Goal: Task Accomplishment & Management: Complete application form

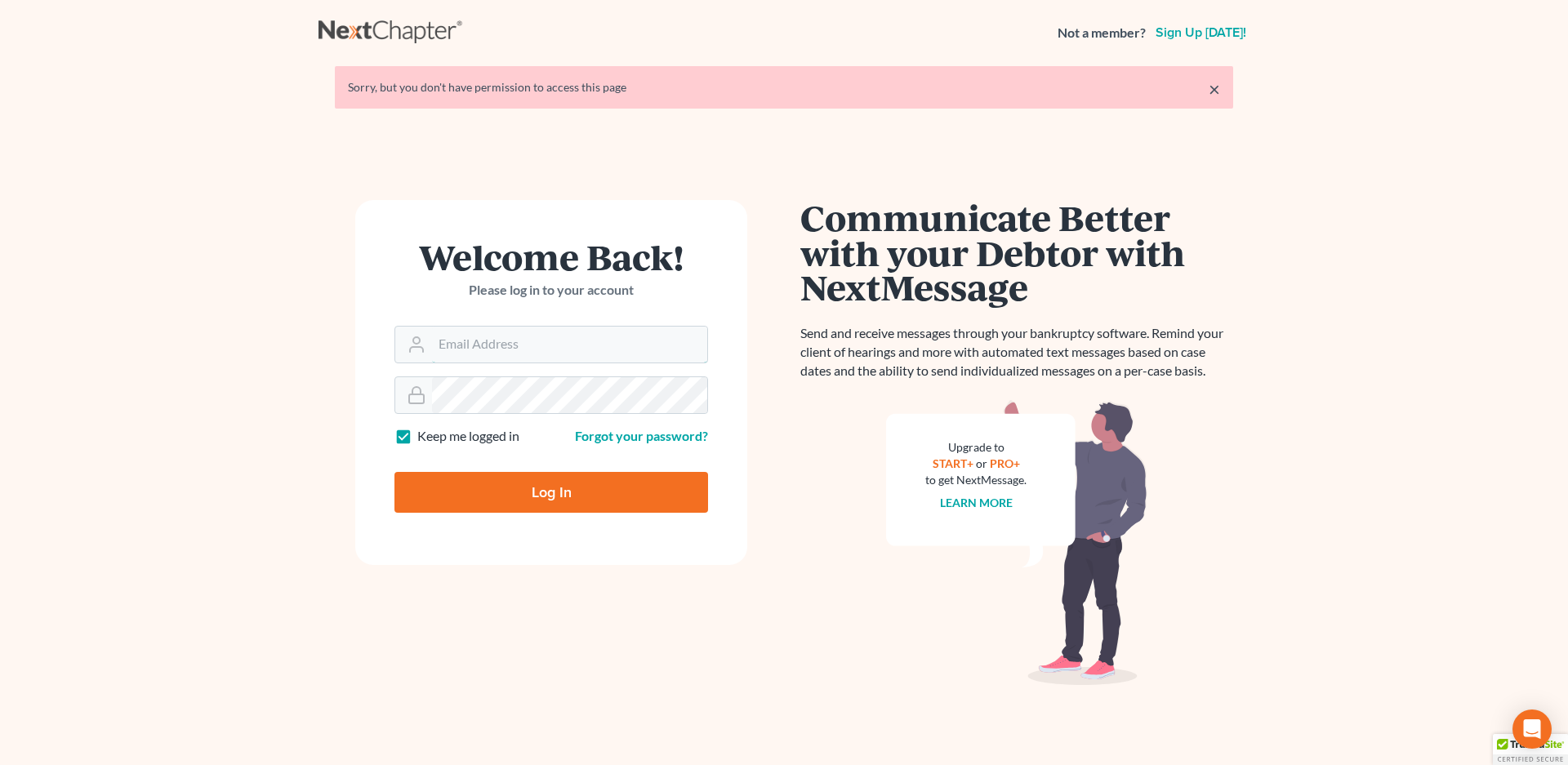
type input "[EMAIL_ADDRESS][DOMAIN_NAME]"
click at [505, 492] on input "Log In" at bounding box center [551, 492] width 314 height 41
type input "Thinking..."
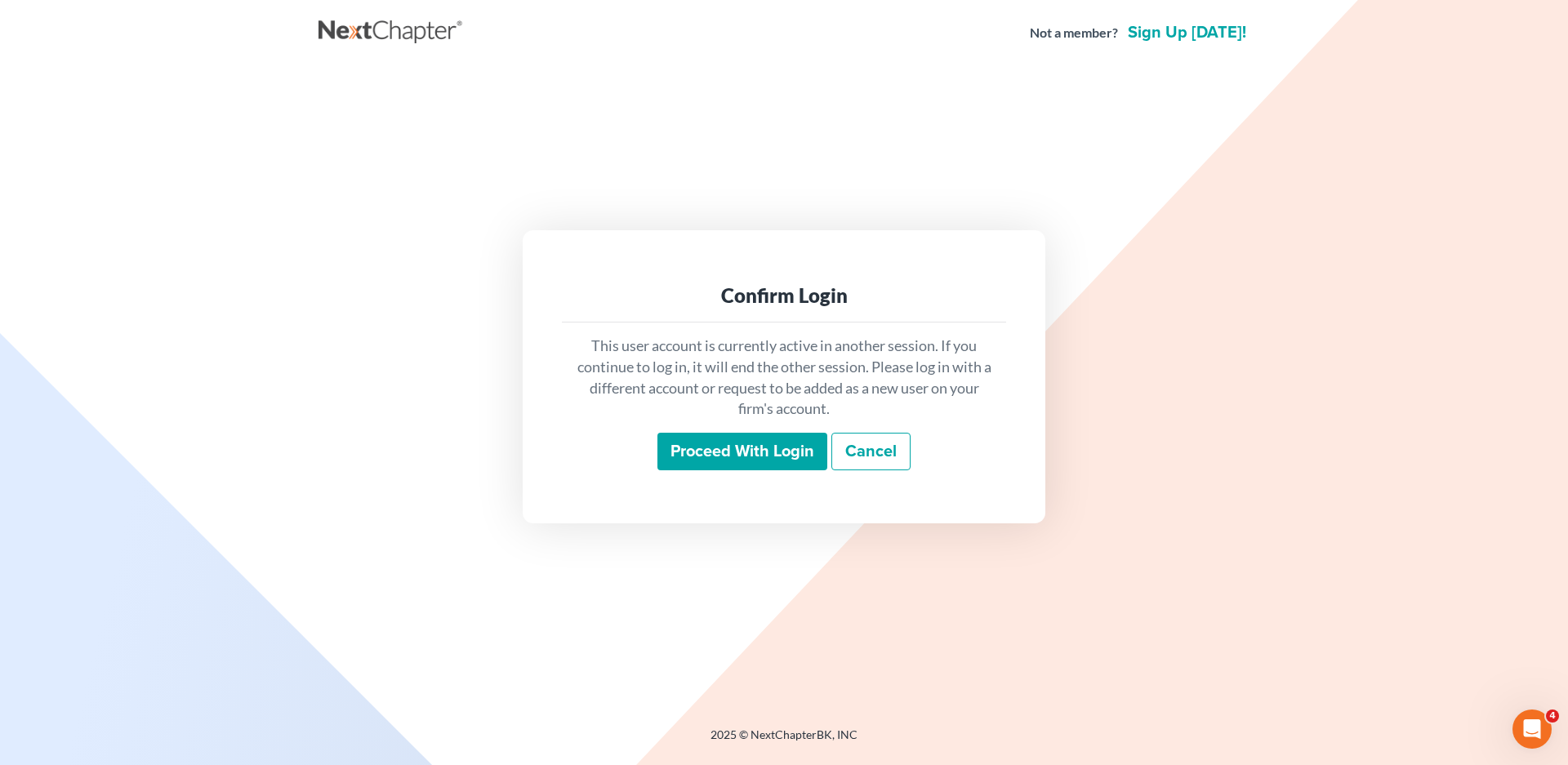
click at [732, 451] on input "Proceed with login" at bounding box center [742, 452] width 170 height 38
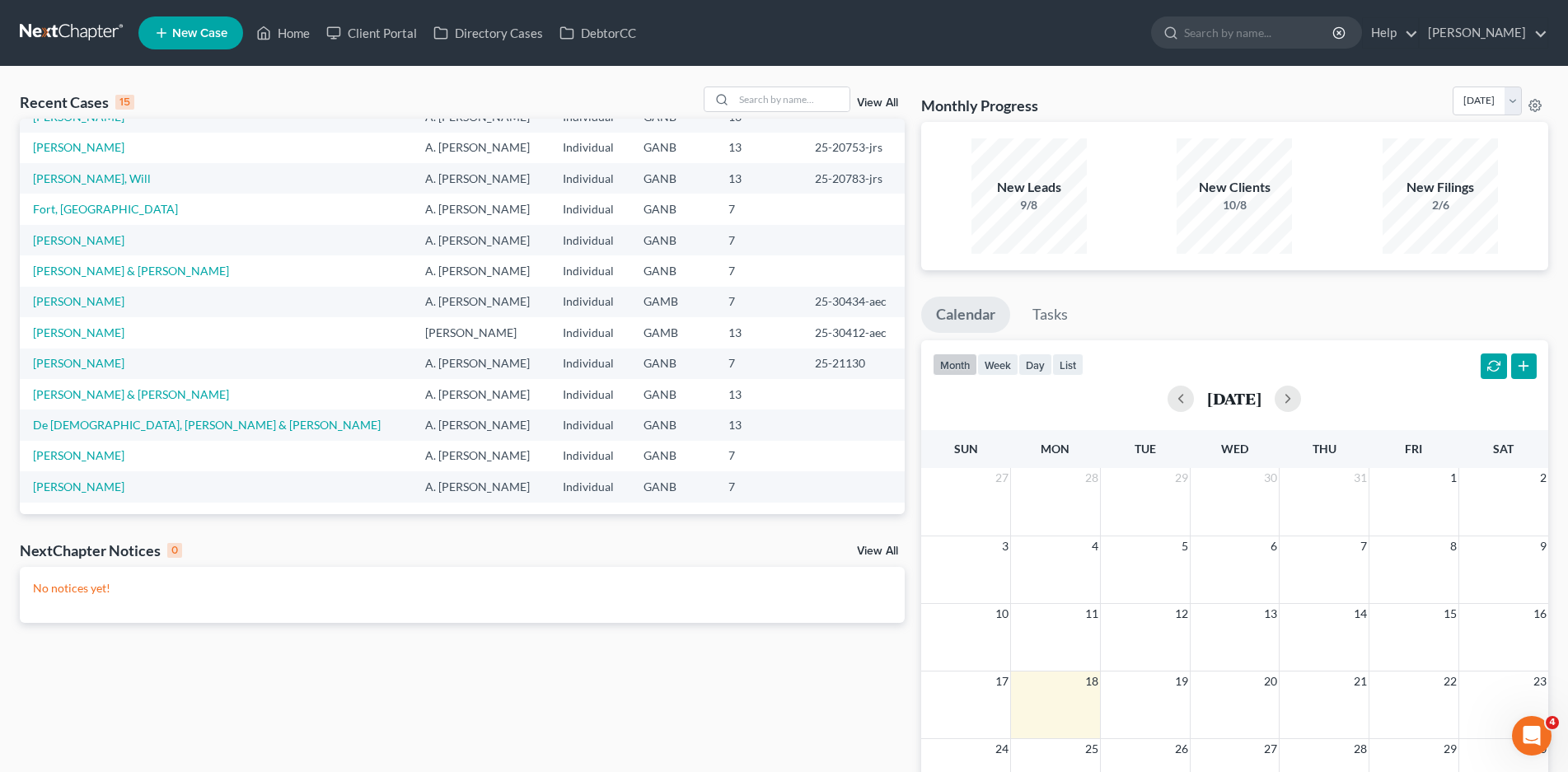
scroll to position [114, 0]
click at [744, 92] on input "search" at bounding box center [792, 99] width 116 height 24
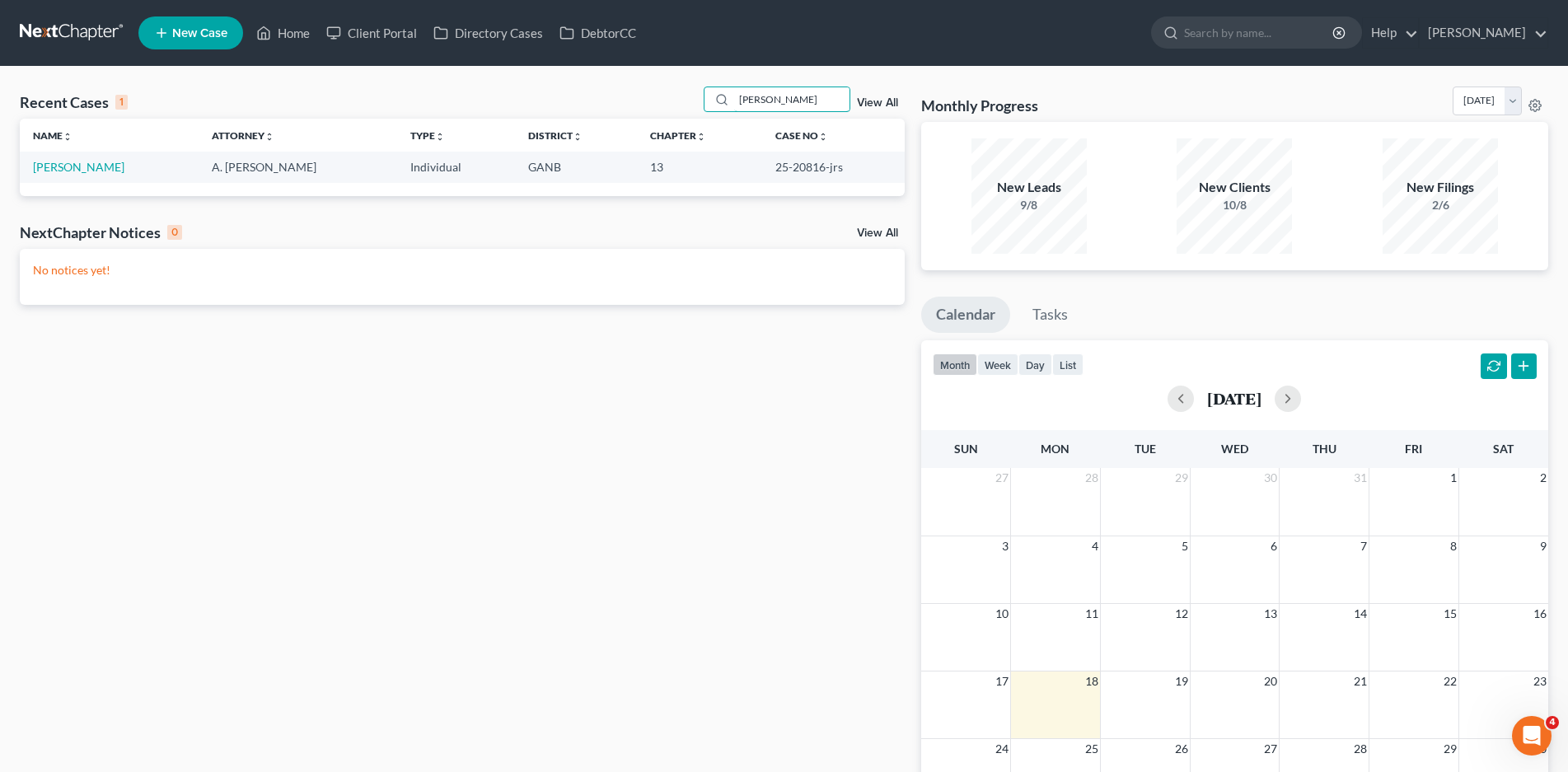
scroll to position [0, 0]
type input "nash"
click at [86, 169] on link "Nash, Deanna" at bounding box center [78, 167] width 92 height 14
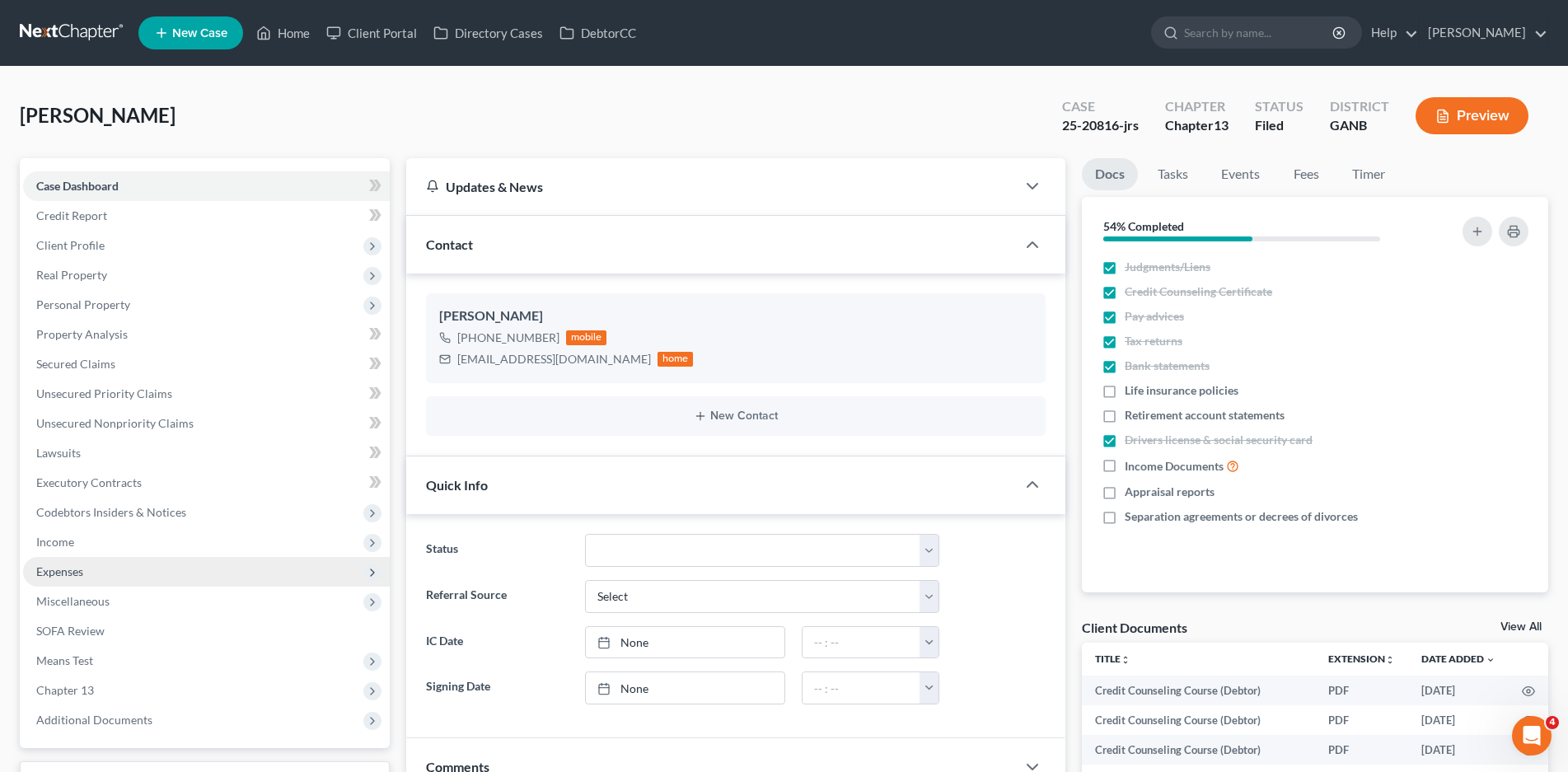
click at [47, 570] on span "Expenses" at bounding box center [60, 571] width 47 height 14
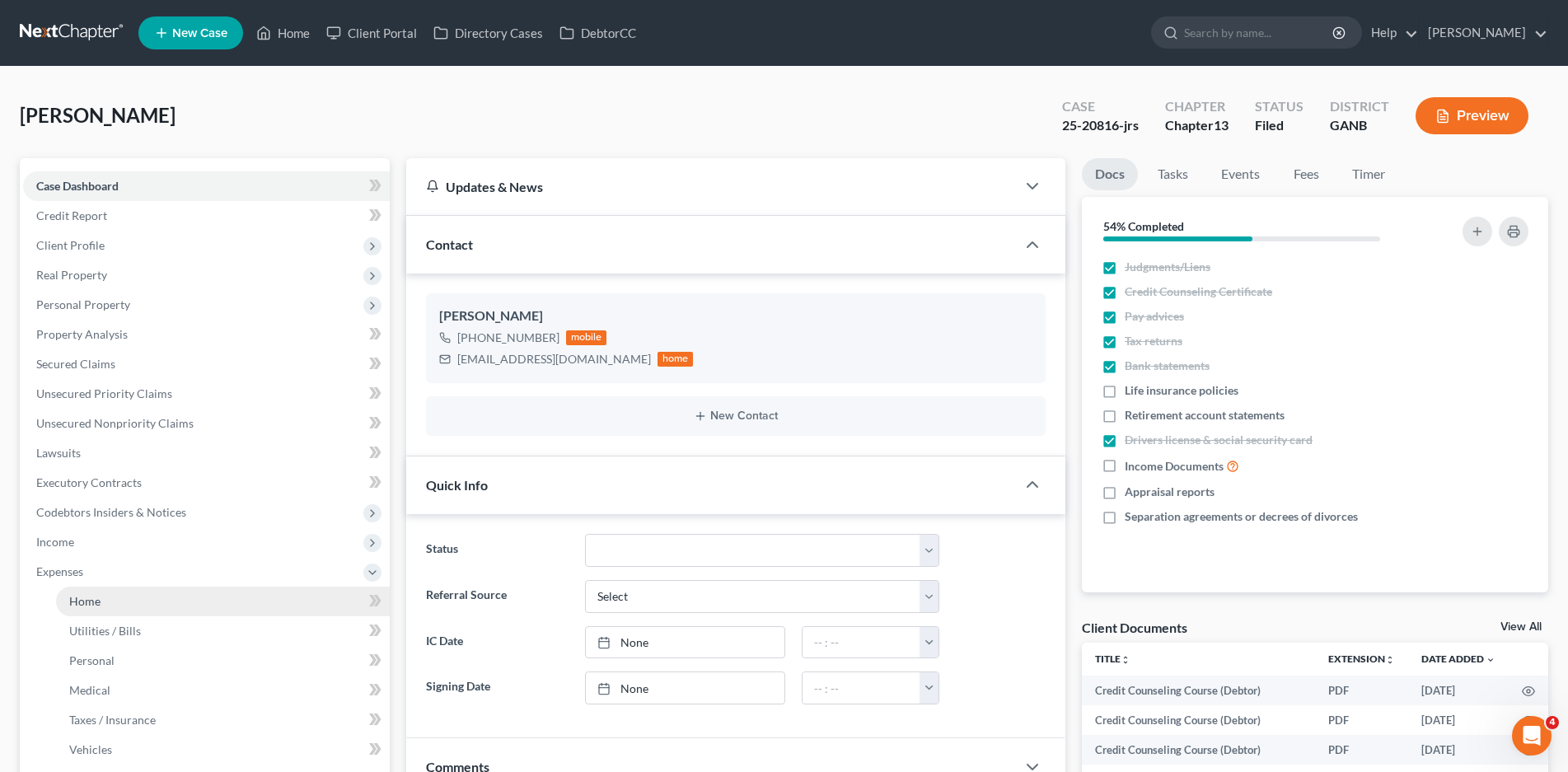
click at [91, 599] on span "Home" at bounding box center [85, 601] width 31 height 14
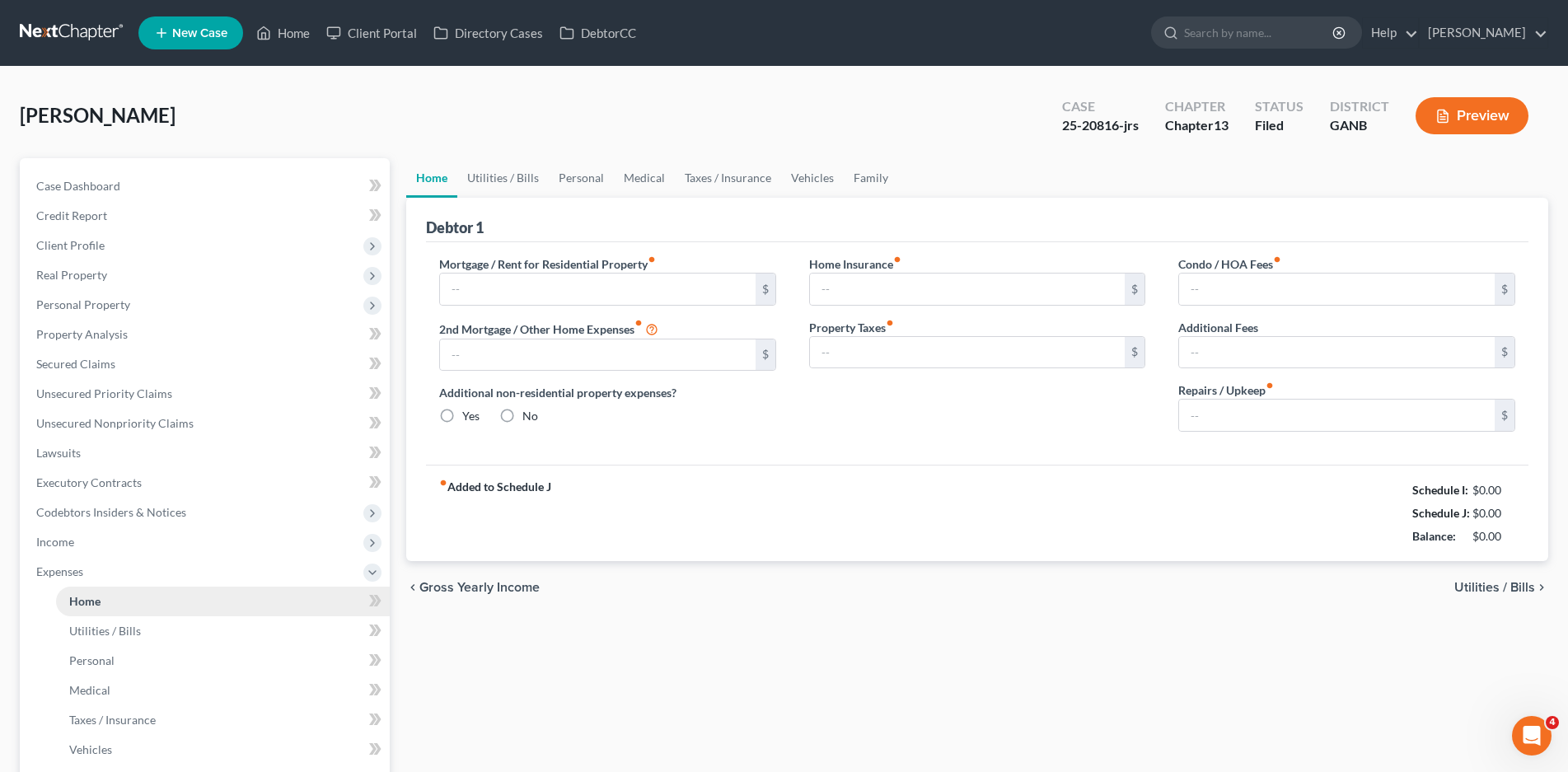
type input "4,800.00"
type input "0.00"
radio input "true"
type input "0.00"
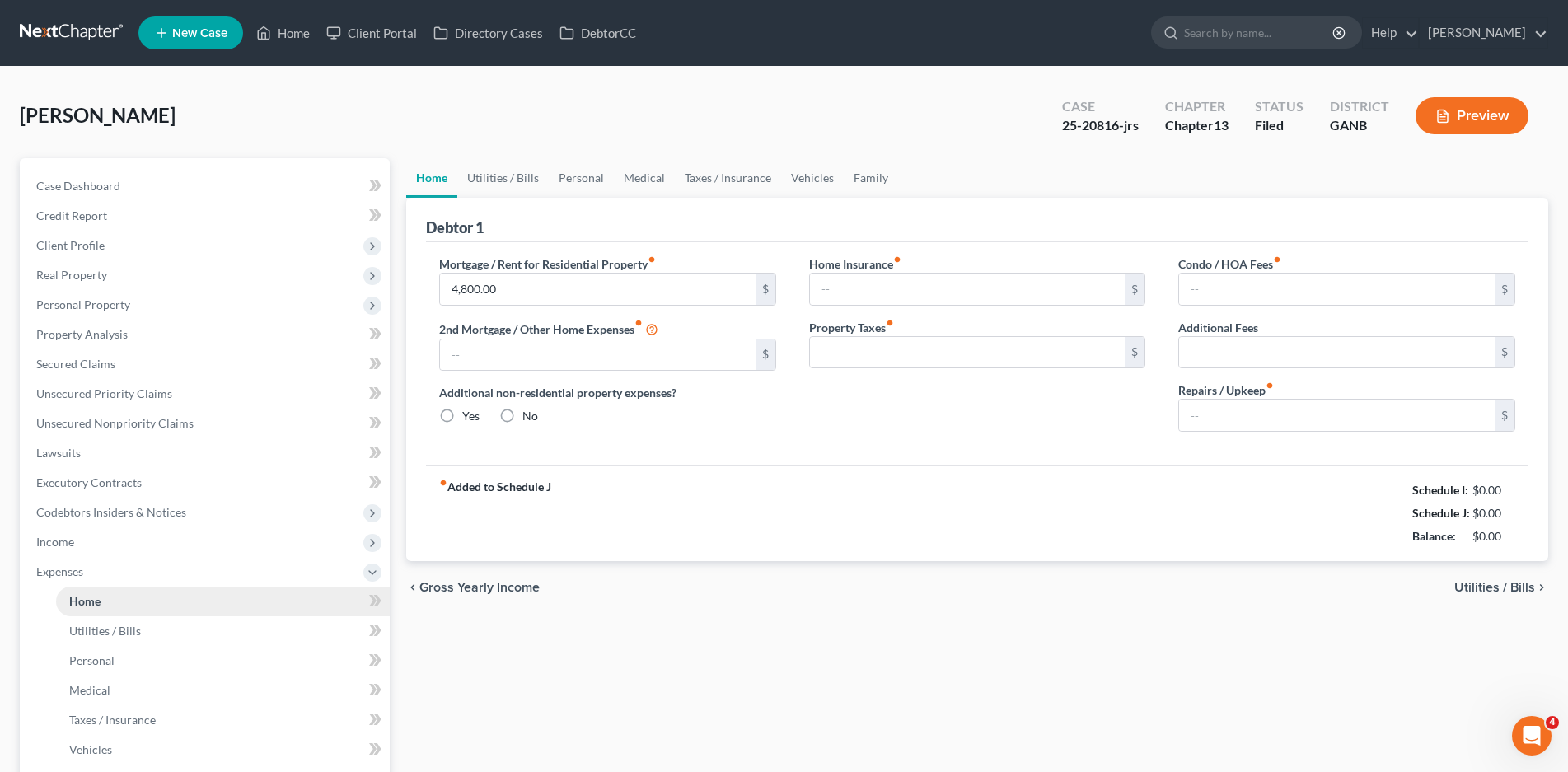
type input "0.00"
type input "200.00"
click at [504, 178] on link "Utilities / Bills" at bounding box center [503, 178] width 92 height 39
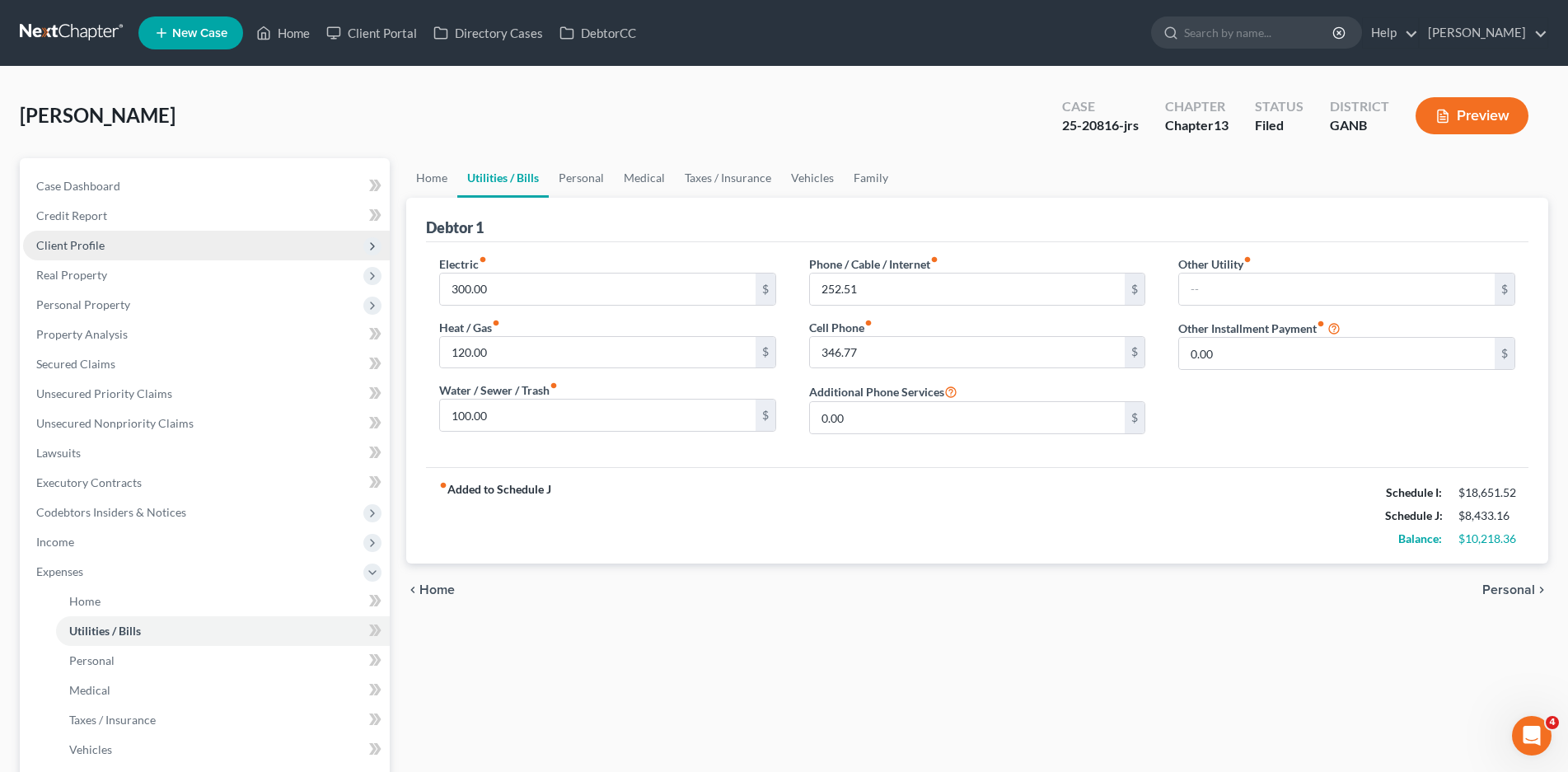
click at [92, 242] on span "Client Profile" at bounding box center [70, 245] width 68 height 14
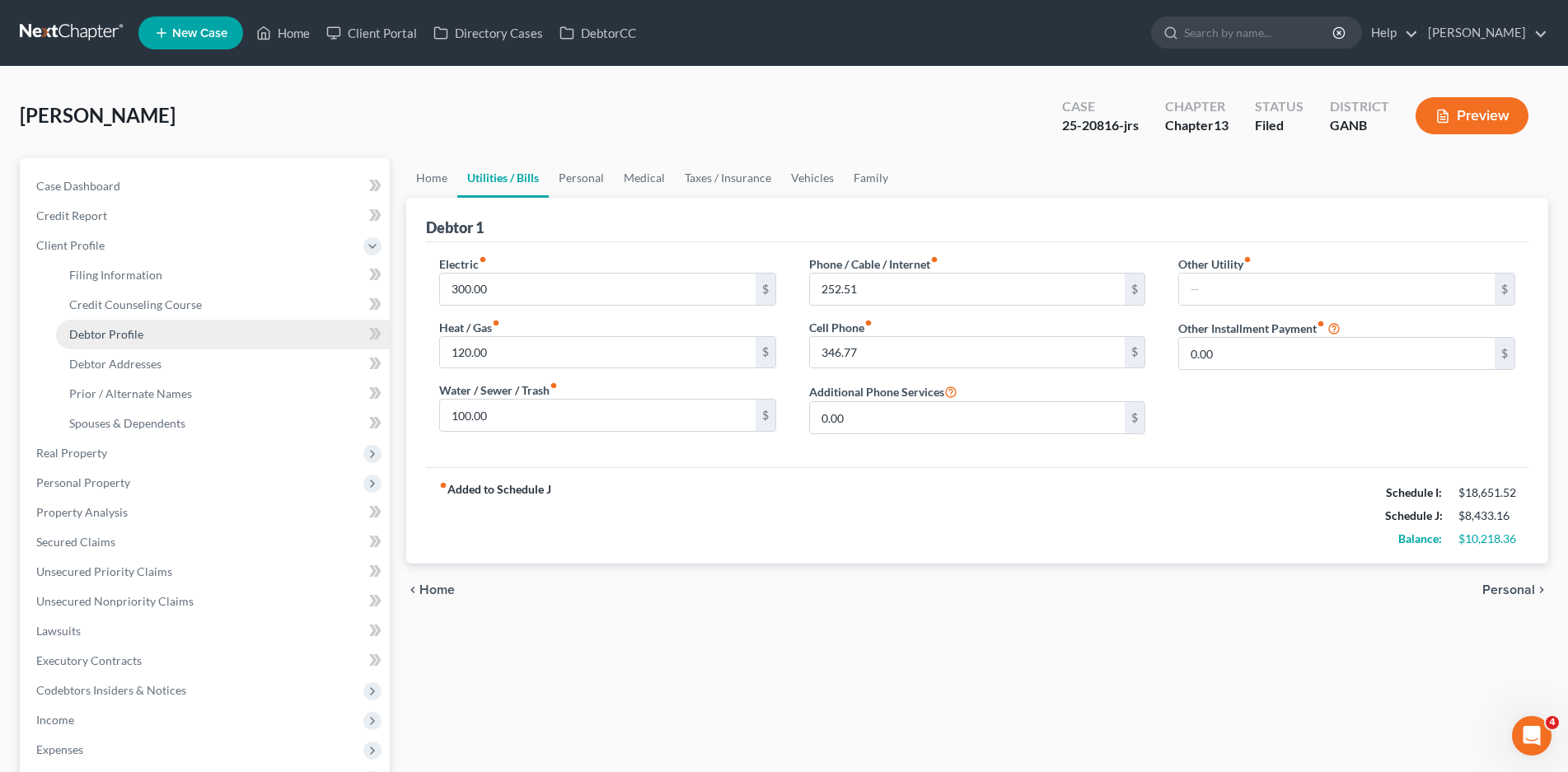
click at [106, 336] on span "Debtor Profile" at bounding box center [106, 333] width 74 height 14
select select "1"
select select "3"
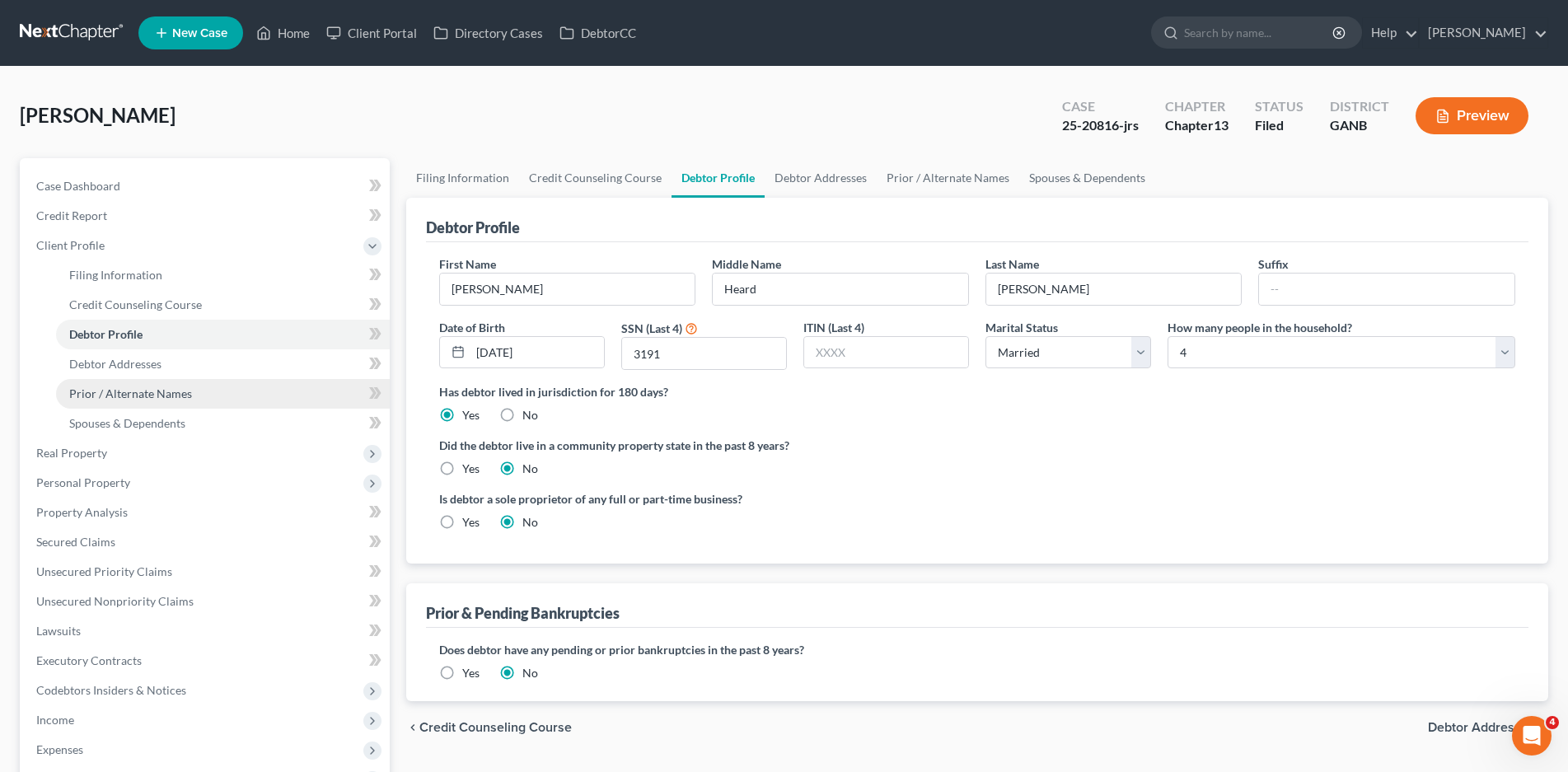
click at [116, 392] on span "Prior / Alternate Names" at bounding box center [130, 393] width 123 height 14
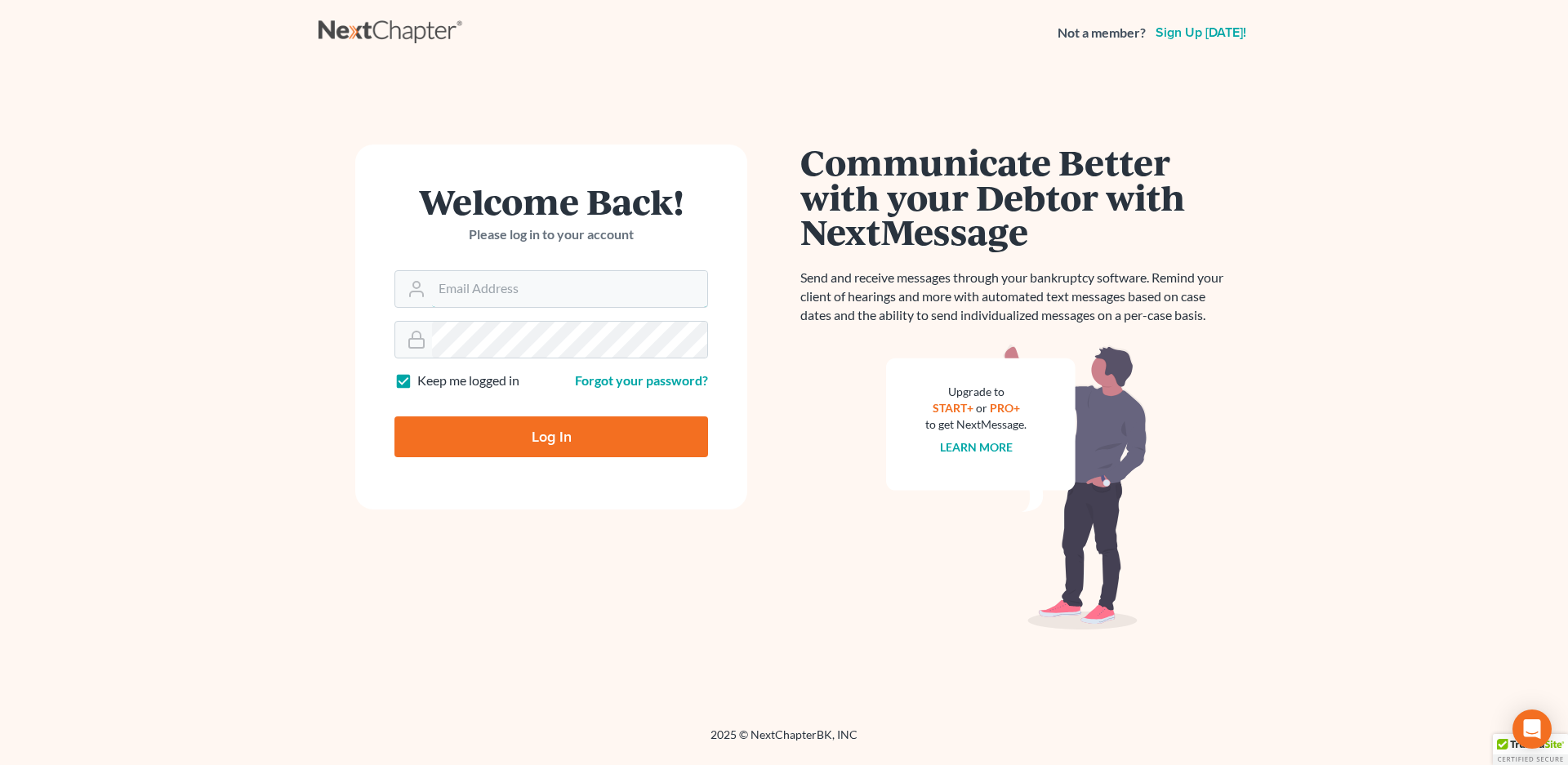
type input "vr@gardnerlawfirm.com"
click at [484, 436] on input "Log In" at bounding box center [551, 437] width 314 height 41
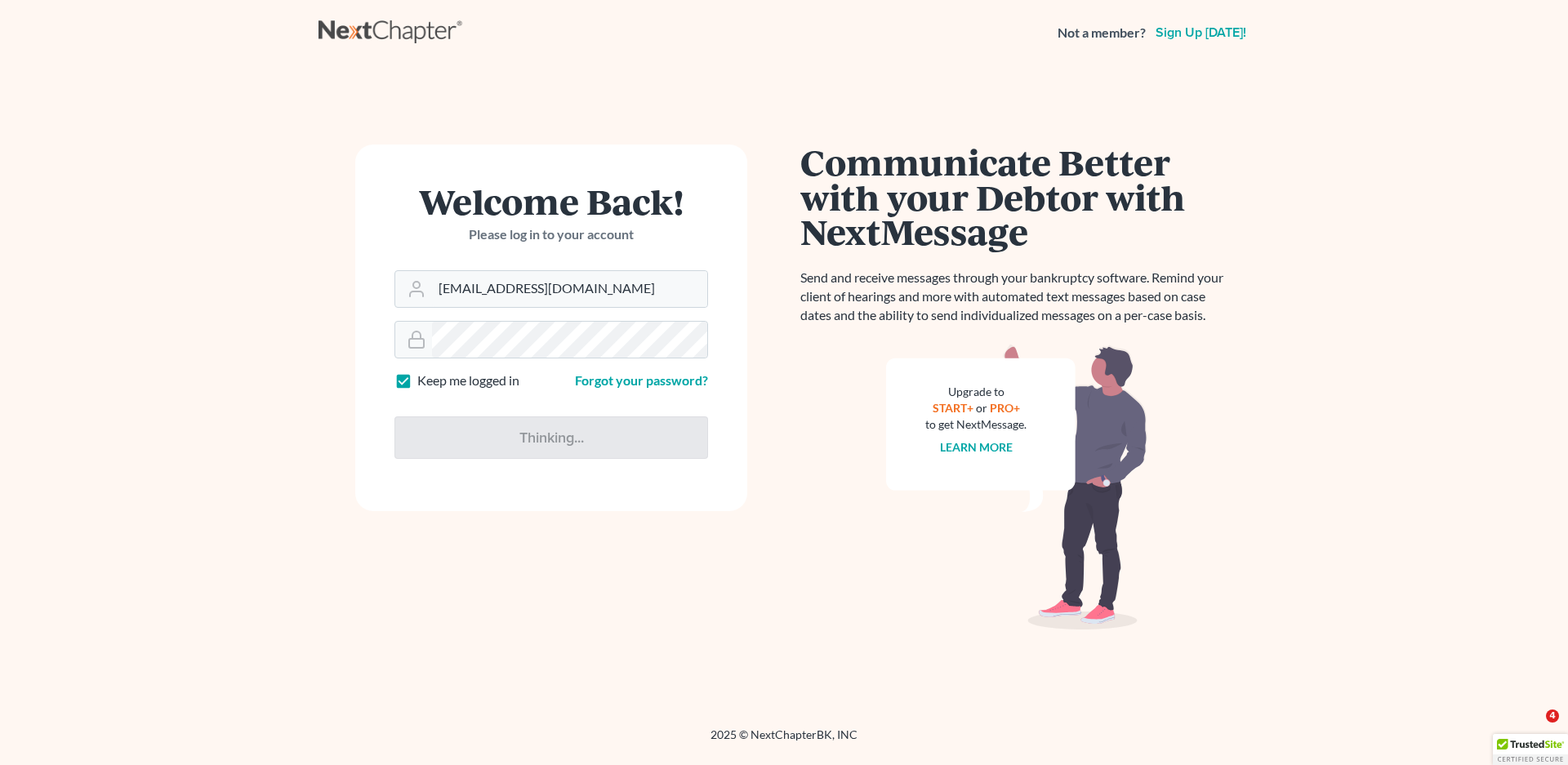
type input "Thinking..."
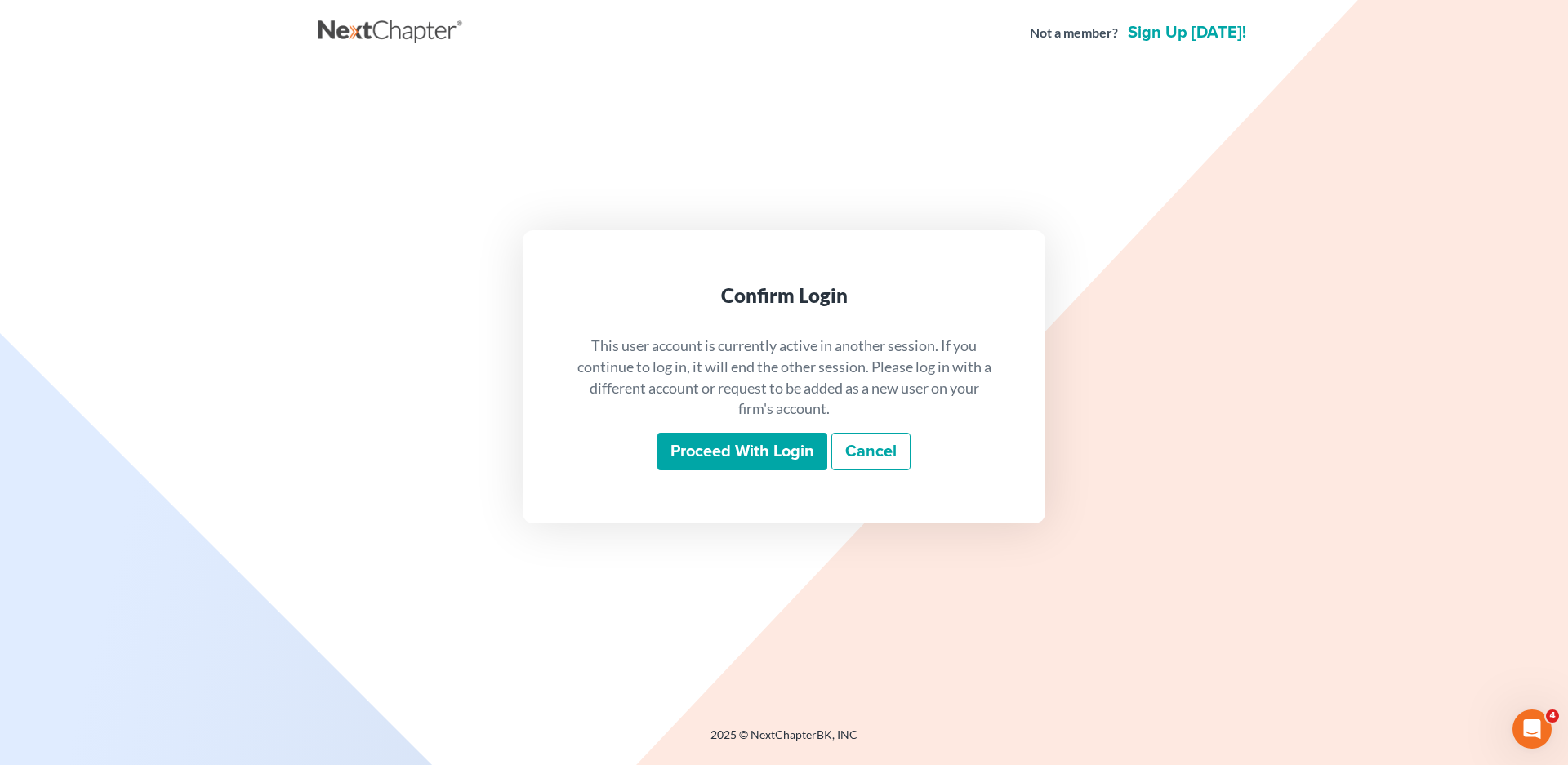
click at [704, 451] on input "Proceed with login" at bounding box center [742, 452] width 170 height 38
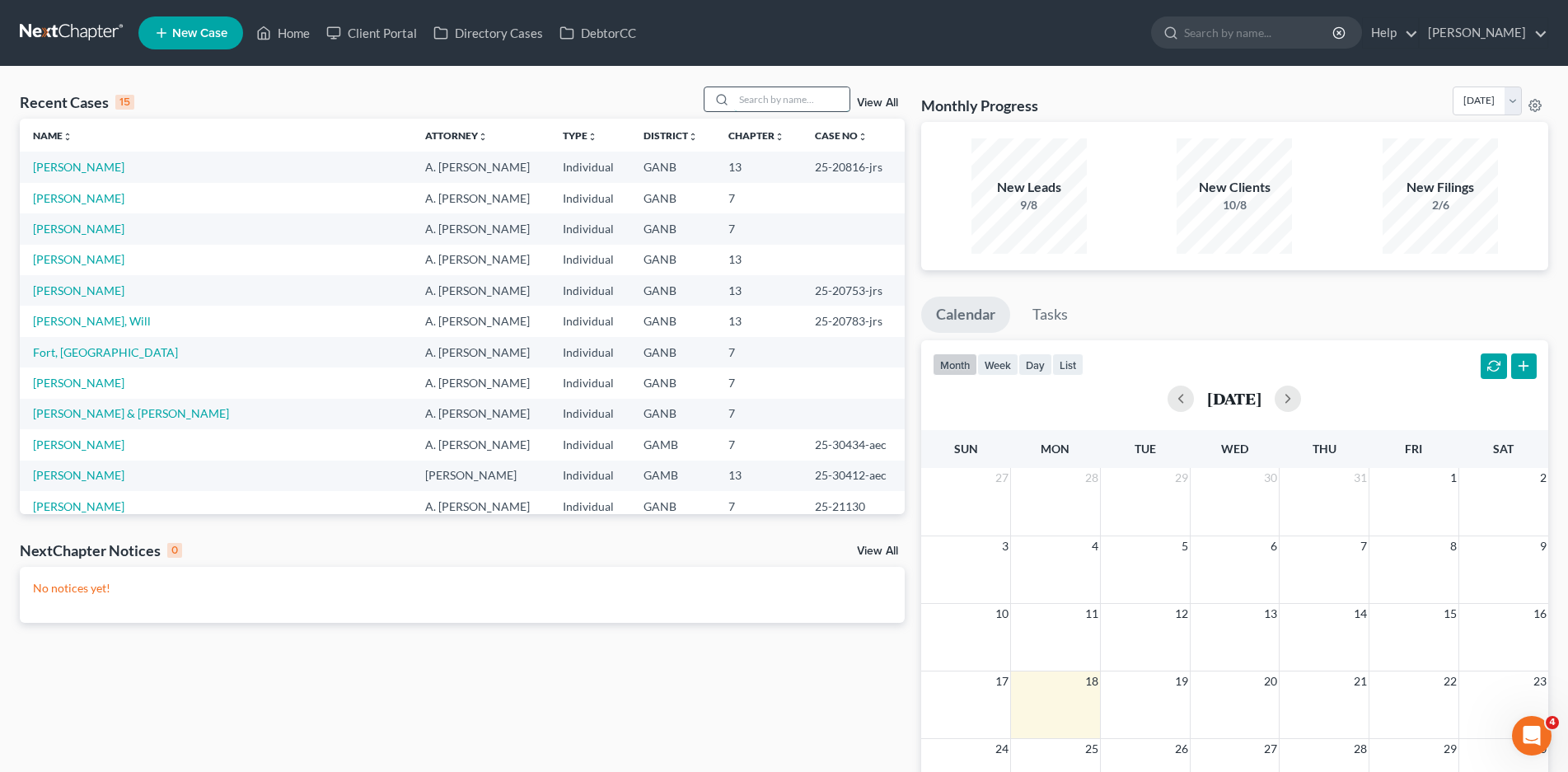
click at [748, 100] on input "search" at bounding box center [792, 99] width 116 height 24
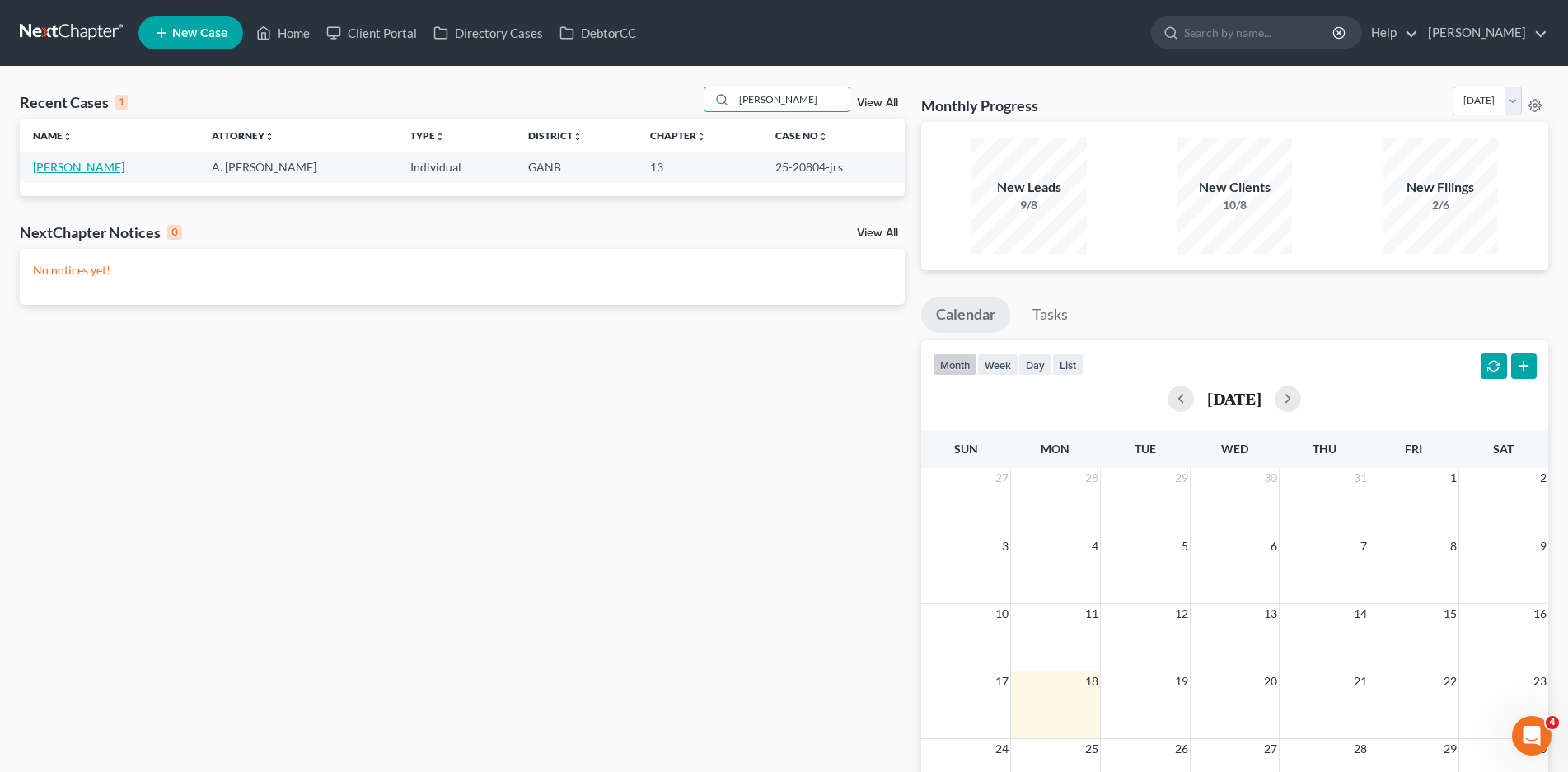
type input "[PERSON_NAME]"
click at [125, 169] on link "[PERSON_NAME]" at bounding box center [78, 167] width 92 height 14
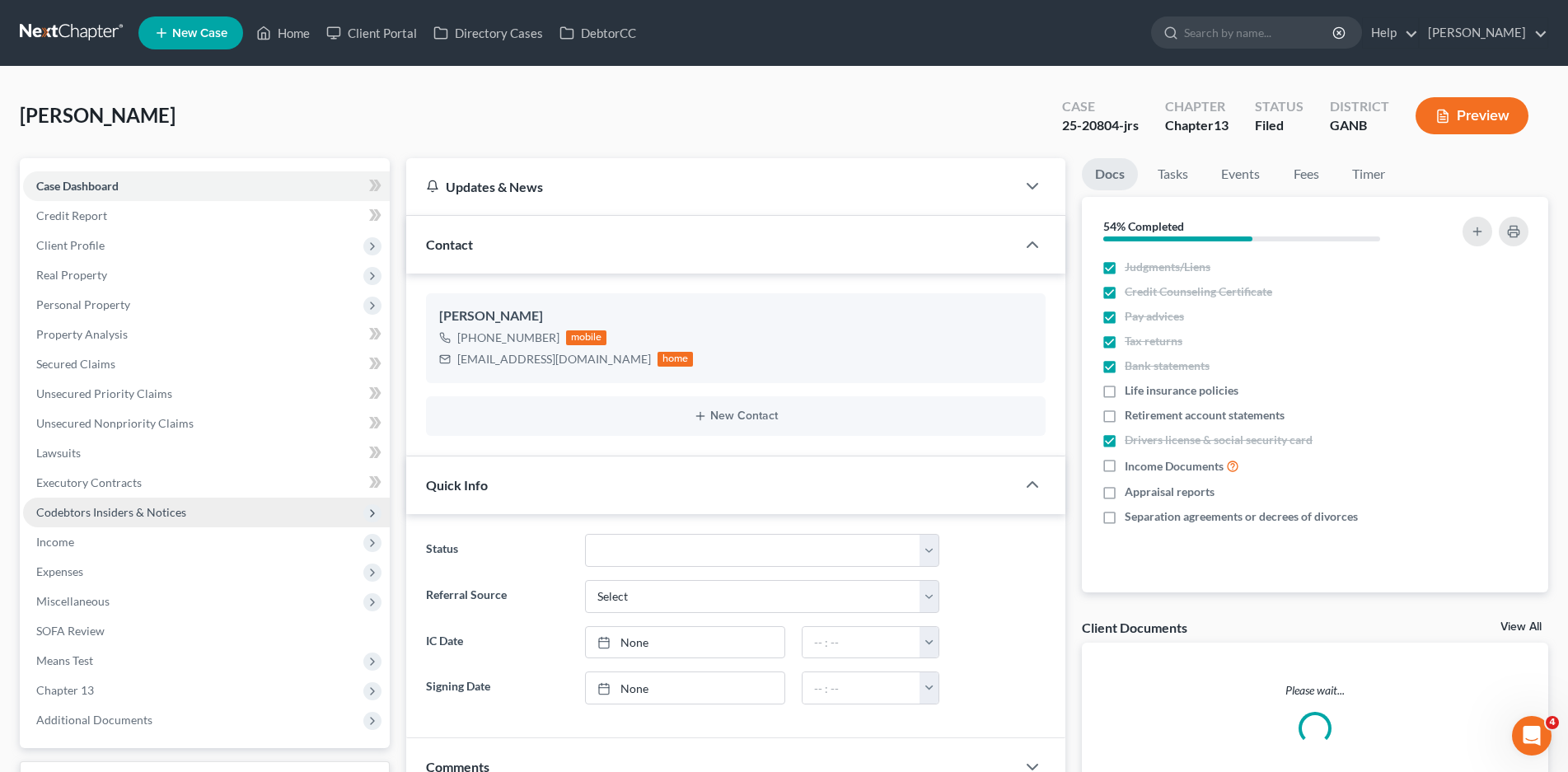
click at [113, 522] on span "Codebtors Insiders & Notices" at bounding box center [206, 513] width 367 height 30
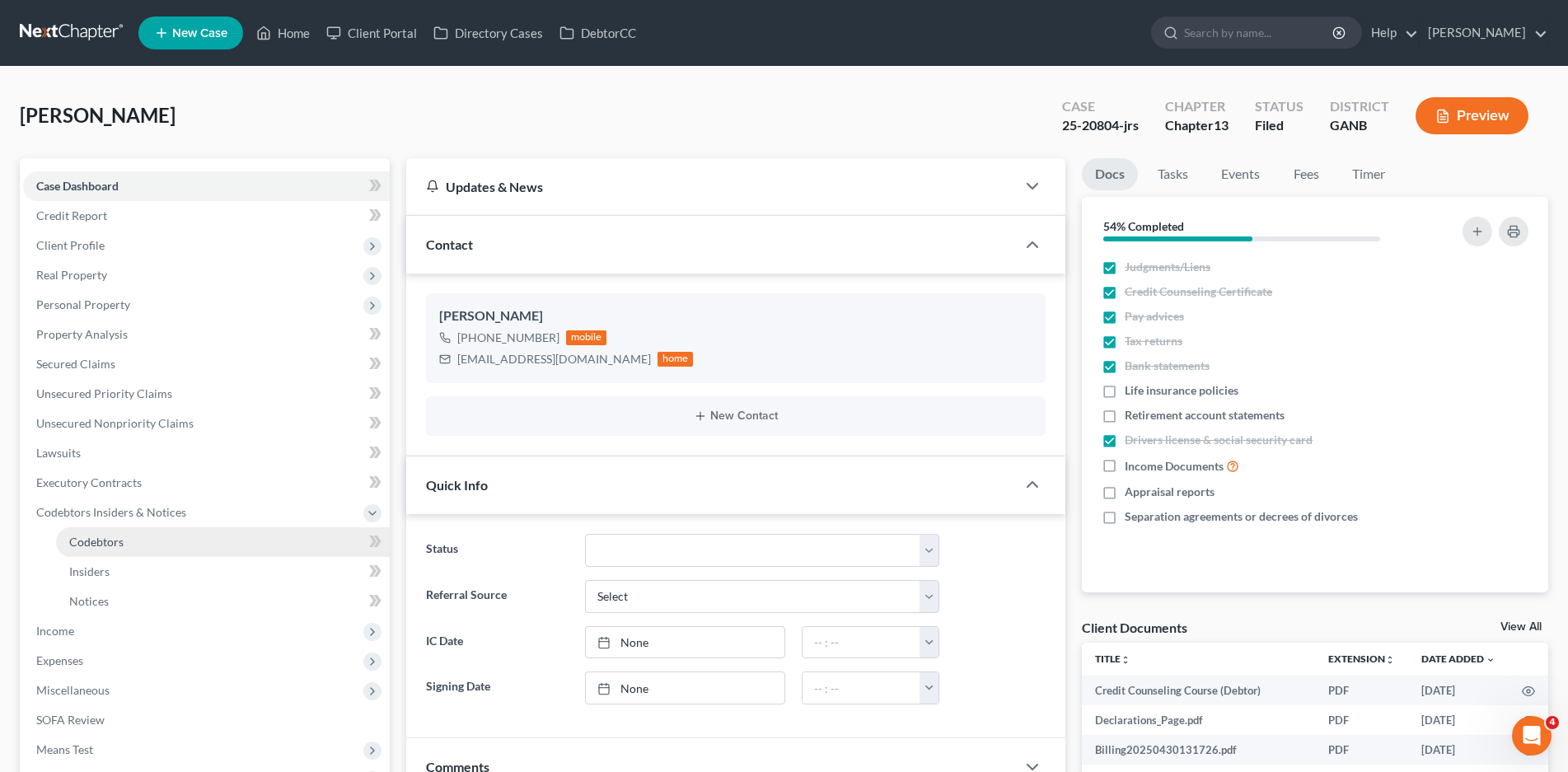
click at [96, 542] on span "Codebtors" at bounding box center [96, 542] width 55 height 14
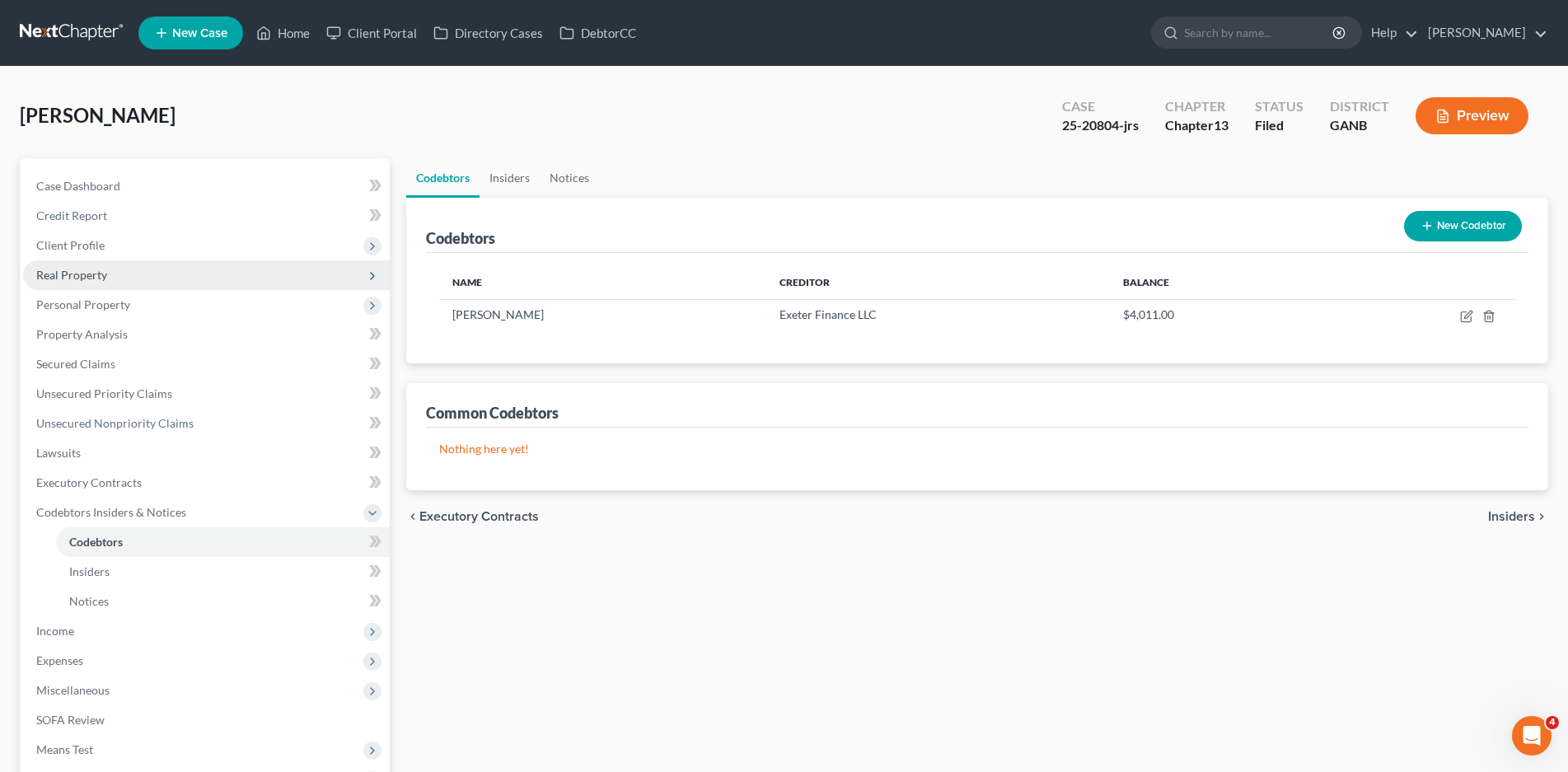
click at [84, 269] on span "Real Property" at bounding box center [72, 274] width 71 height 14
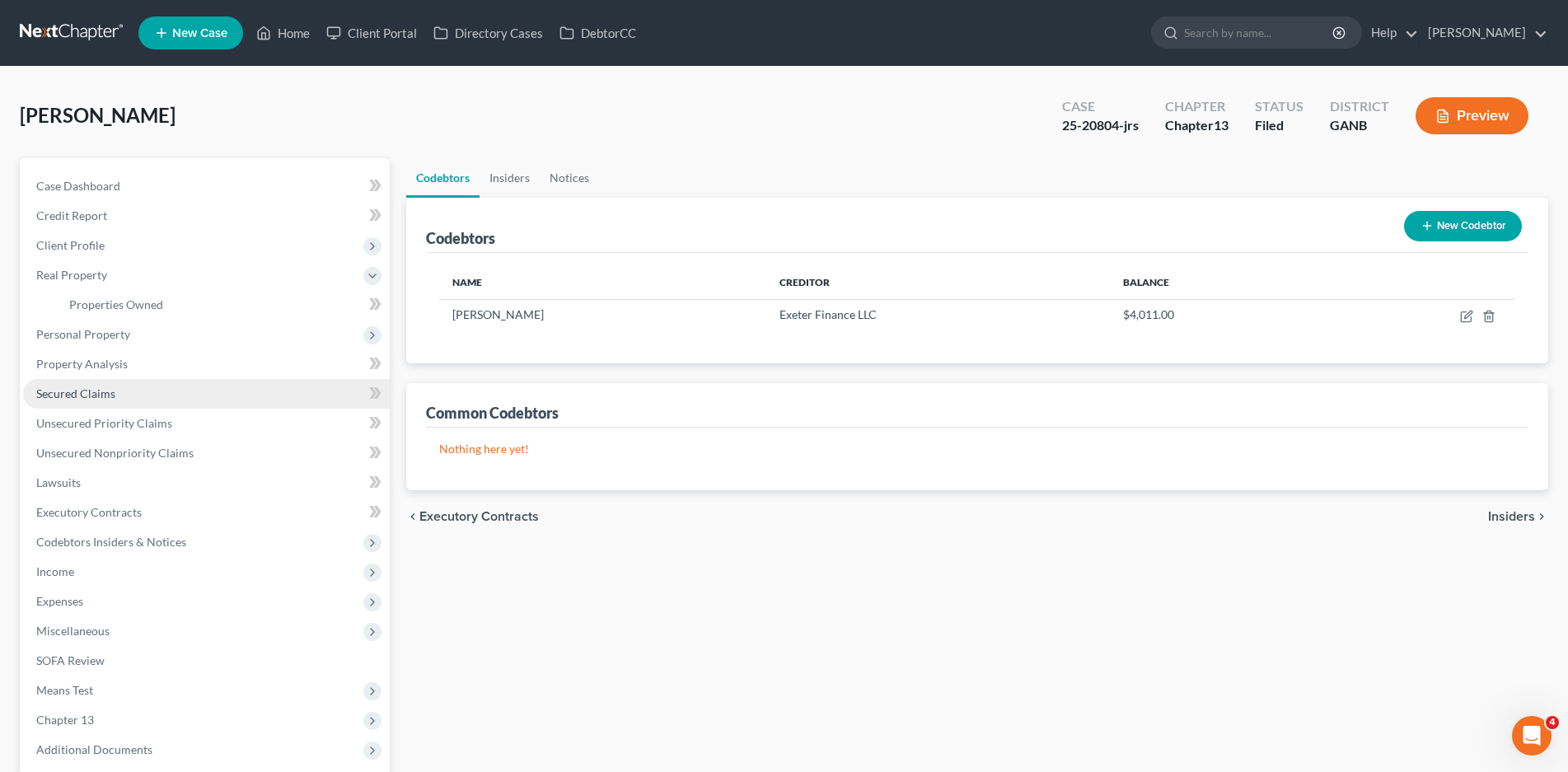
click at [88, 392] on span "Secured Claims" at bounding box center [76, 393] width 79 height 14
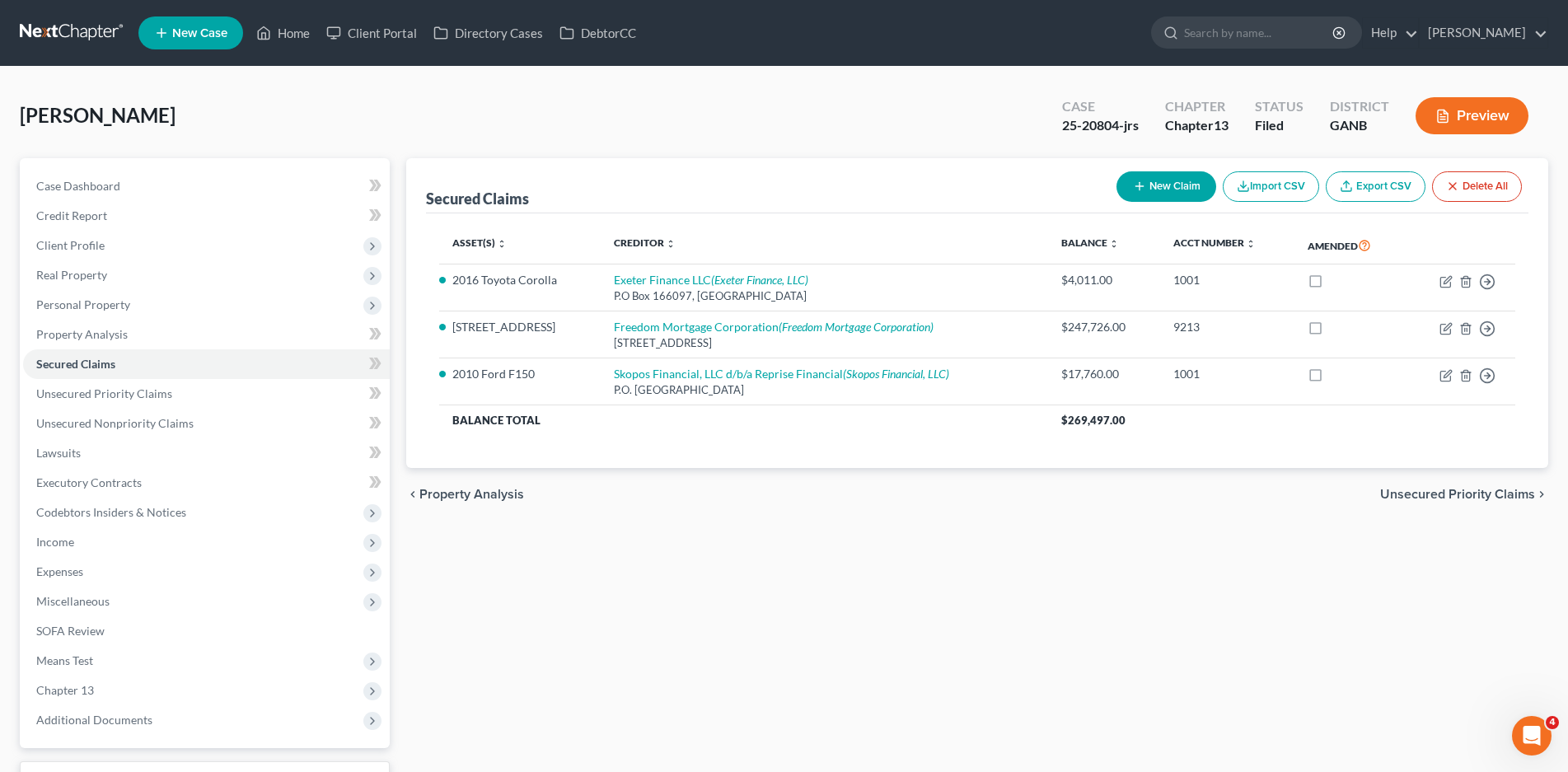
click at [1174, 188] on button "New Claim" at bounding box center [1167, 187] width 100 height 31
select select "0"
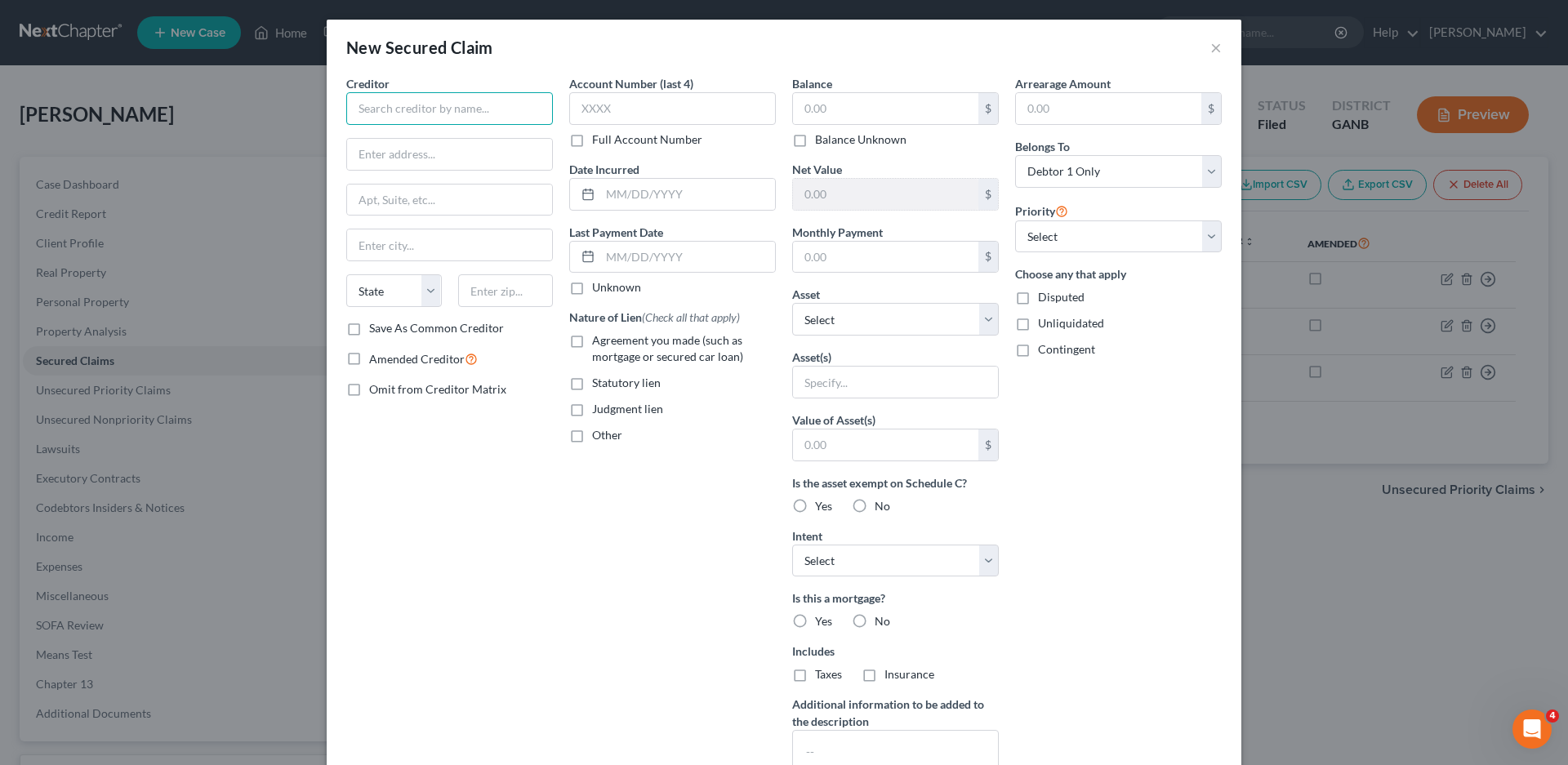
click at [375, 109] on input "text" at bounding box center [449, 108] width 206 height 32
type input "H"
type input "u"
click at [371, 108] on input "text" at bounding box center [449, 108] width 206 height 32
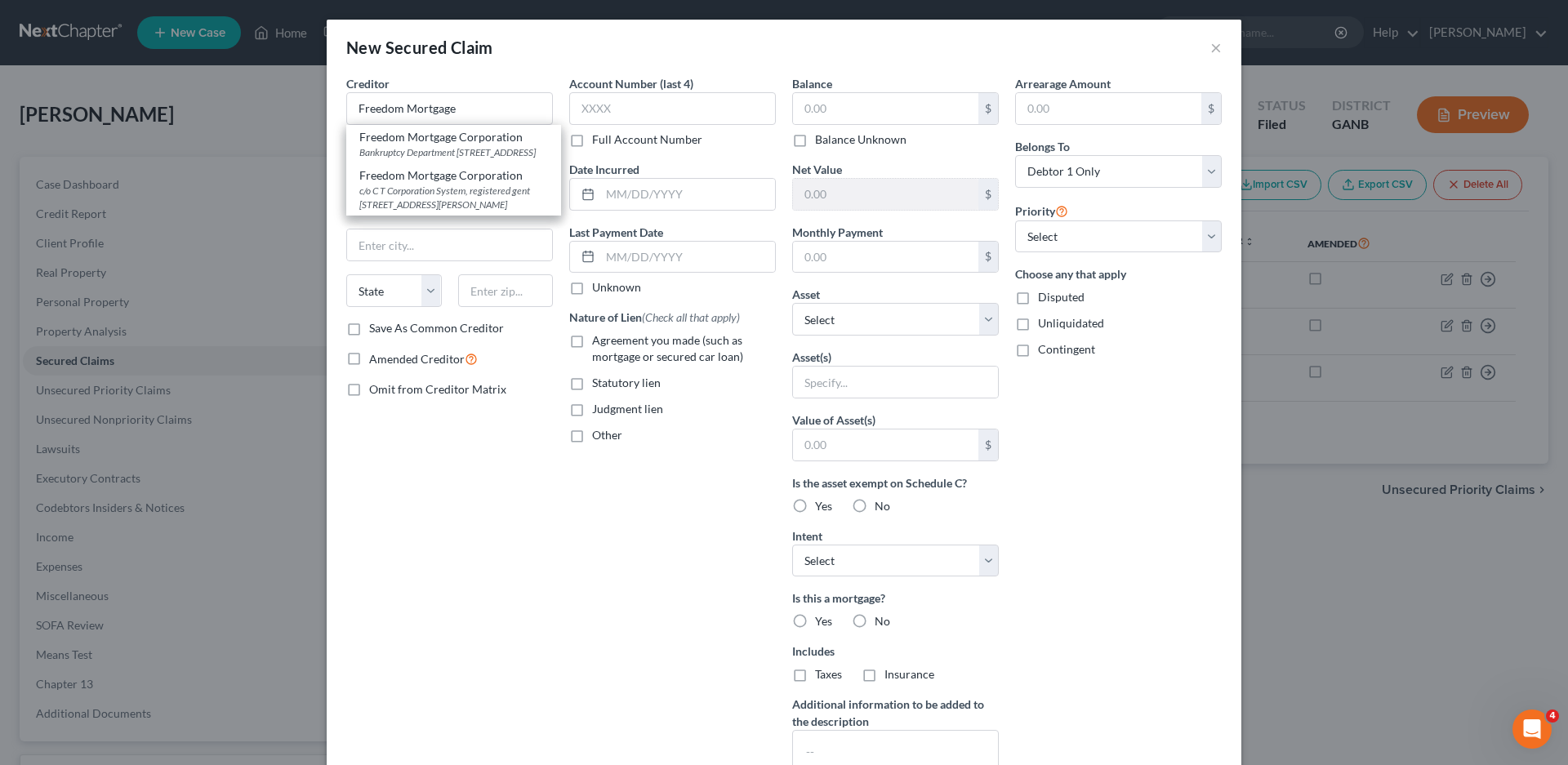
click at [416, 415] on div "Creditor * Freedom Mortgage Freedom Mortgage Corporation Bankruptcy Department …" at bounding box center [449, 439] width 223 height 729
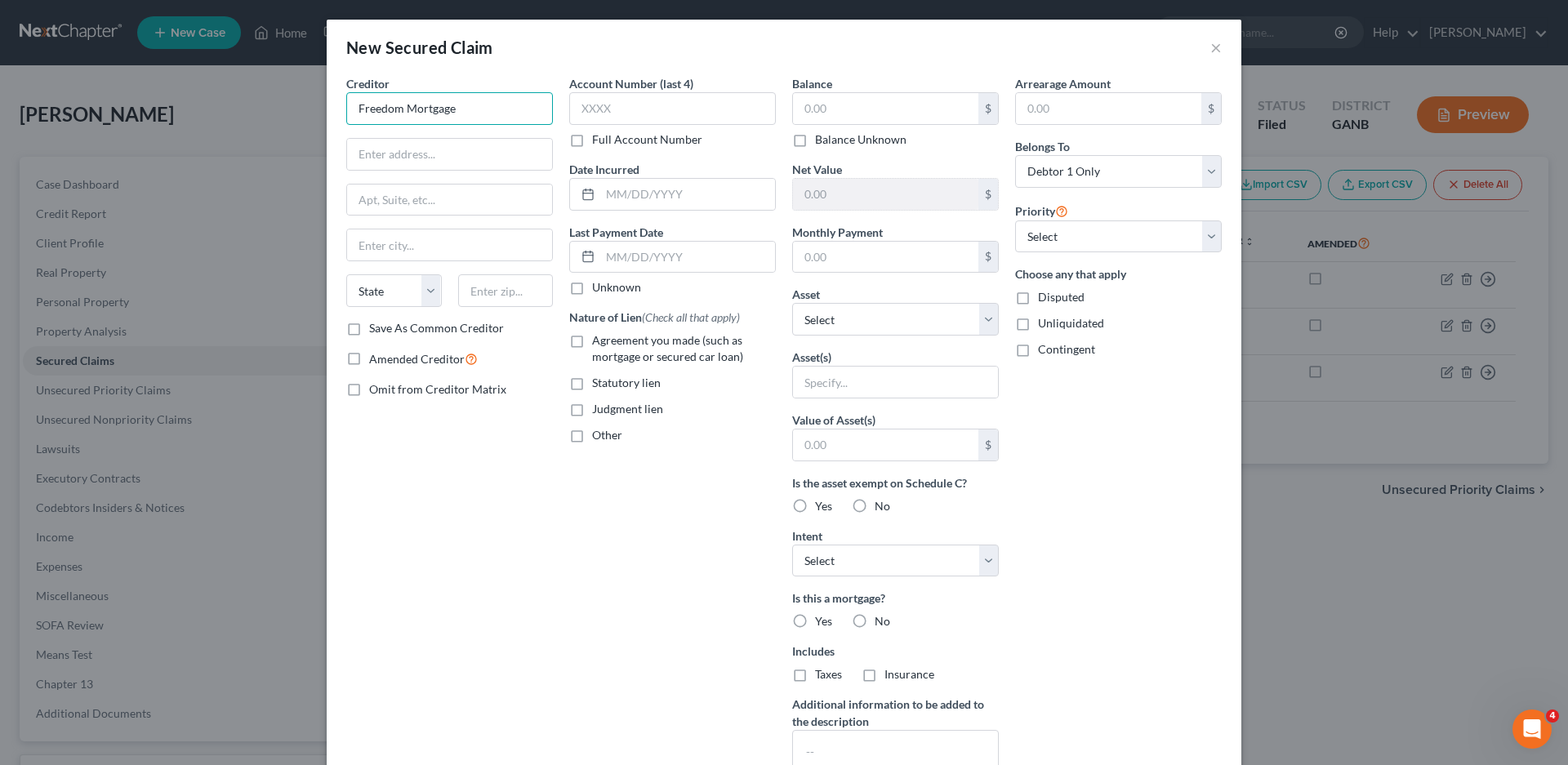
drag, startPoint x: 452, startPoint y: 107, endPoint x: 326, endPoint y: 117, distance: 126.4
click at [326, 117] on div "Creditor * Freedom Mortgage State [US_STATE] AK AR AZ CA CO [GEOGRAPHIC_DATA] D…" at bounding box center [784, 454] width 914 height 758
type input "Housing and Urban Development"
type input "[STREET_ADDRESS]"
type input "[US_STATE]"
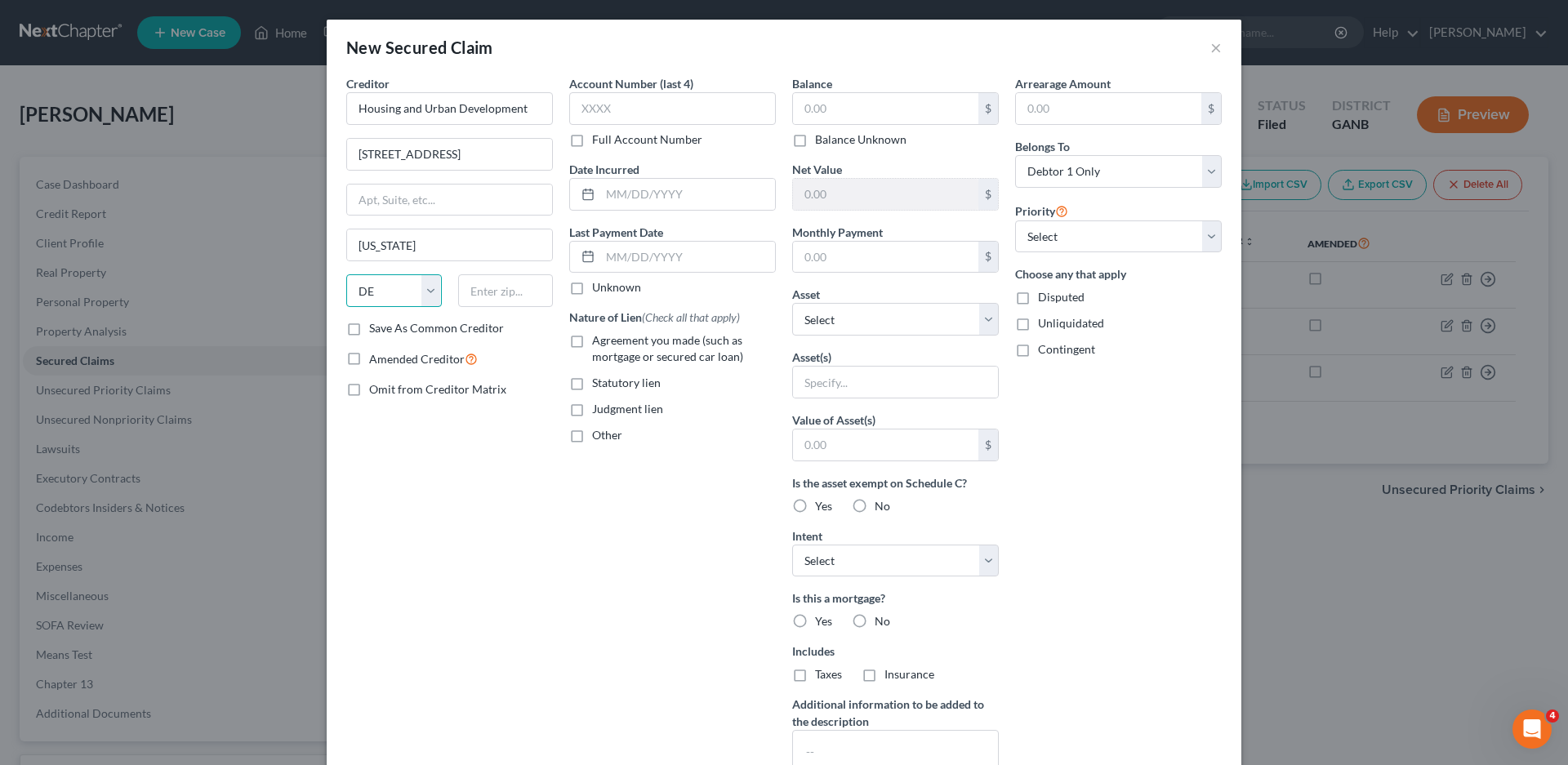
select select "8"
type input "30410"
type input "[PERSON_NAME]"
select select "10"
click at [591, 289] on label "Unknown" at bounding box center [616, 288] width 49 height 16
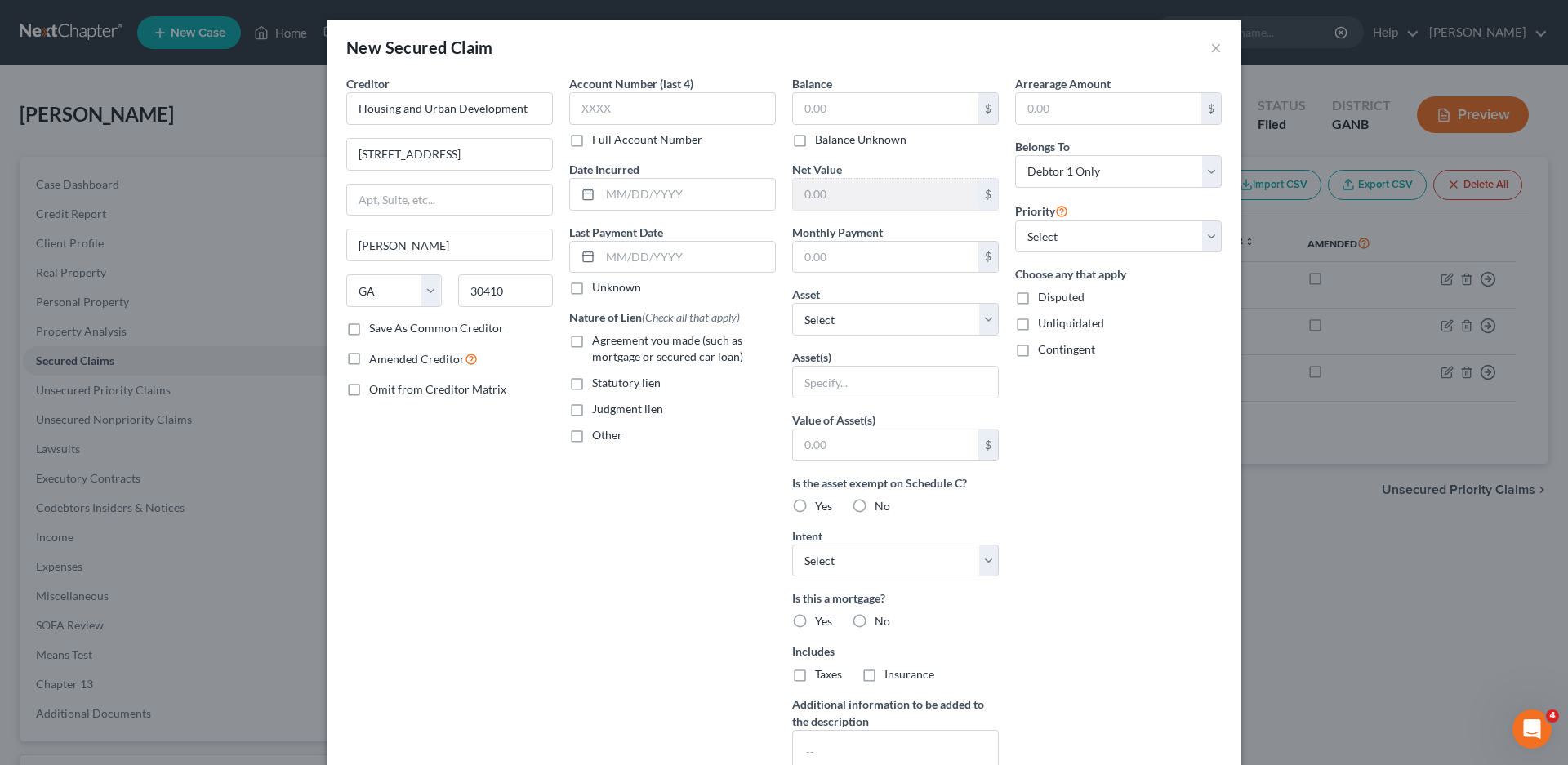
click at [599, 289] on input "Unknown" at bounding box center [604, 285] width 11 height 11
checkbox input "true"
click at [607, 198] on input "text" at bounding box center [688, 194] width 175 height 31
type input "[DATE]"
click at [621, 103] on input "text" at bounding box center [672, 108] width 206 height 32
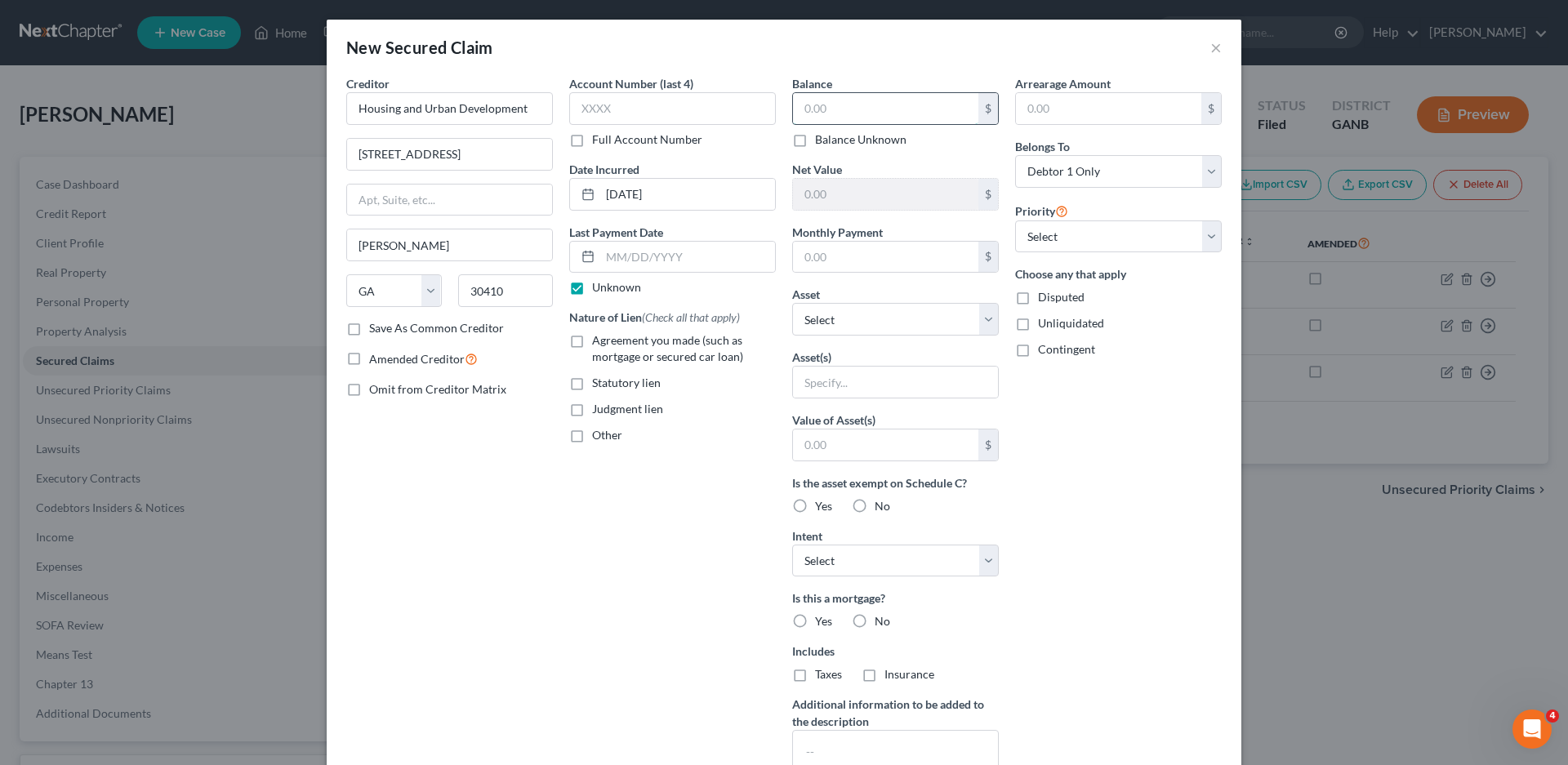
click at [854, 108] on input "text" at bounding box center [885, 108] width 186 height 31
type input "18,935.66"
click at [1030, 229] on select "Select 1st 2nd 3rd 4th 5th 6th 7th 8th 9th 10th 11th 12th 13th 14th 15th 16th 1…" at bounding box center [1117, 236] width 206 height 32
select select "1"
click at [1014, 220] on select "Select 1st 2nd 3rd 4th 5th 6th 7th 8th 9th 10th 11th 12th 13th 14th 15th 16th 1…" at bounding box center [1117, 236] width 206 height 32
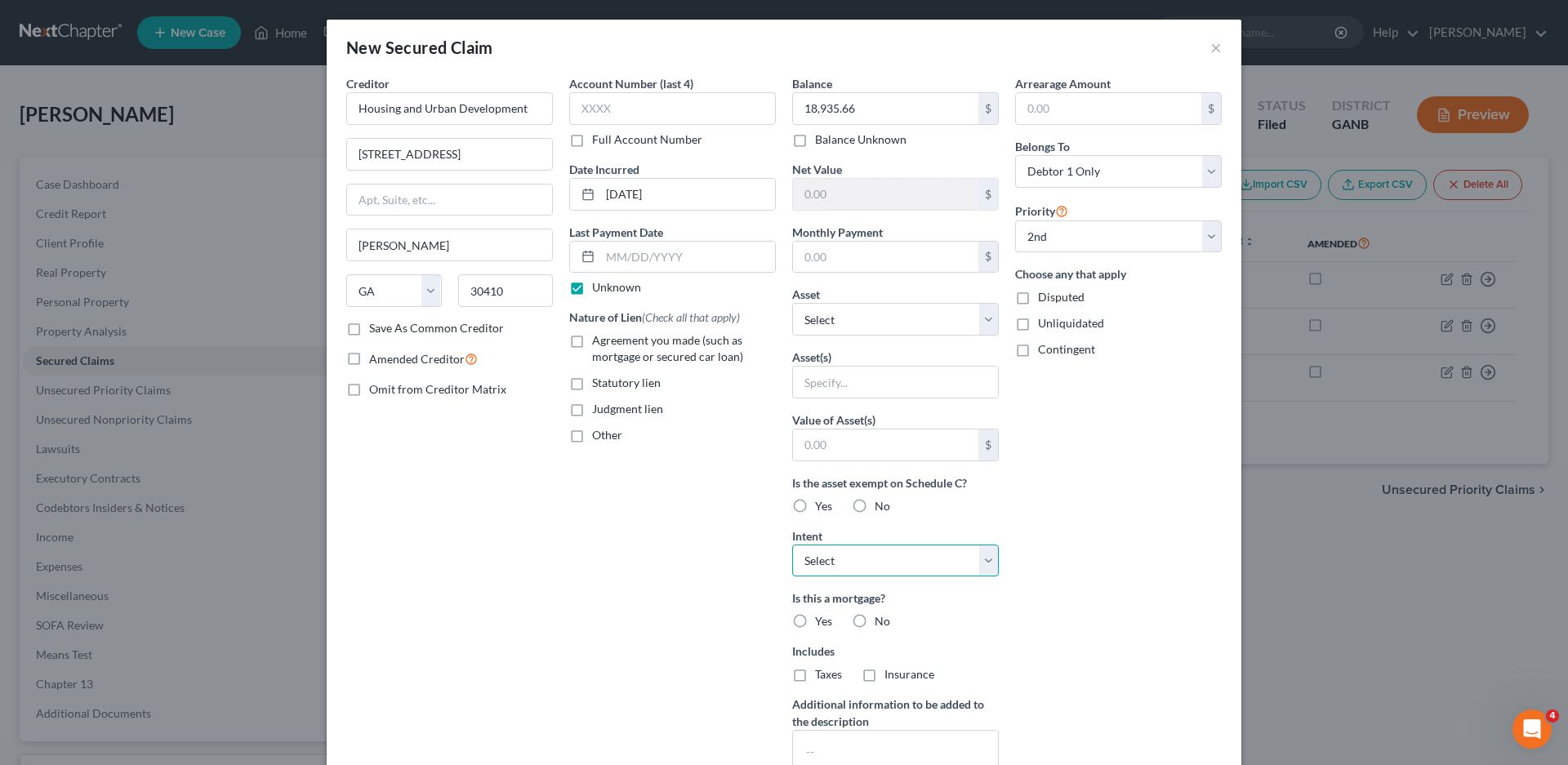
click at [831, 564] on select "Select Surrender Redeem Reaffirm Avoid Other" at bounding box center [894, 561] width 206 height 32
select select "2"
click at [792, 545] on select "Select Surrender Redeem Reaffirm Avoid Other" at bounding box center [894, 561] width 206 height 32
click at [840, 321] on select "Select Other Multiple Assets Chase (Checking Account) - $363.81 Clothing - Clot…" at bounding box center [894, 319] width 206 height 32
select select "6"
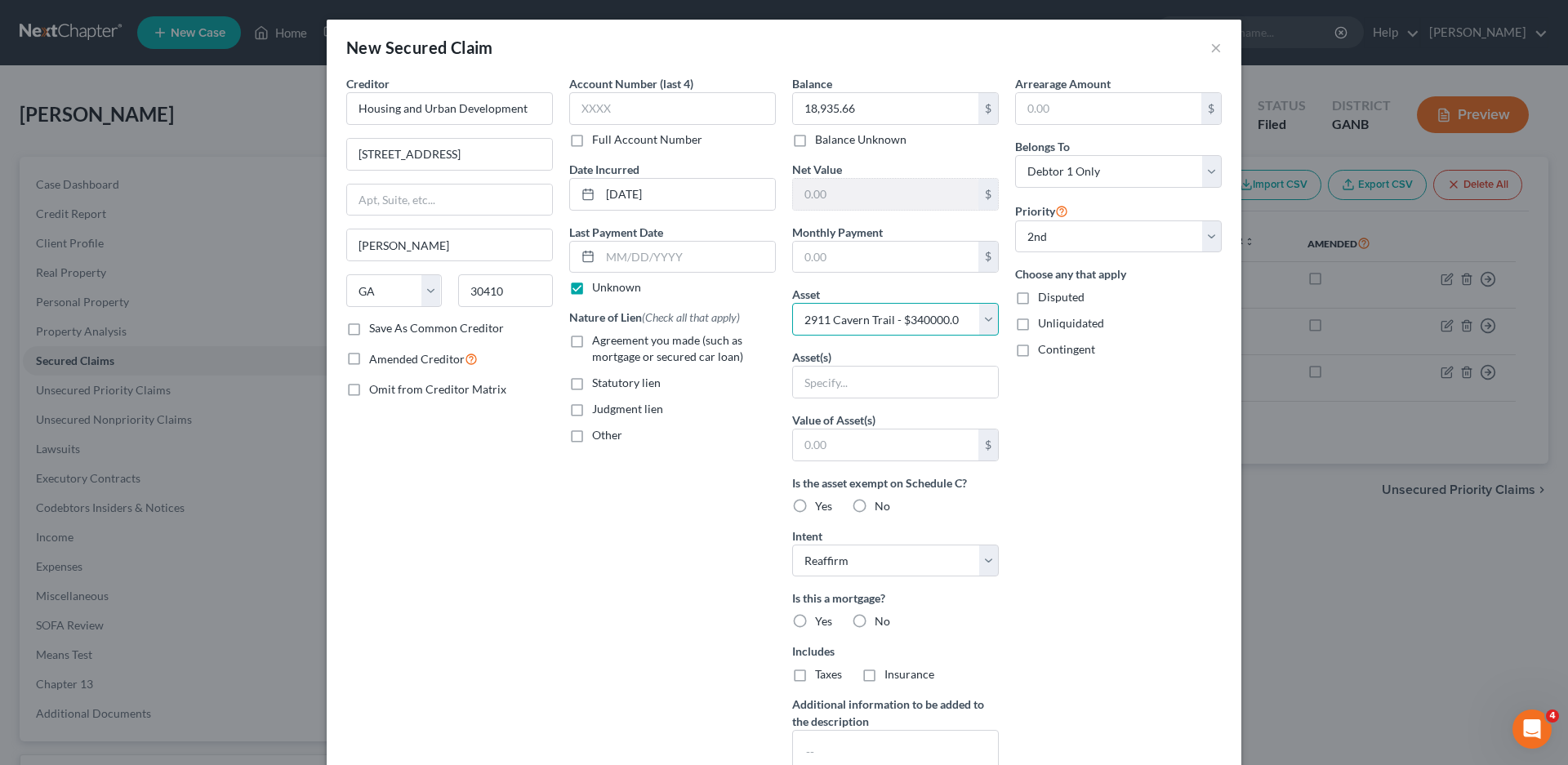
click at [792, 303] on select "Select Other Multiple Assets Chase (Checking Account) - $363.81 Clothing - Clot…" at bounding box center [894, 319] width 206 height 32
select select "0"
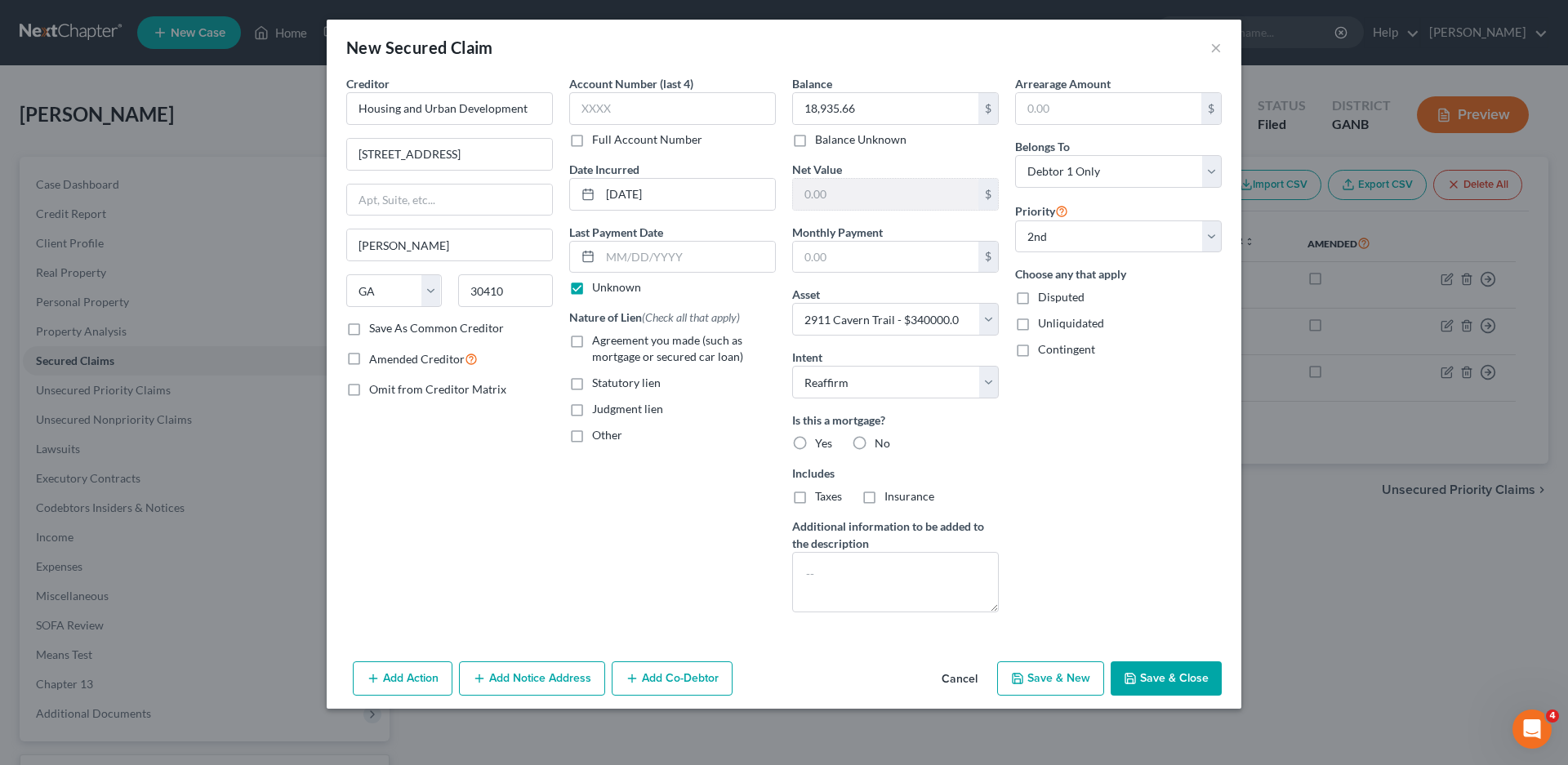
click at [815, 441] on label "Yes" at bounding box center [823, 444] width 17 height 16
click at [821, 441] on input "Yes" at bounding box center [827, 441] width 11 height 11
radio input "true"
click at [885, 505] on label "Insurance" at bounding box center [909, 496] width 50 height 16
click at [891, 499] on input "Insurance" at bounding box center [896, 493] width 11 height 11
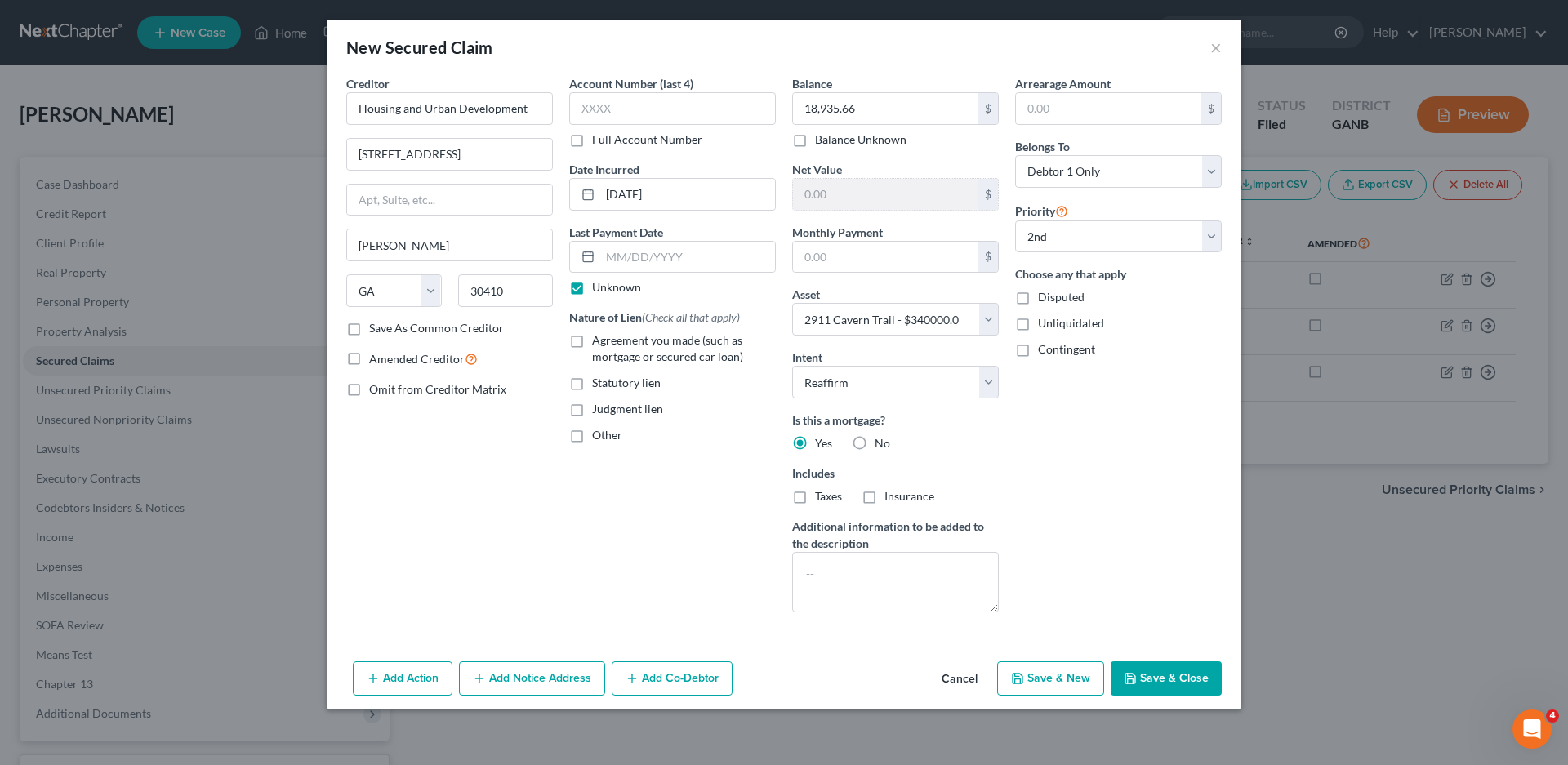
checkbox input "true"
click at [591, 342] on label "Agreement you made (such as mortgage or secured car loan)" at bounding box center [683, 349] width 184 height 32
click at [599, 342] on input "Agreement you made (such as mortgage or secured car loan)" at bounding box center [604, 338] width 11 height 11
checkbox input "true"
click at [406, 247] on input "[PERSON_NAME]" at bounding box center [449, 244] width 205 height 31
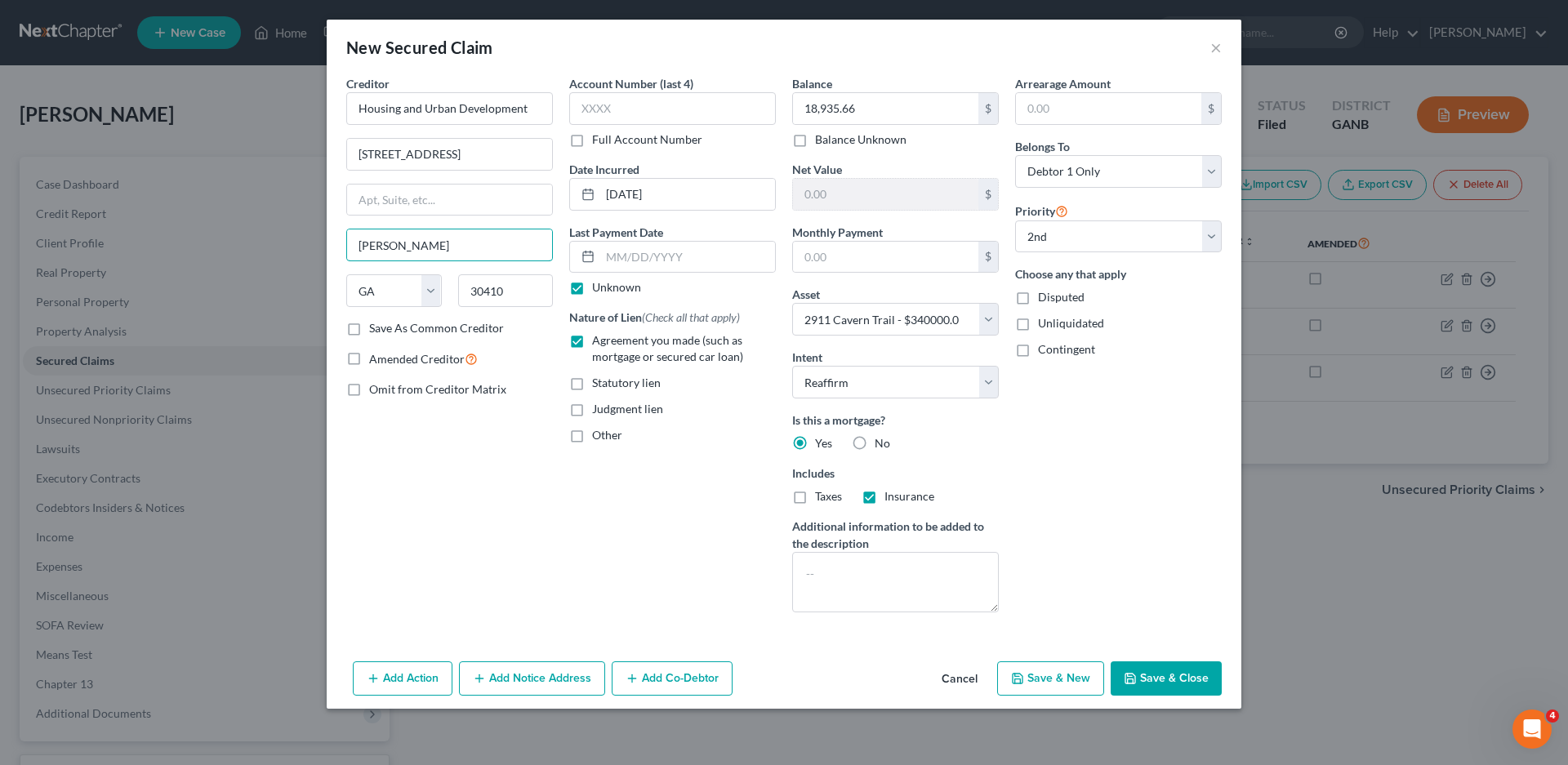
drag, startPoint x: 387, startPoint y: 246, endPoint x: 325, endPoint y: 246, distance: 62.0
click at [325, 246] on div "New Secured Claim × Creditor * Housing and Urban Development [STREET_ADDRESS][G…" at bounding box center [784, 382] width 1568 height 765
type input "[US_STATE]"
select select "8"
type input "3"
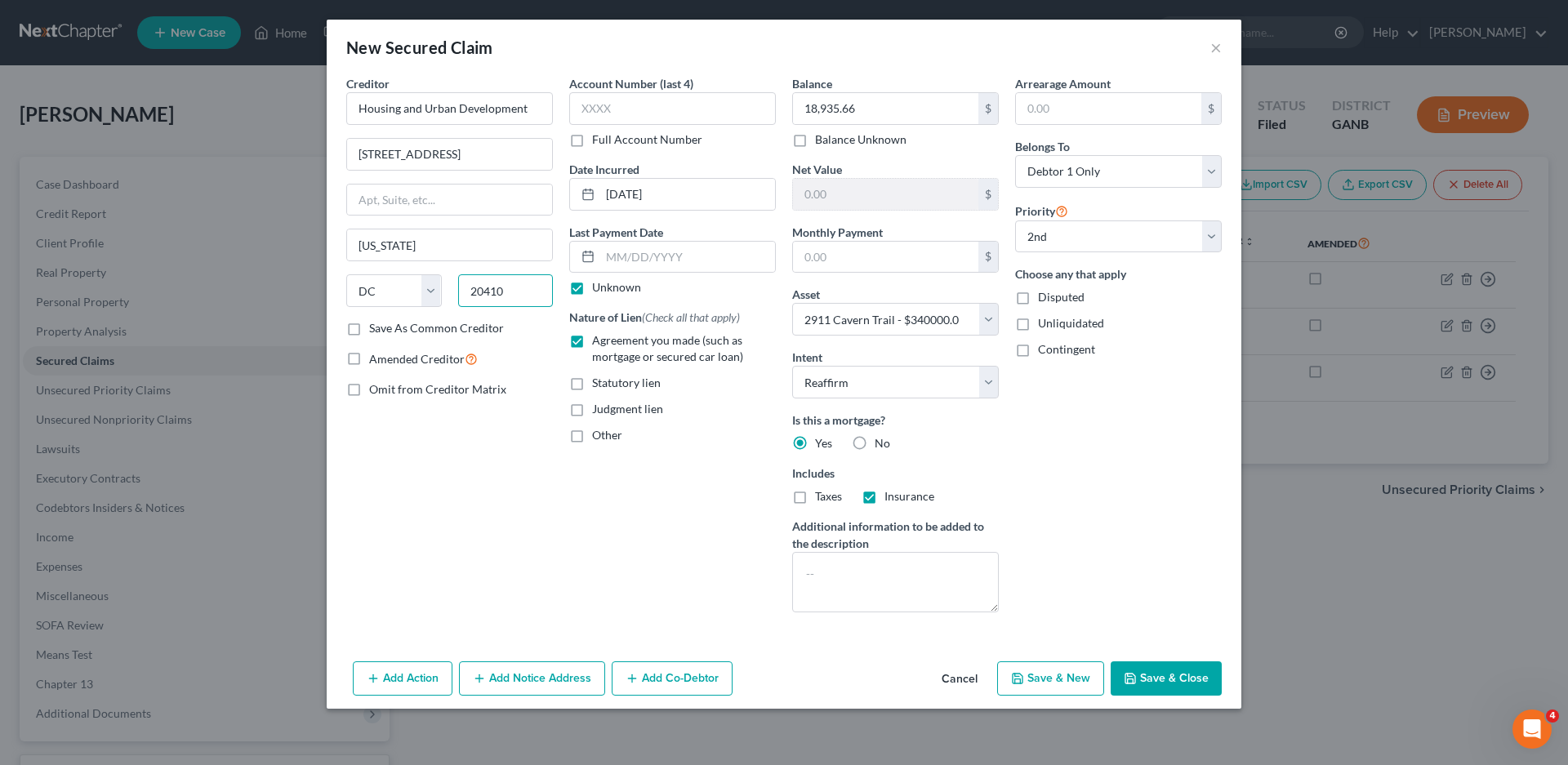
type input "20410"
click at [369, 328] on label "Save As Common Creditor" at bounding box center [436, 328] width 134 height 16
click at [376, 328] on input "Save As Common Creditor" at bounding box center [381, 326] width 11 height 11
click at [1154, 674] on button "Save & Close" at bounding box center [1165, 678] width 111 height 34
checkbox input "false"
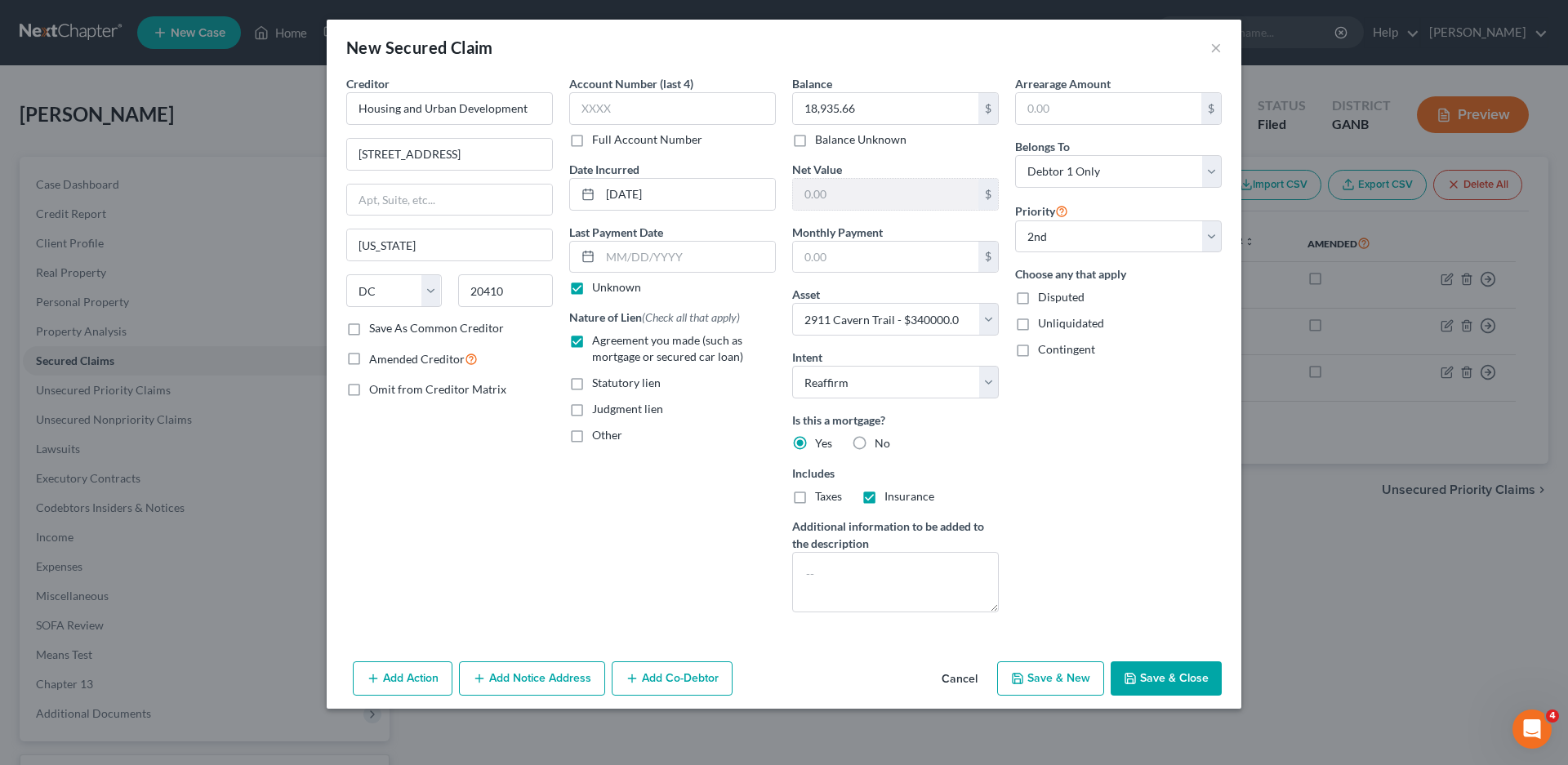
select select
select select "1"
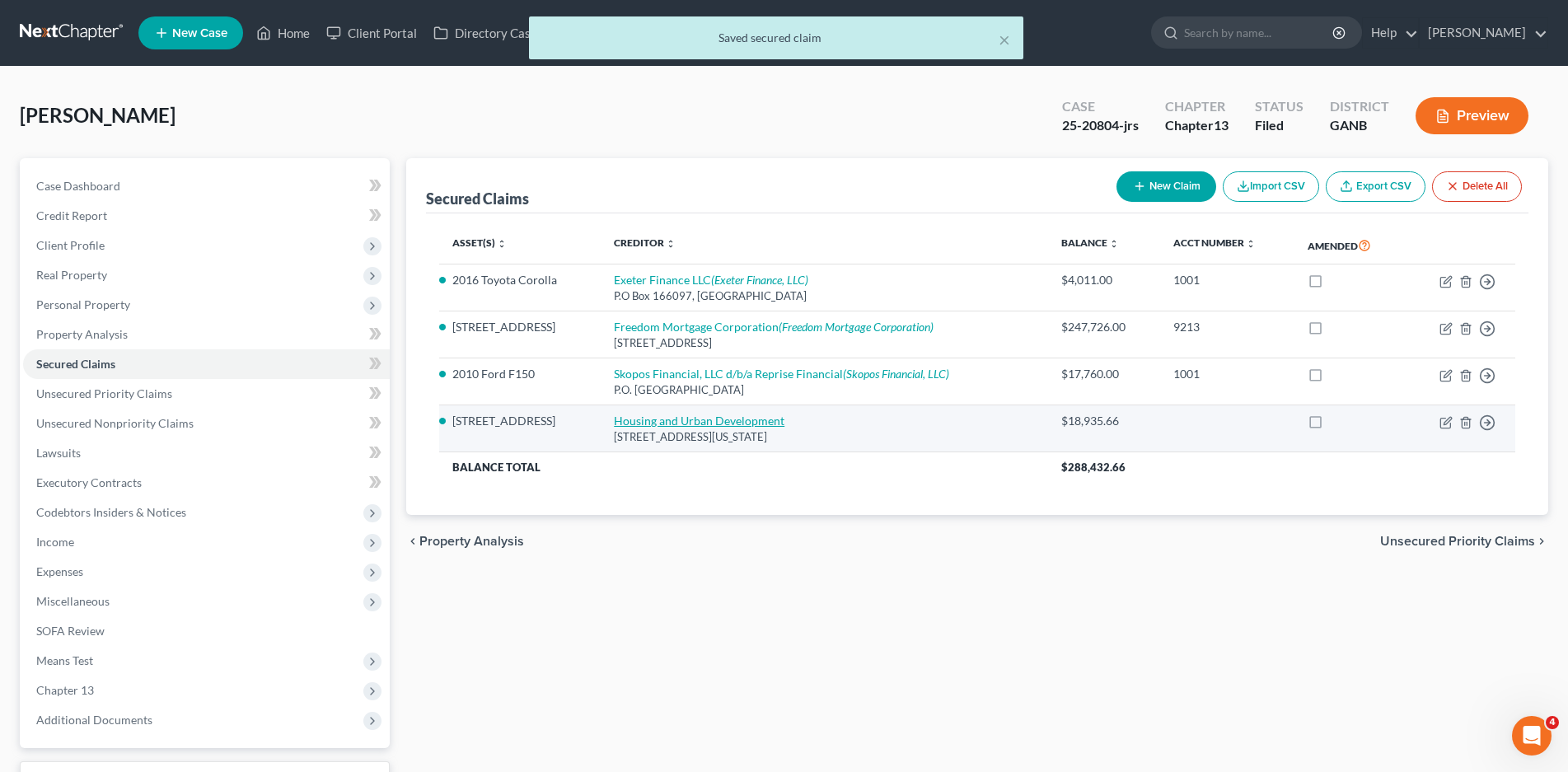
click at [706, 422] on link "Housing and Urban Development" at bounding box center [699, 421] width 170 height 14
select select "8"
select select "2"
select select "0"
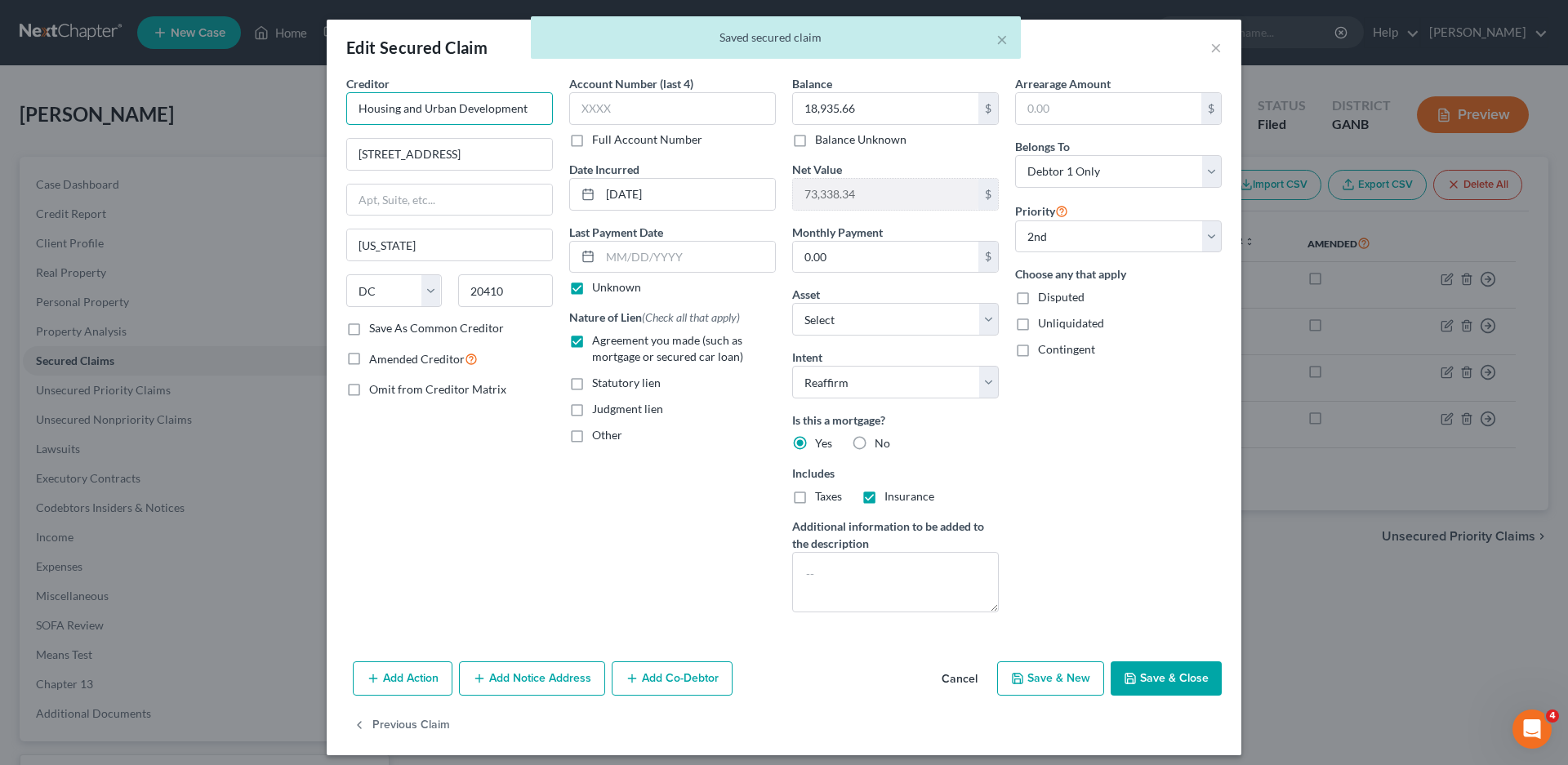
drag, startPoint x: 522, startPoint y: 105, endPoint x: 294, endPoint y: 115, distance: 228.2
click at [294, 115] on div "Edit Secured Claim × Creditor * Housing and Urban Development [STREET_ADDRESS][…" at bounding box center [784, 382] width 1568 height 765
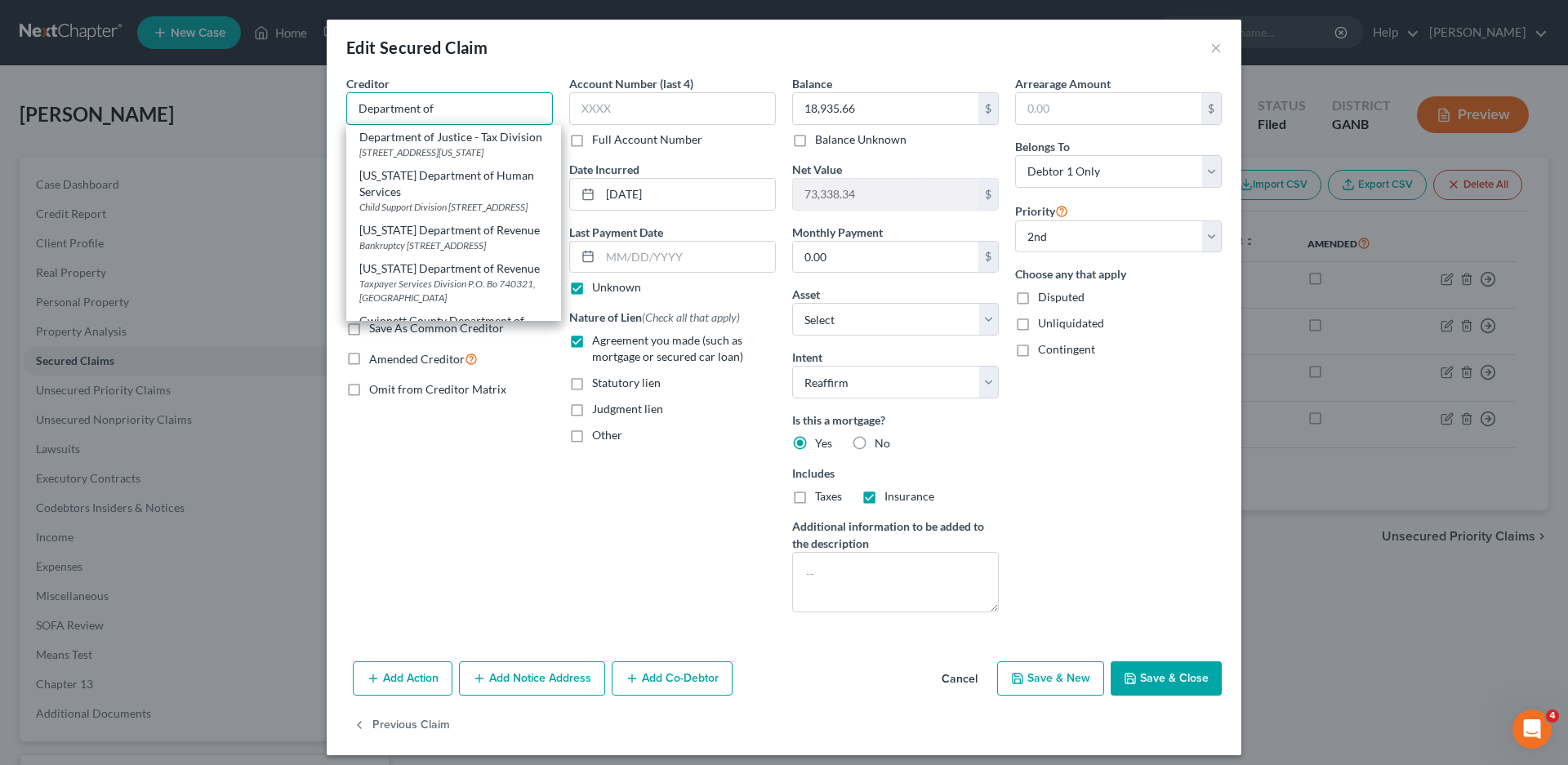
click at [445, 118] on input "Department of" at bounding box center [449, 108] width 206 height 32
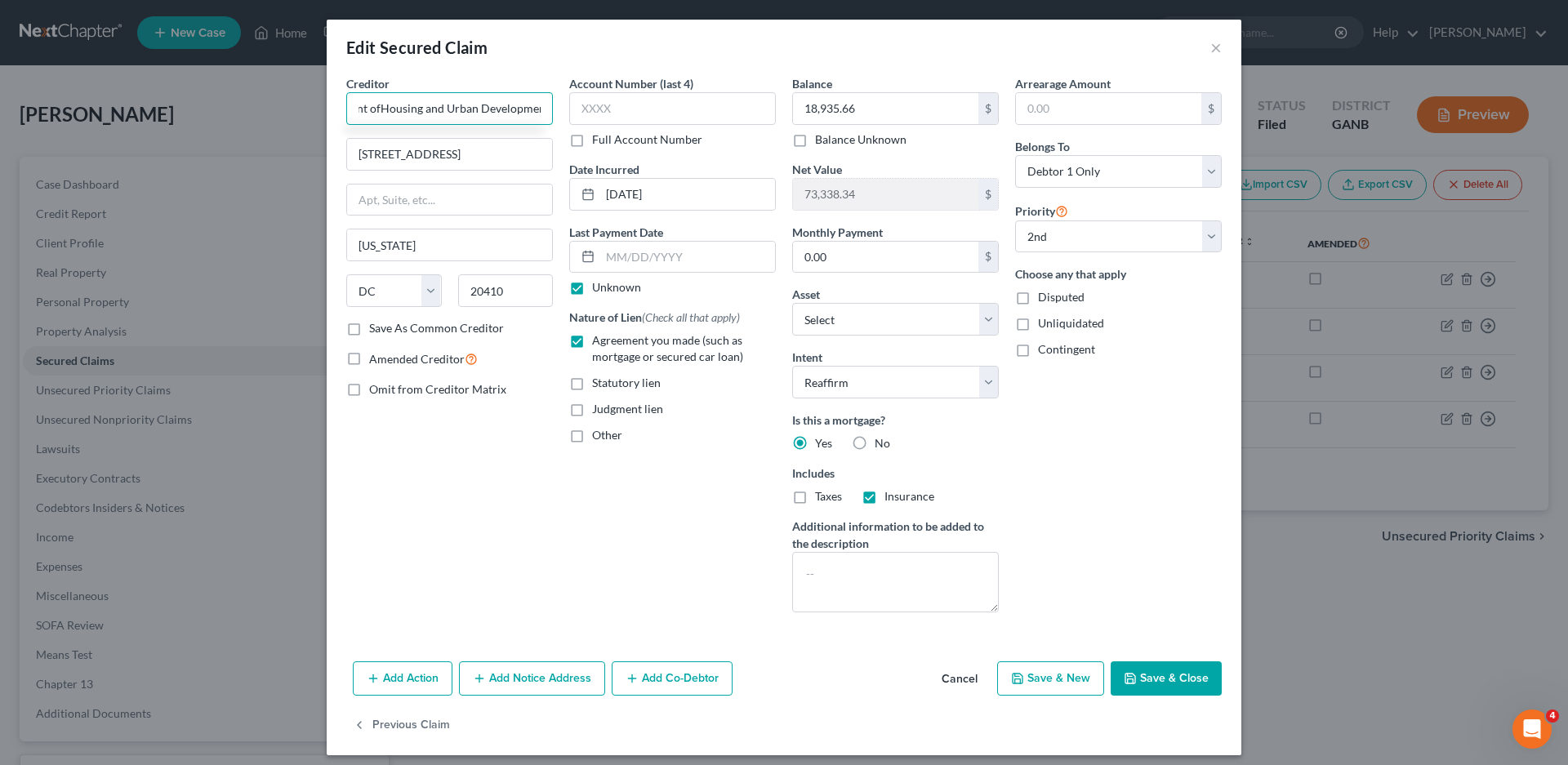
scroll to position [0, 58]
type input "Department of Housing and Urban Development"
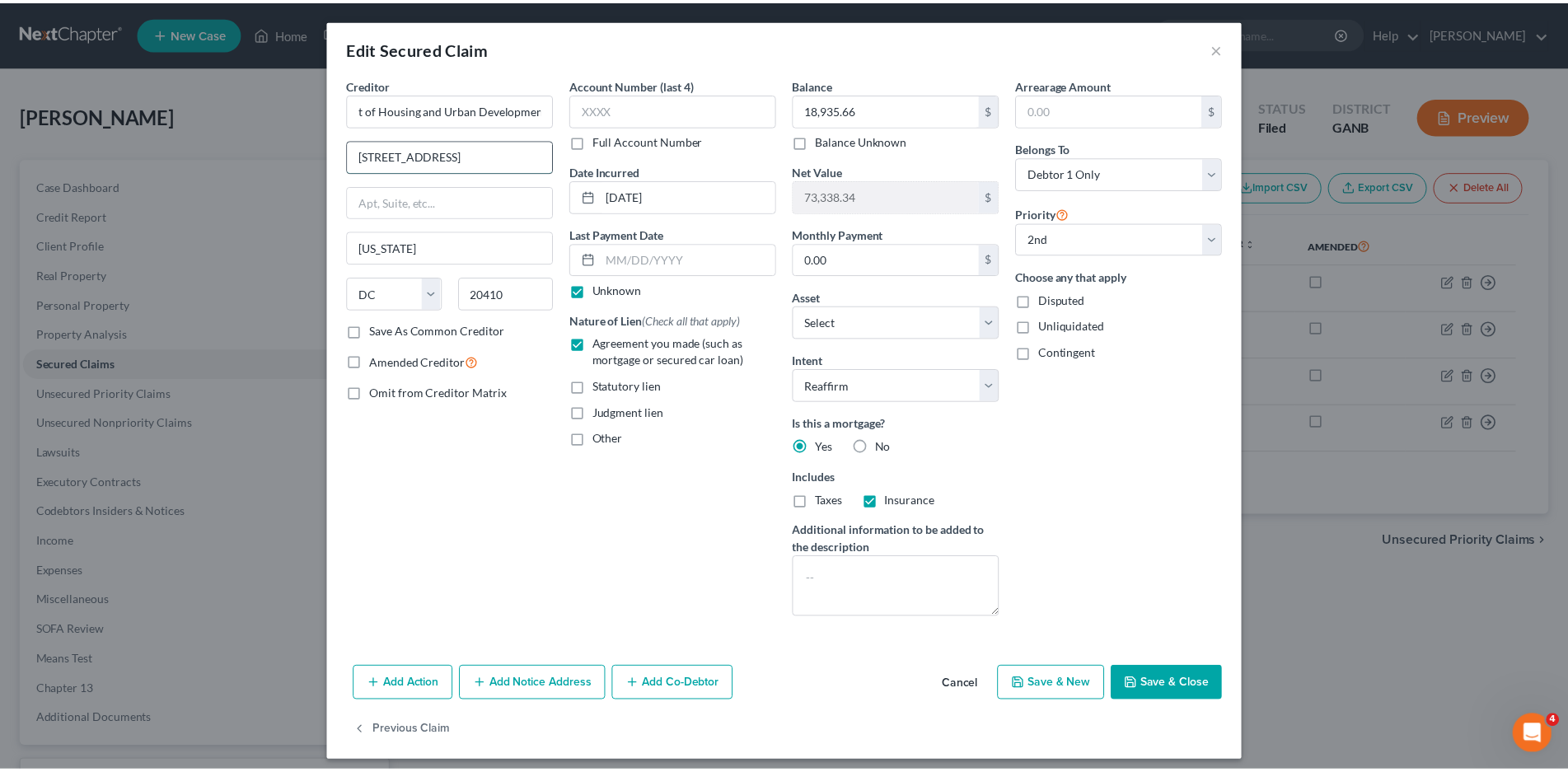
scroll to position [0, 0]
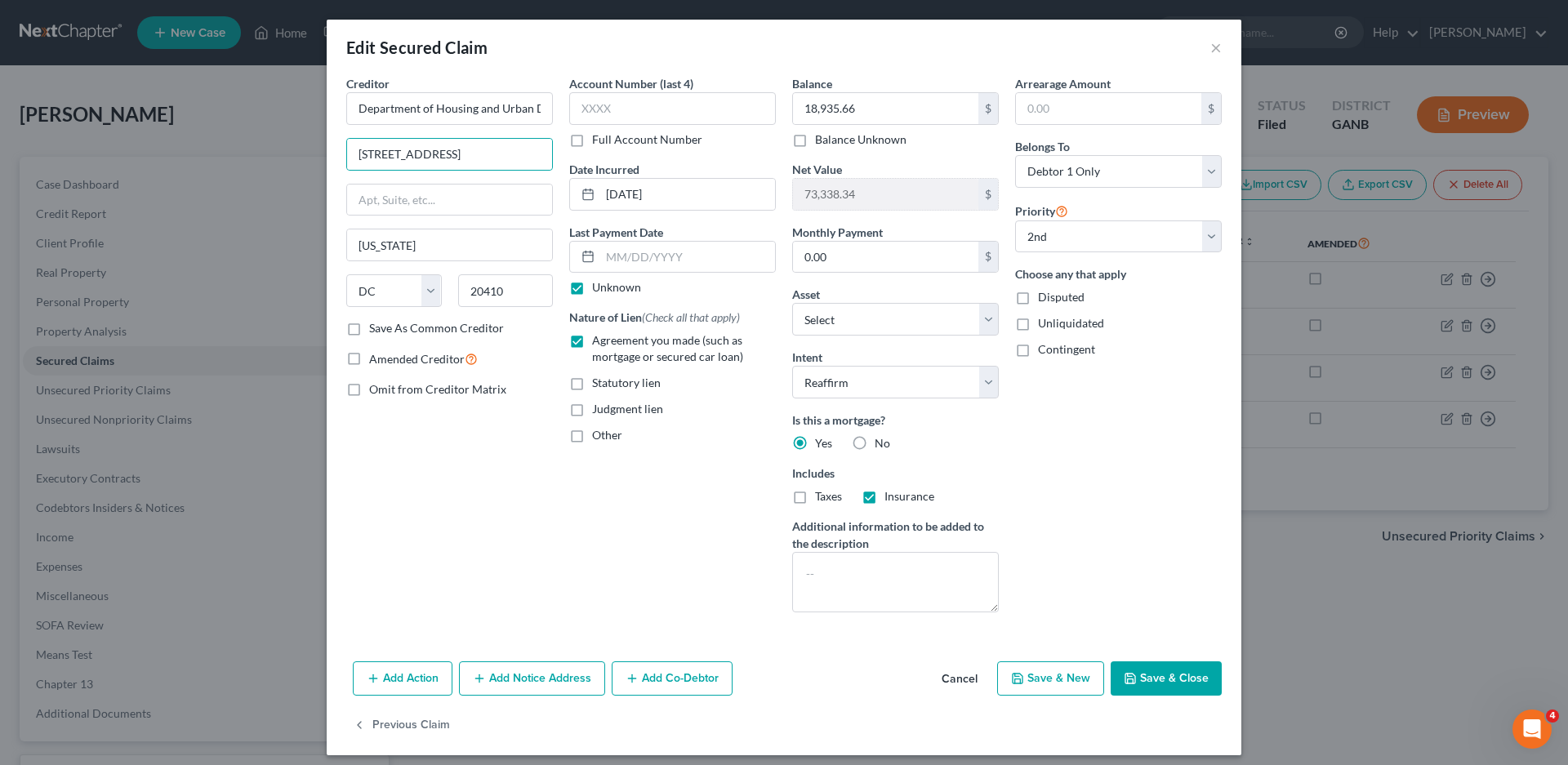
click at [369, 329] on label "Save As Common Creditor" at bounding box center [436, 328] width 134 height 16
click at [376, 329] on input "Save As Common Creditor" at bounding box center [381, 326] width 11 height 11
click at [1157, 679] on button "Save & Close" at bounding box center [1165, 678] width 111 height 34
checkbox input "false"
select select "1"
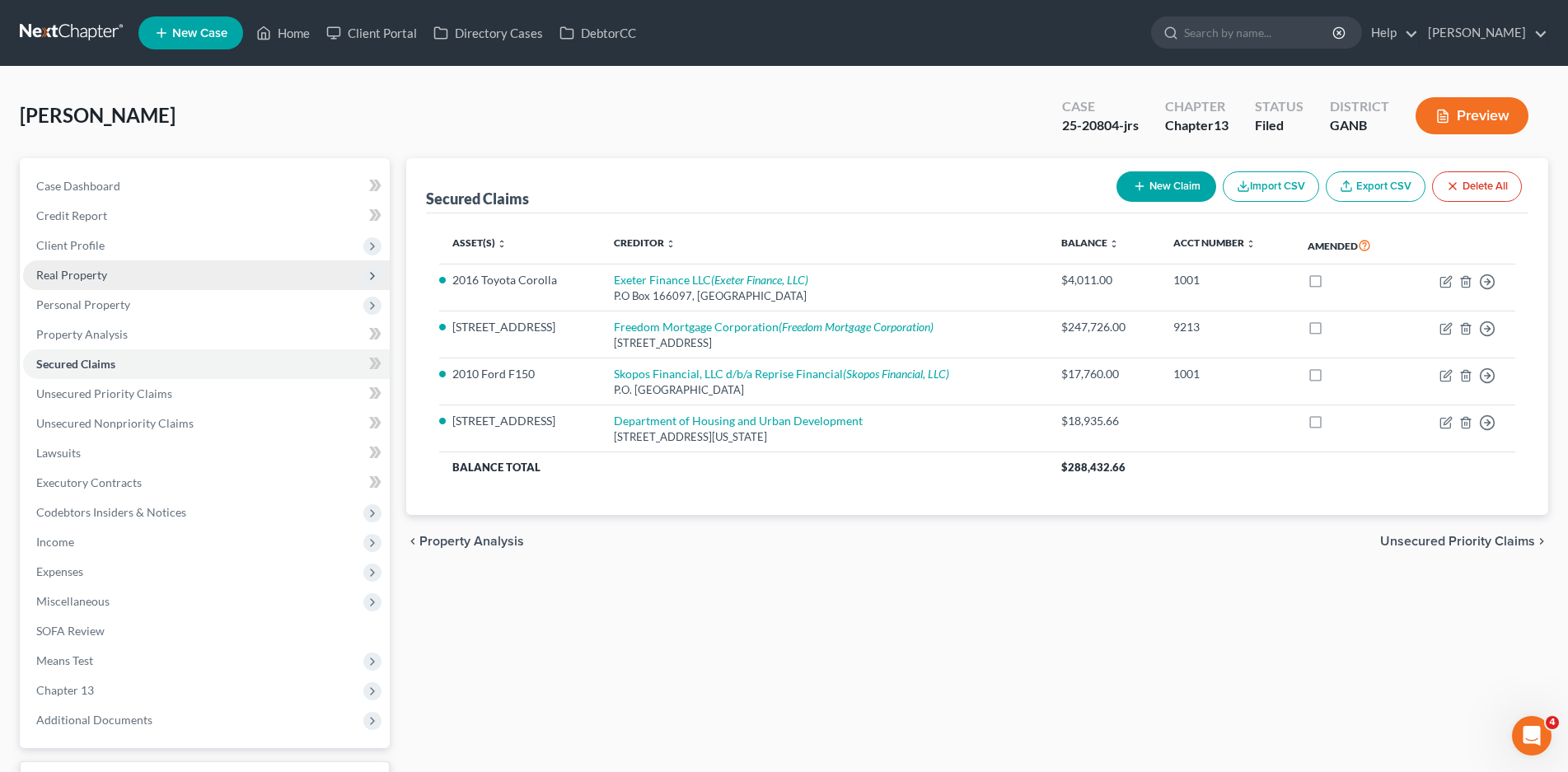
click at [81, 276] on span "Real Property" at bounding box center [72, 274] width 71 height 14
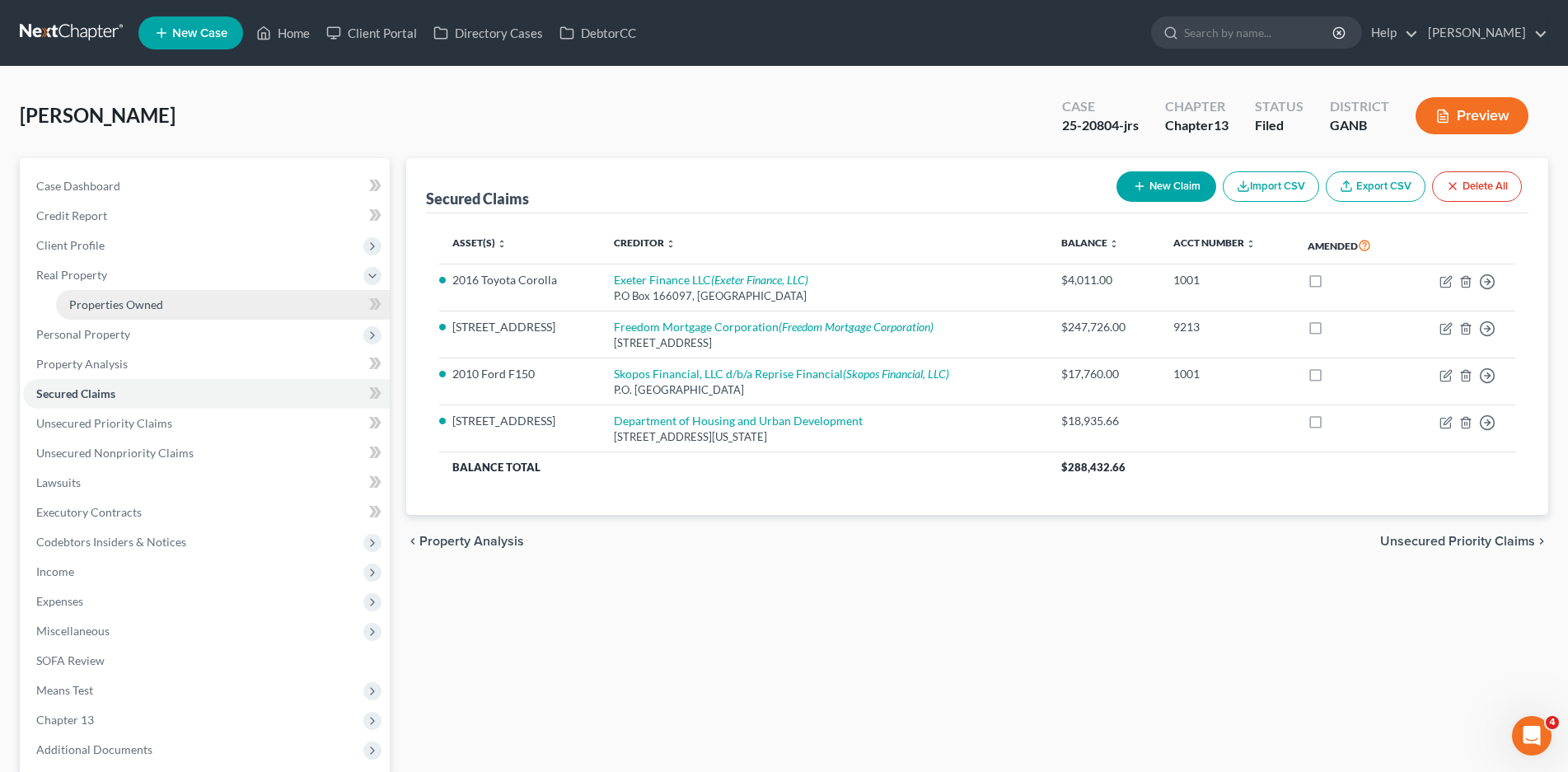
click at [140, 295] on link "Properties Owned" at bounding box center [223, 305] width 334 height 30
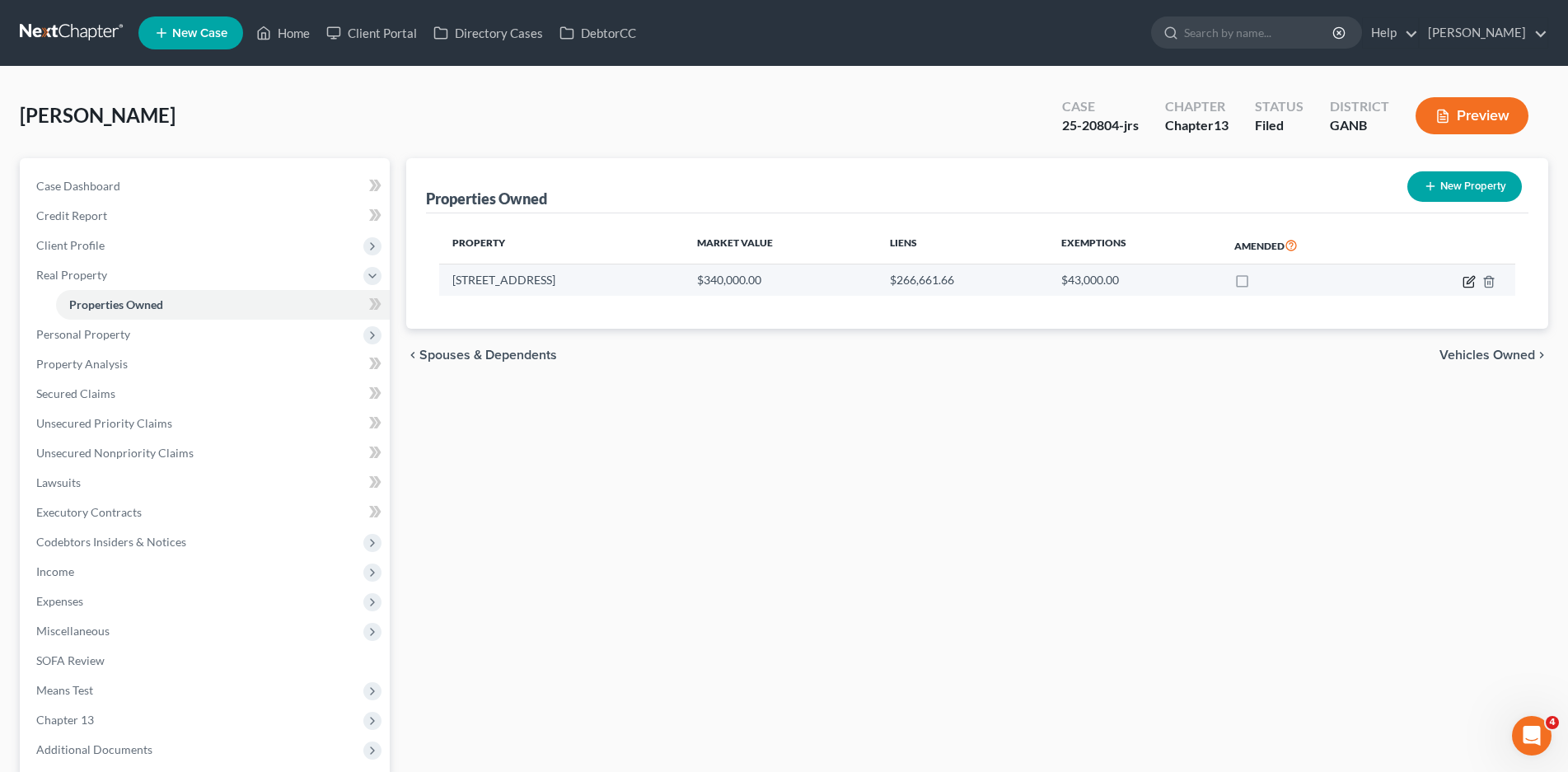
click at [1470, 281] on icon "button" at bounding box center [1469, 281] width 13 height 13
select select "10"
select select "0"
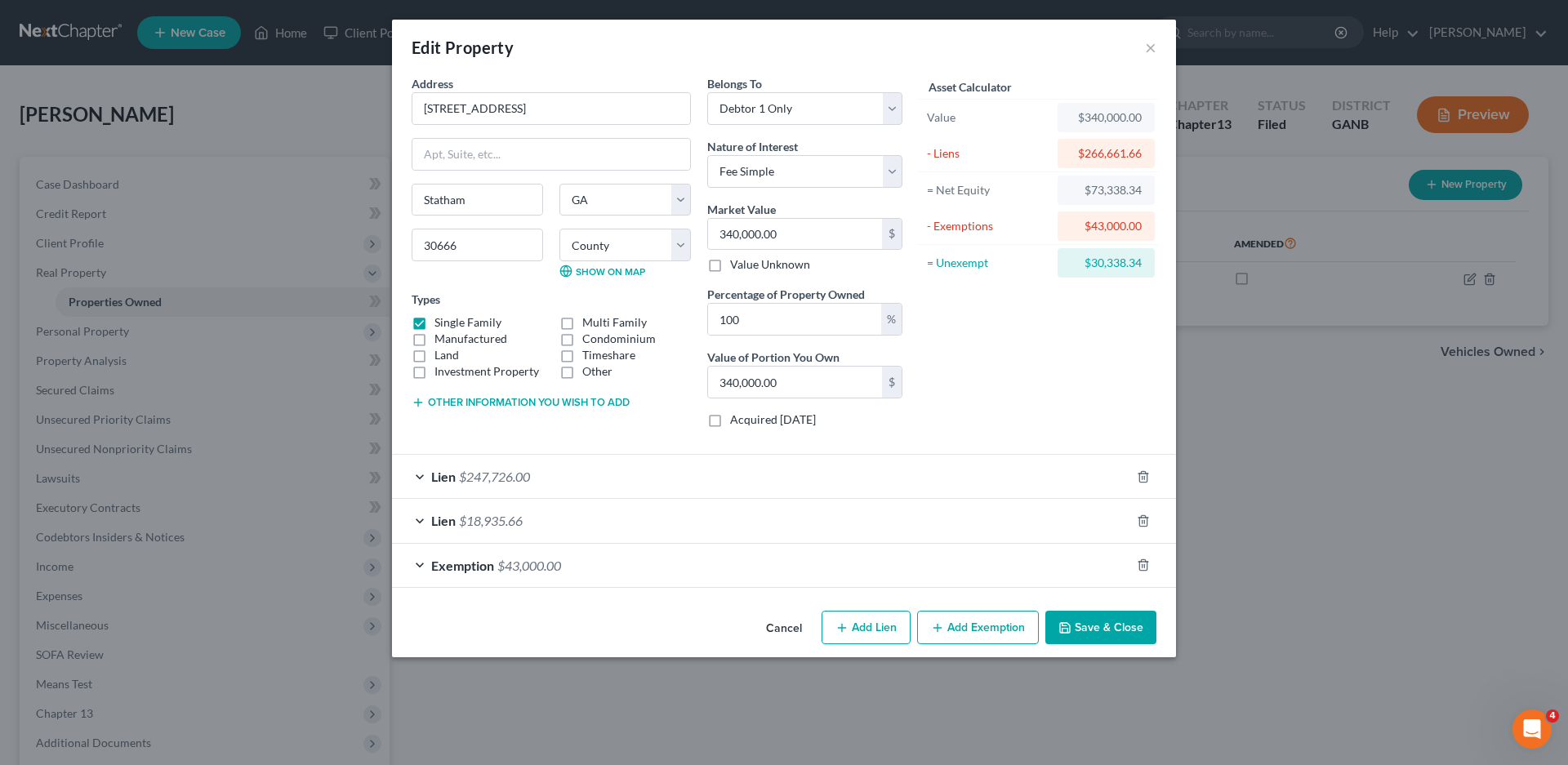
click at [1071, 617] on button "Save & Close" at bounding box center [1100, 628] width 111 height 34
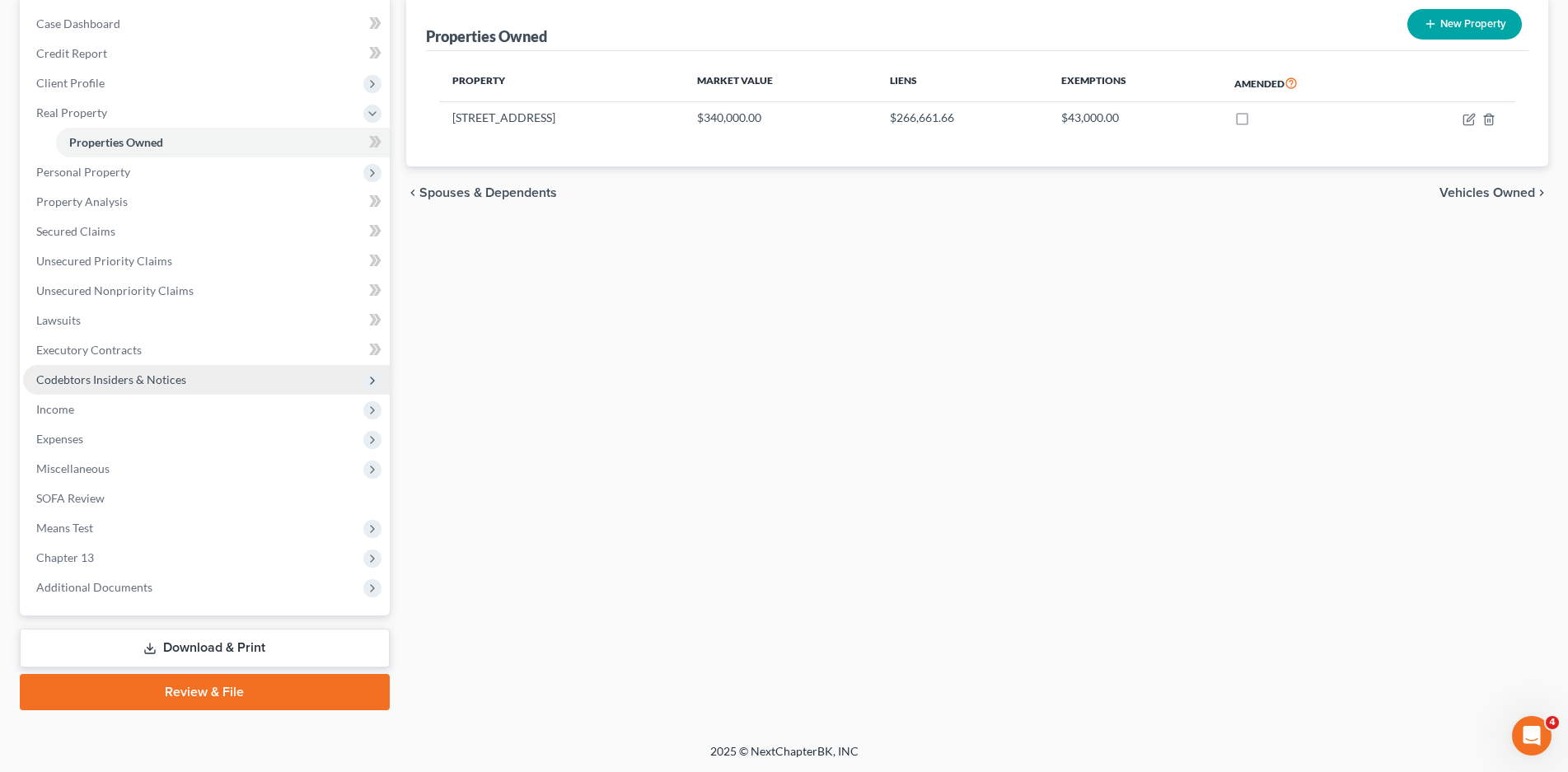
scroll to position [163, 0]
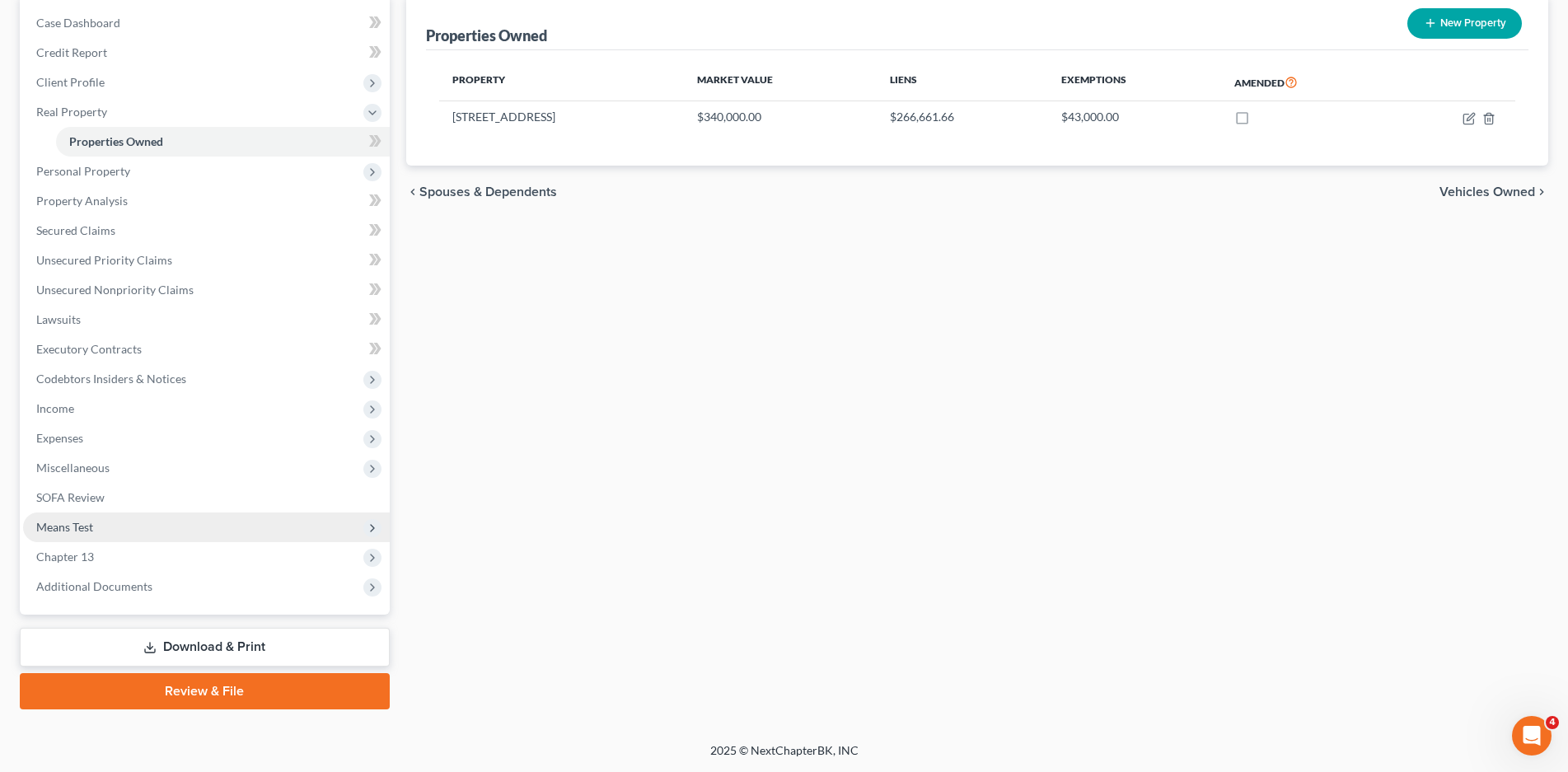
click at [62, 532] on span "Means Test" at bounding box center [65, 526] width 56 height 14
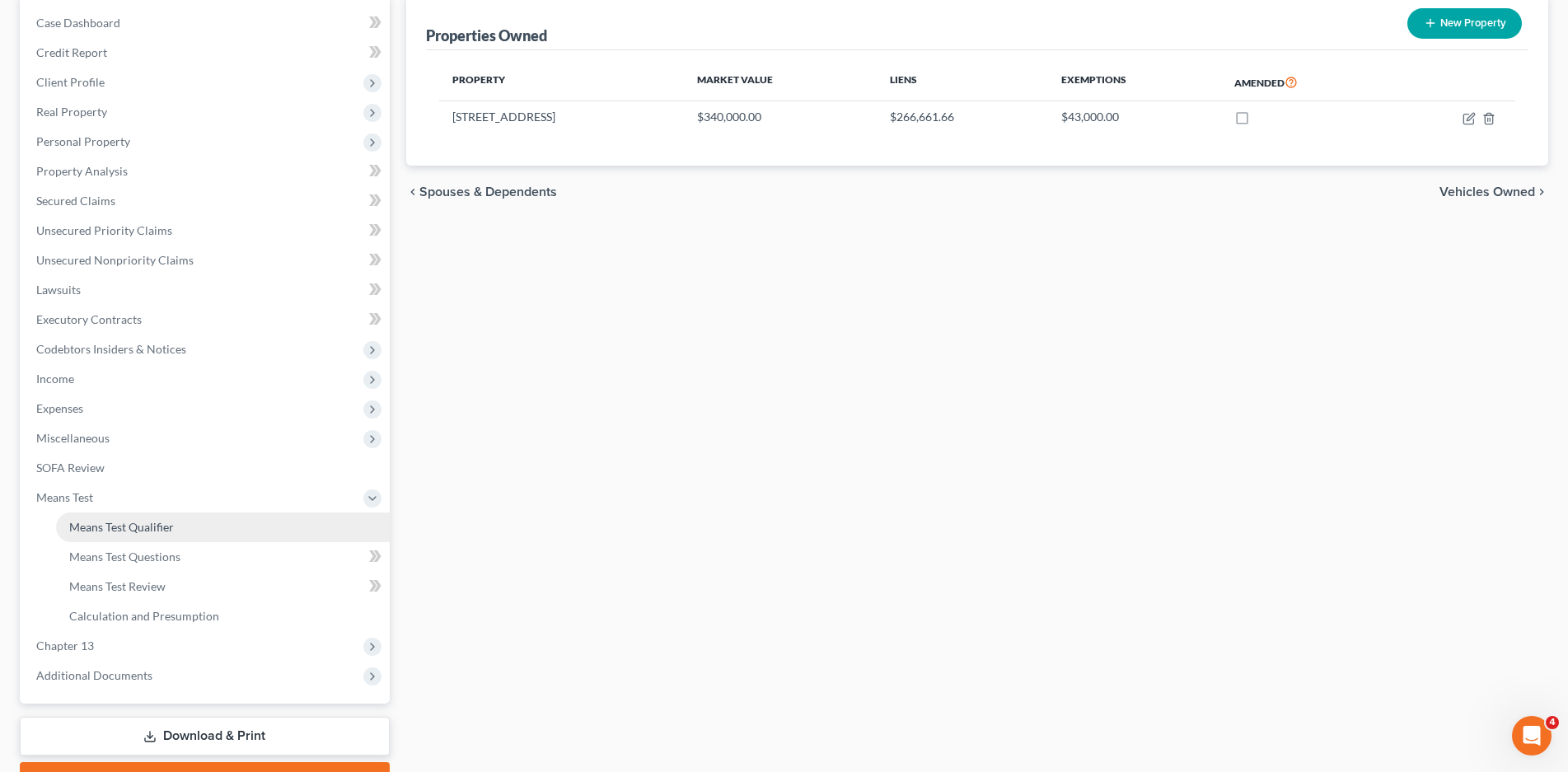
click at [111, 529] on span "Means Test Qualifier" at bounding box center [121, 526] width 105 height 14
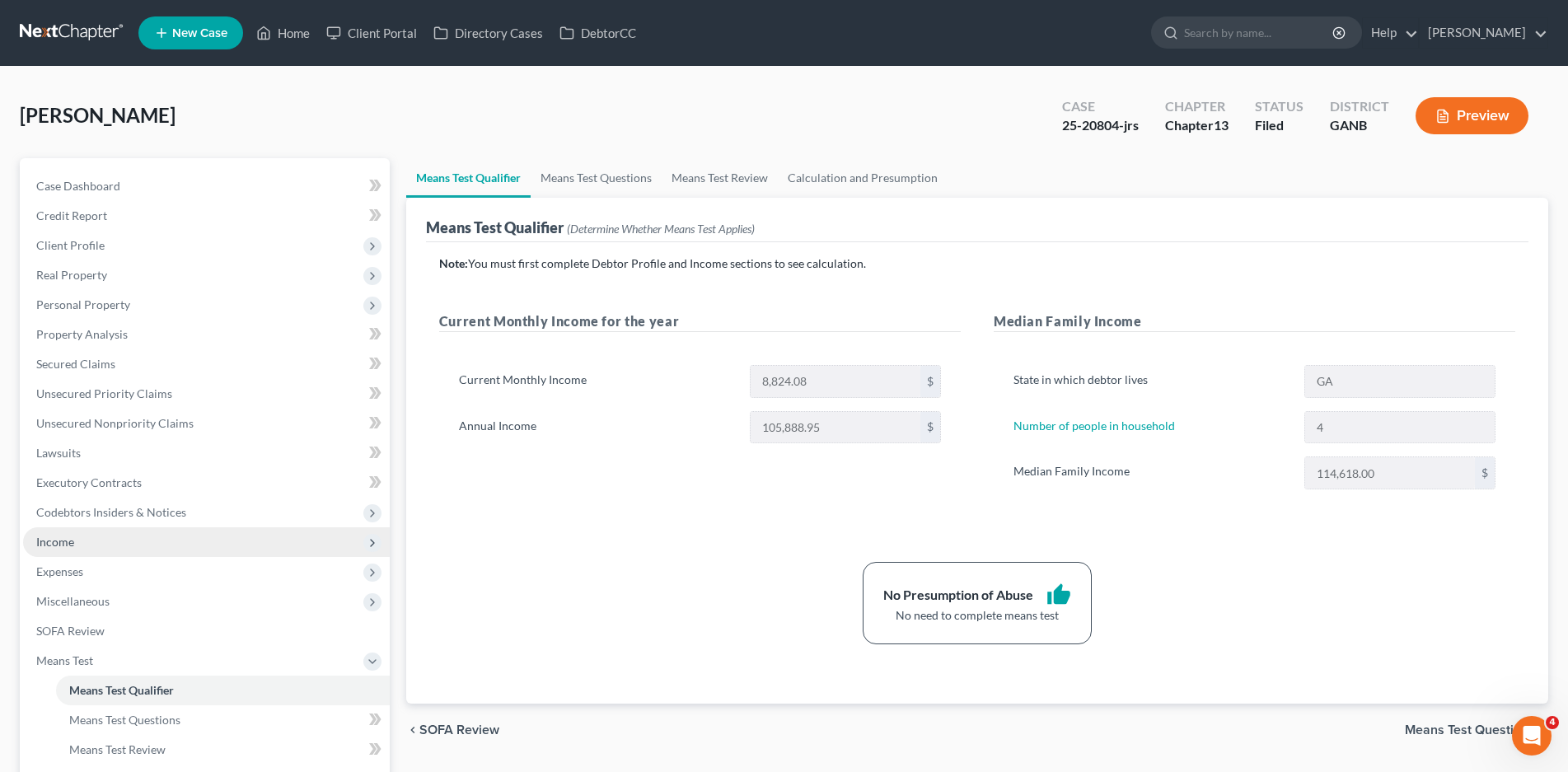
click at [59, 537] on span "Income" at bounding box center [56, 542] width 38 height 14
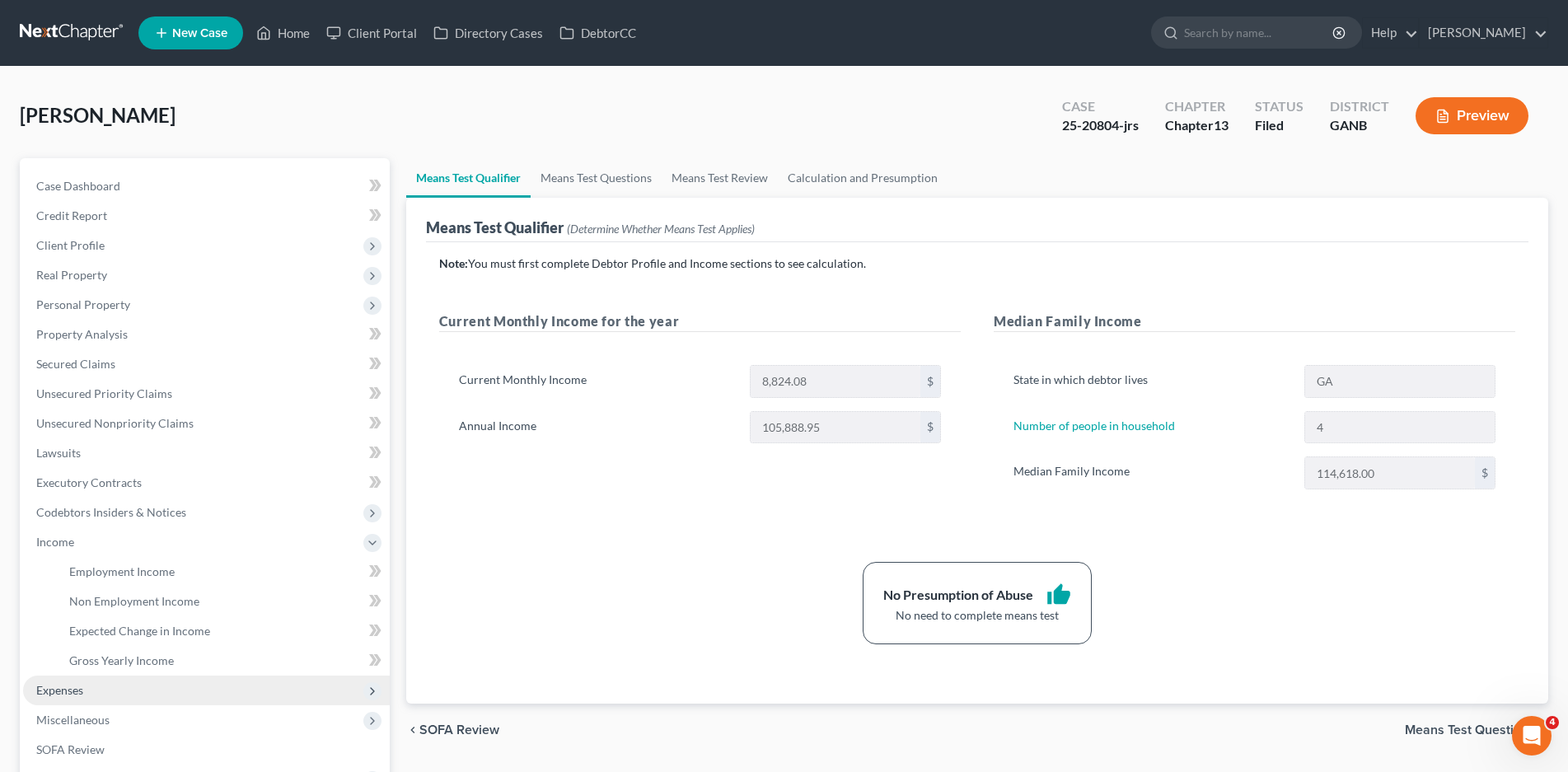
click at [92, 695] on span "Expenses" at bounding box center [206, 690] width 367 height 30
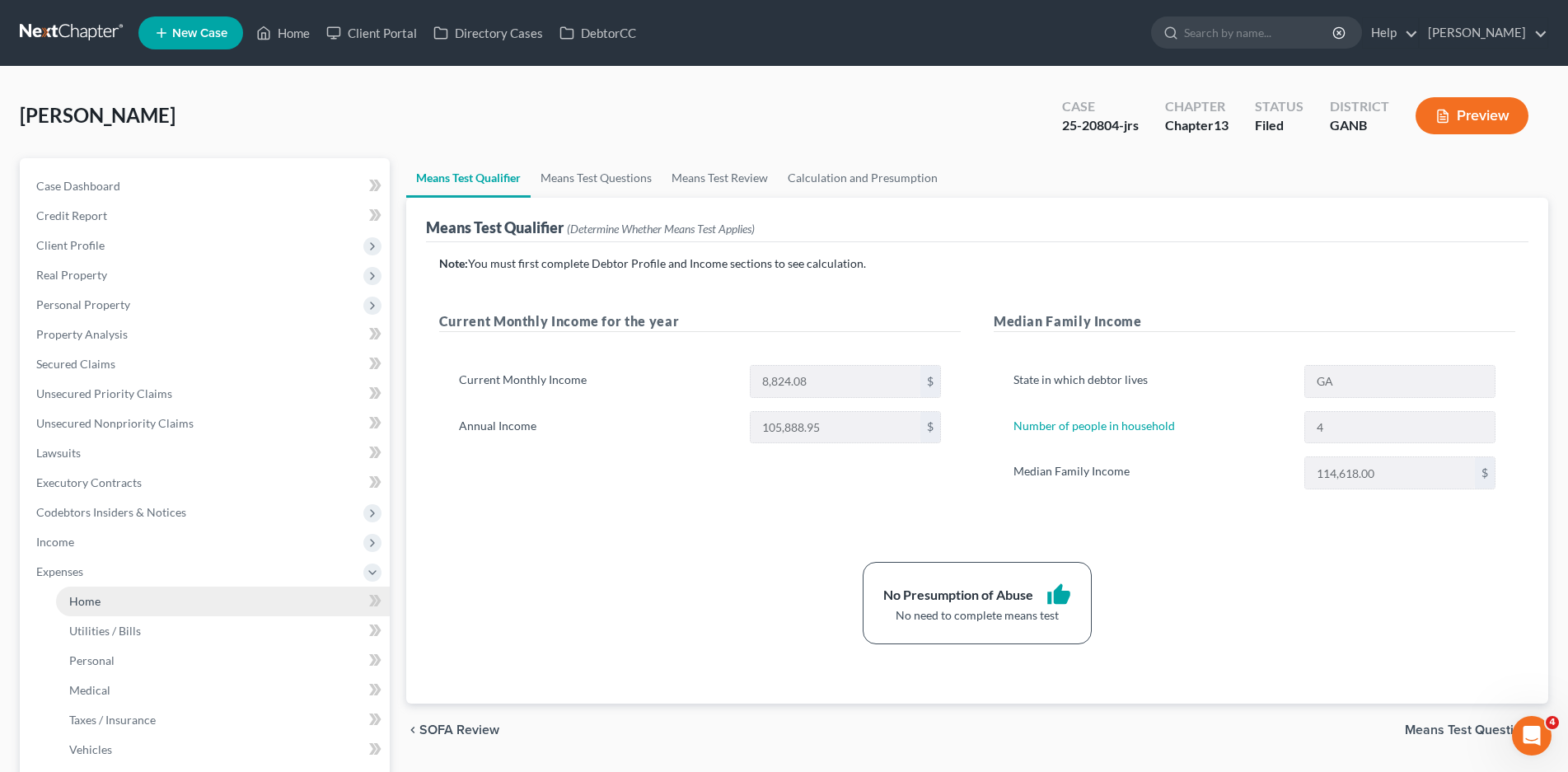
click at [94, 600] on span "Home" at bounding box center [85, 601] width 31 height 14
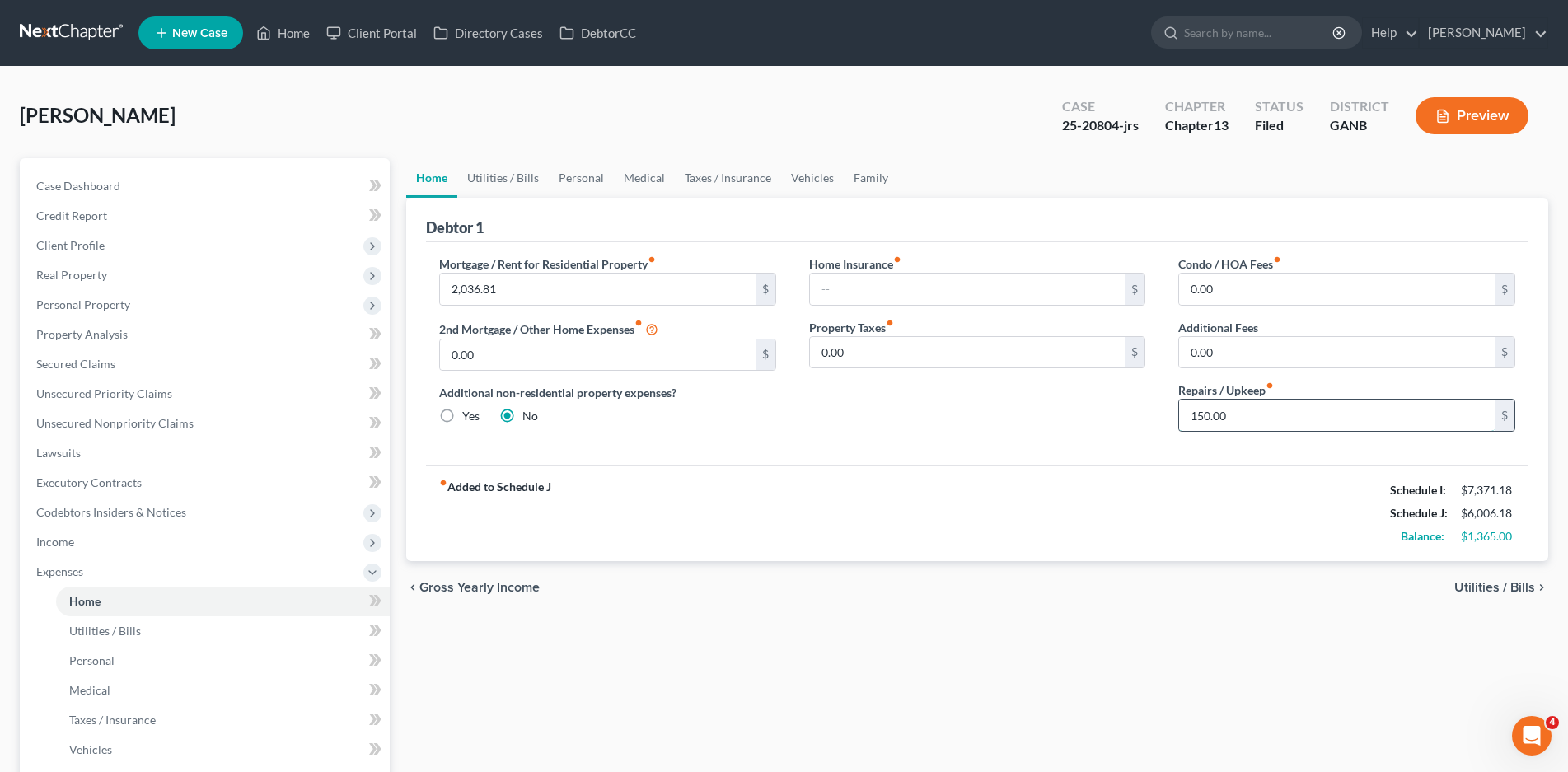
click at [1238, 417] on input "150.00" at bounding box center [1337, 415] width 316 height 31
type input "1"
type input "200.00"
click at [503, 176] on link "Utilities / Bills" at bounding box center [503, 178] width 92 height 39
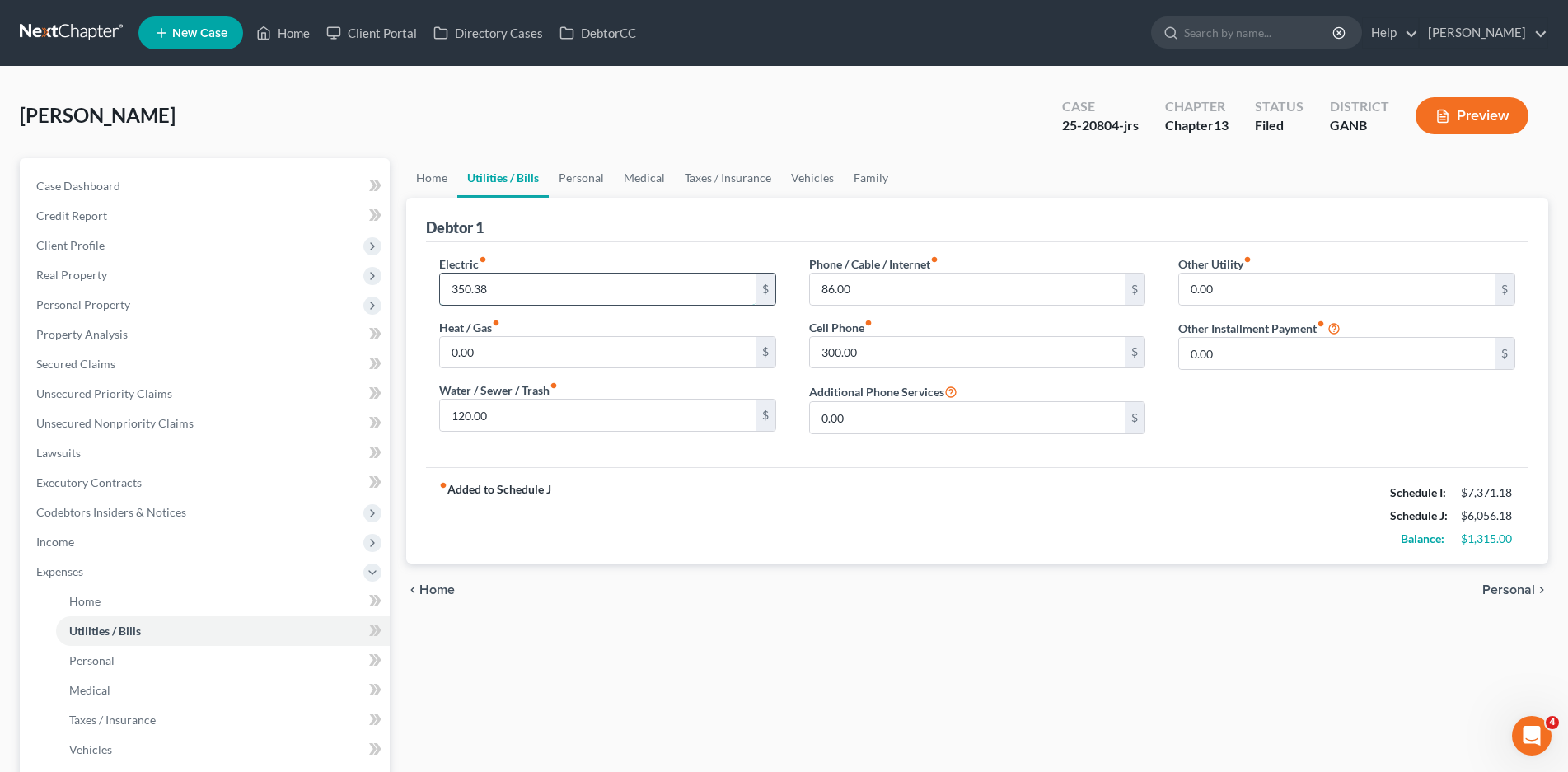
click at [492, 290] on input "350.38" at bounding box center [598, 290] width 316 height 31
type input "350.00"
type input "186.00"
click at [580, 178] on link "Personal" at bounding box center [582, 178] width 66 height 39
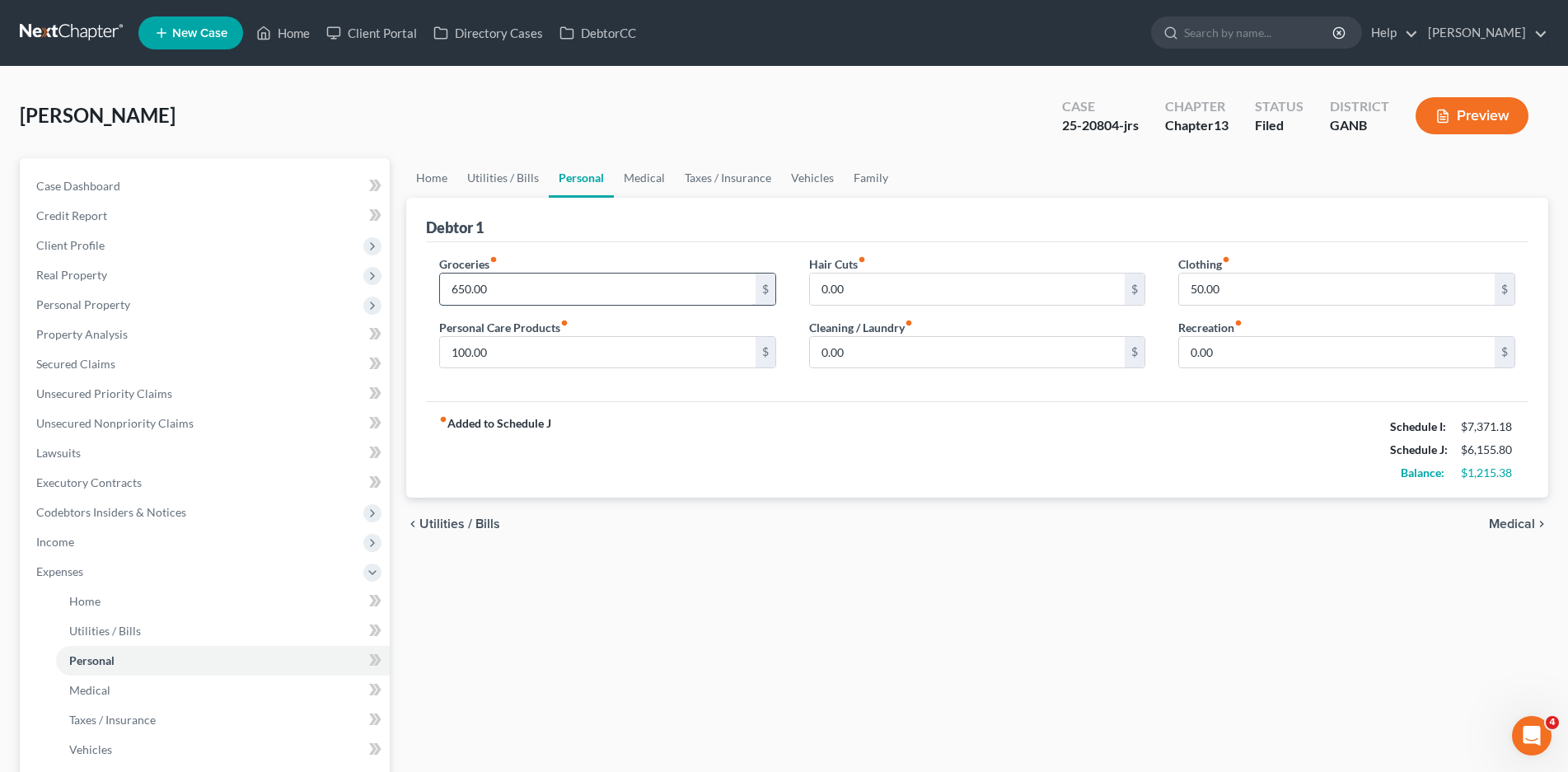
click at [499, 290] on input "650.00" at bounding box center [598, 290] width 316 height 31
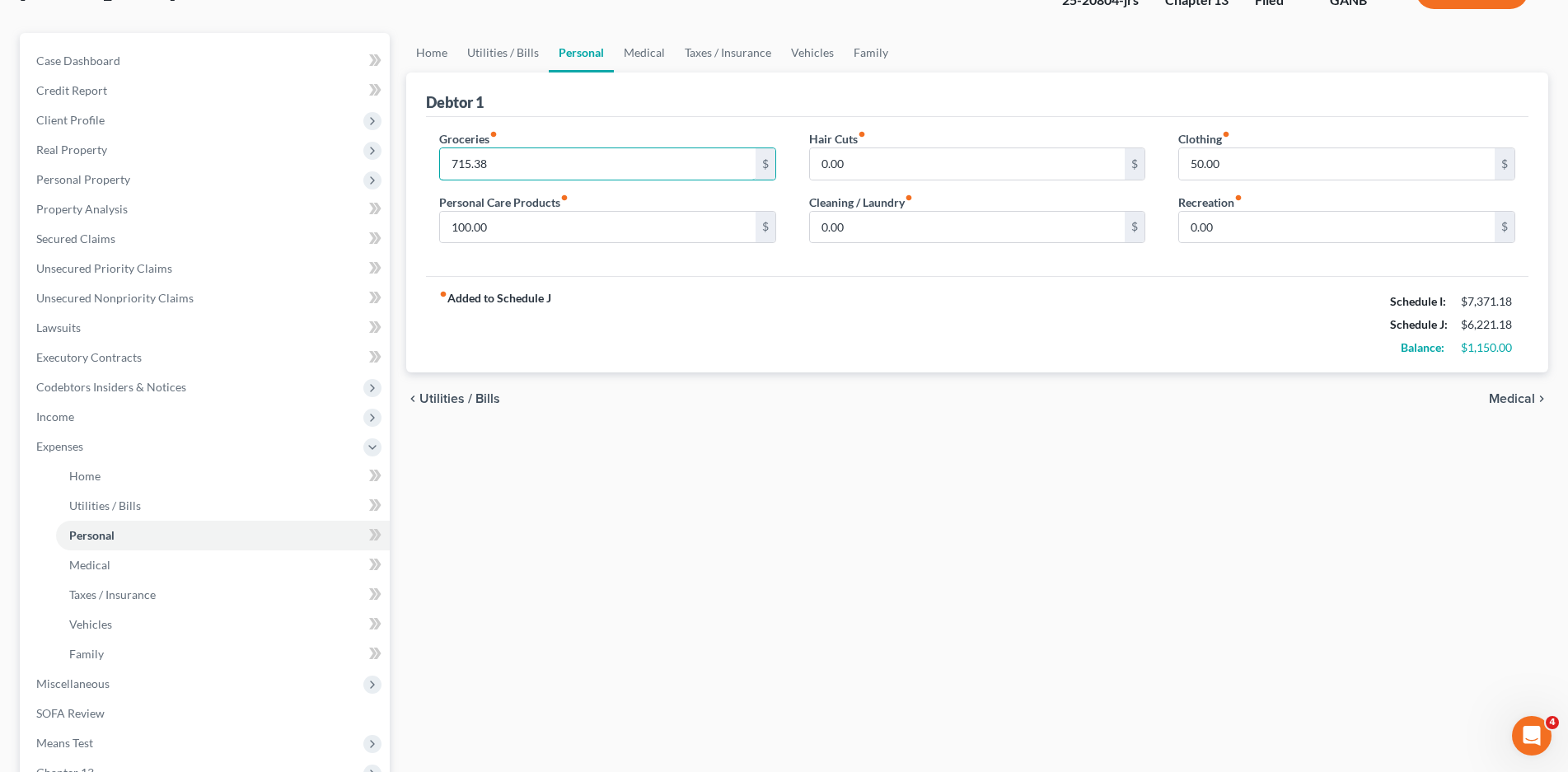
scroll to position [341, 0]
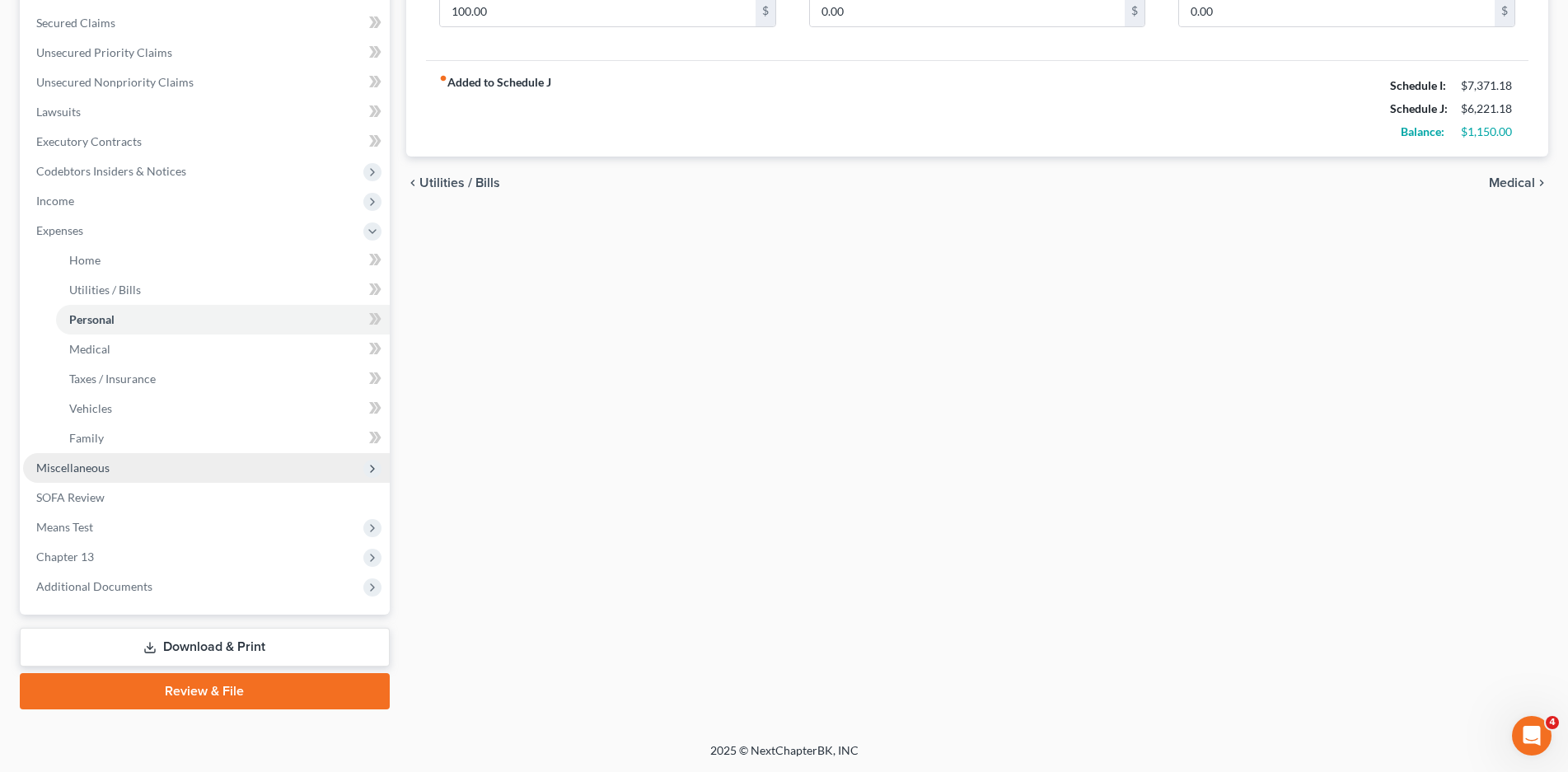
type input "715.38"
click at [70, 474] on span "Miscellaneous" at bounding box center [73, 467] width 74 height 14
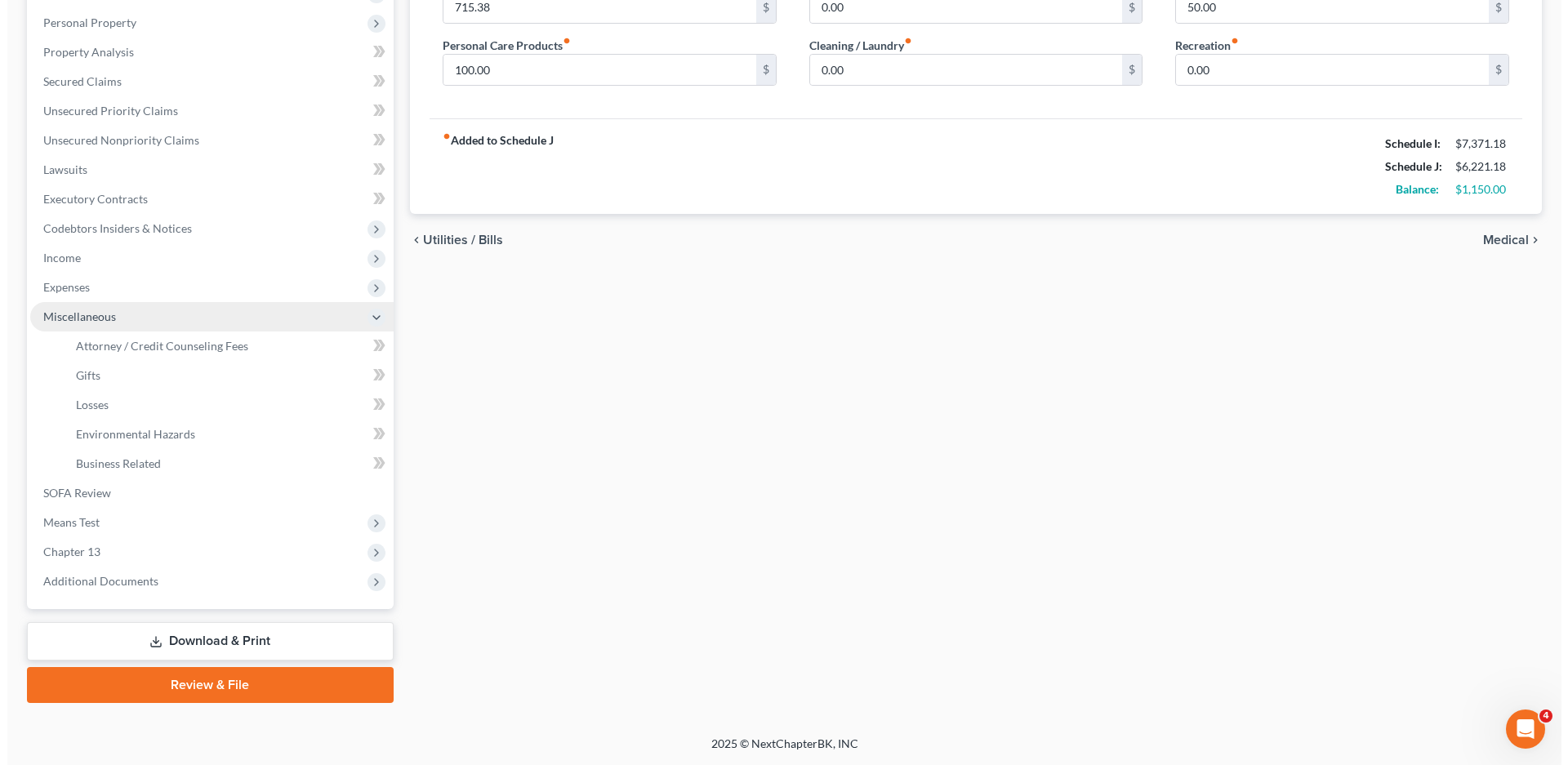
scroll to position [280, 0]
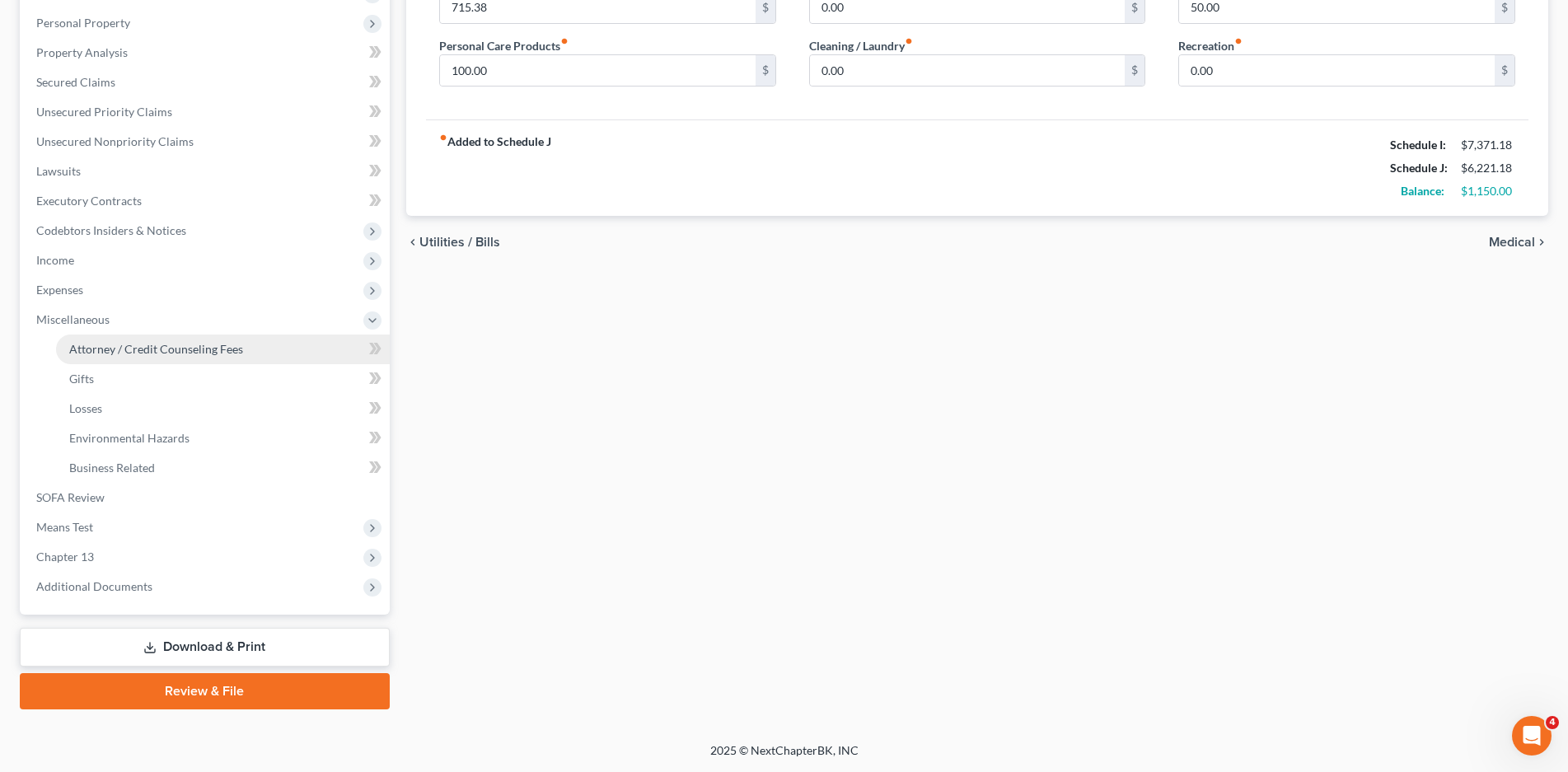
click at [159, 340] on link "Attorney / Credit Counseling Fees" at bounding box center [223, 350] width 334 height 30
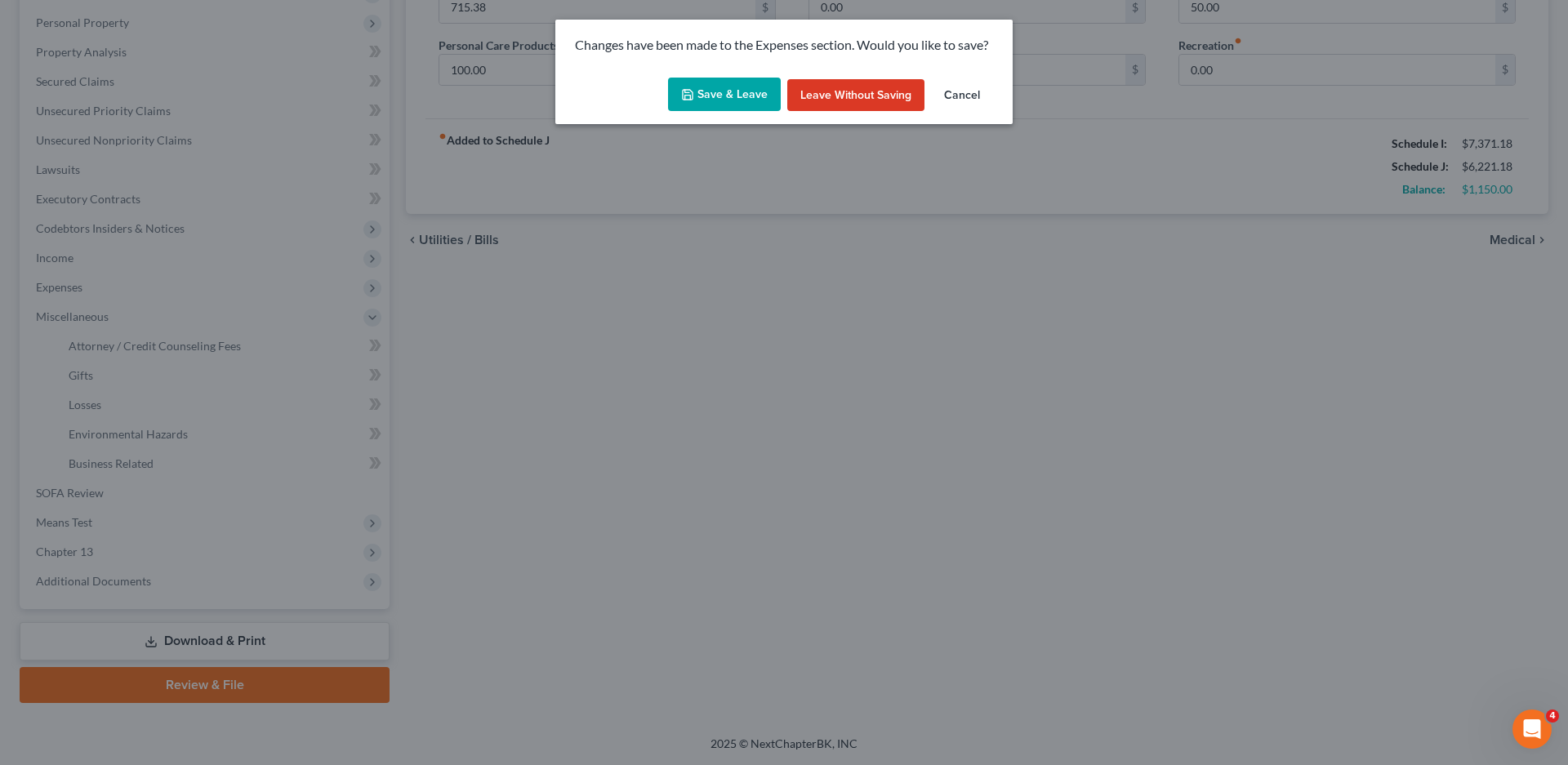
click at [725, 89] on button "Save & Leave" at bounding box center [724, 95] width 113 height 34
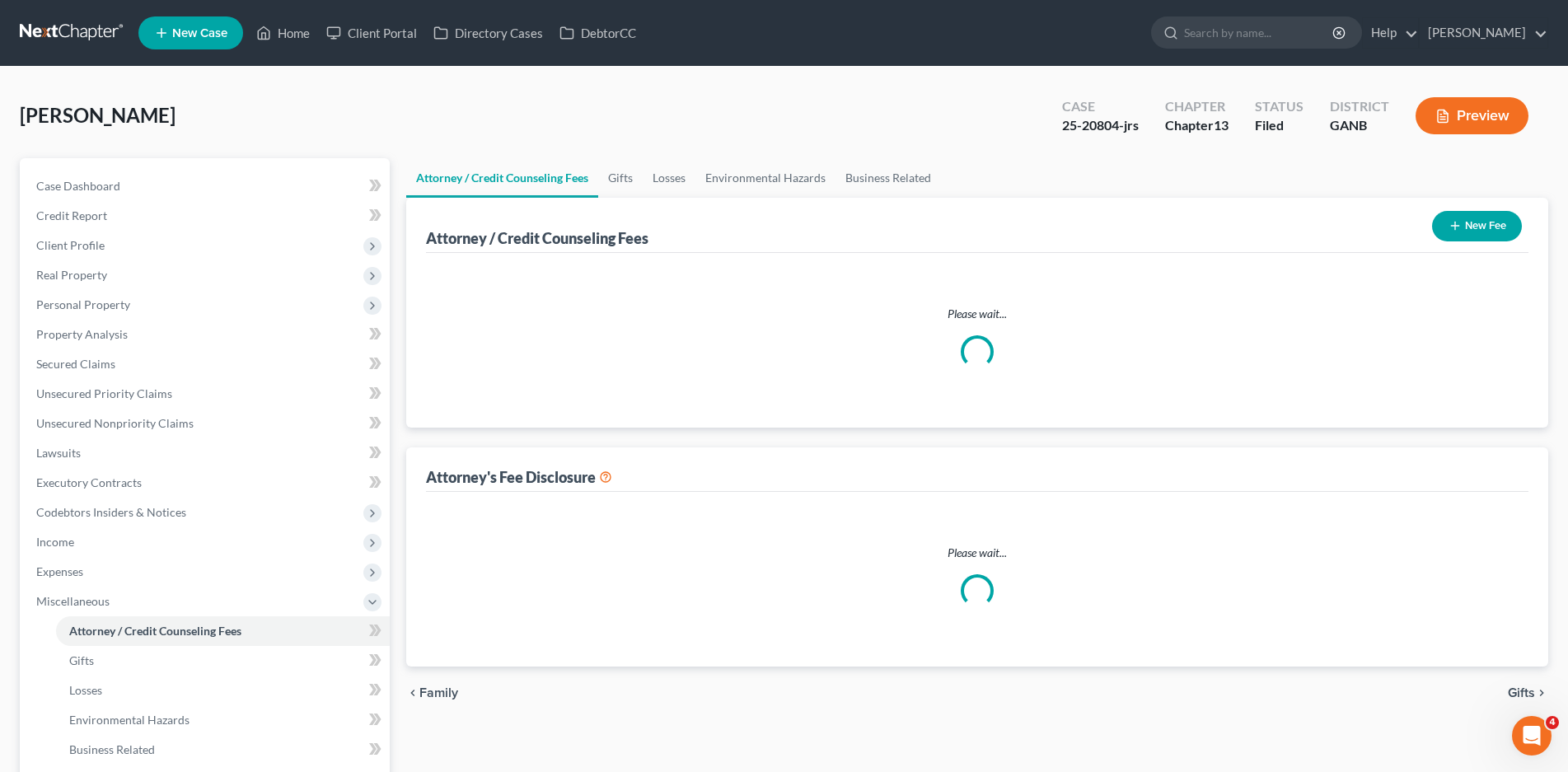
select select "0"
